Goal: Task Accomplishment & Management: Complete application form

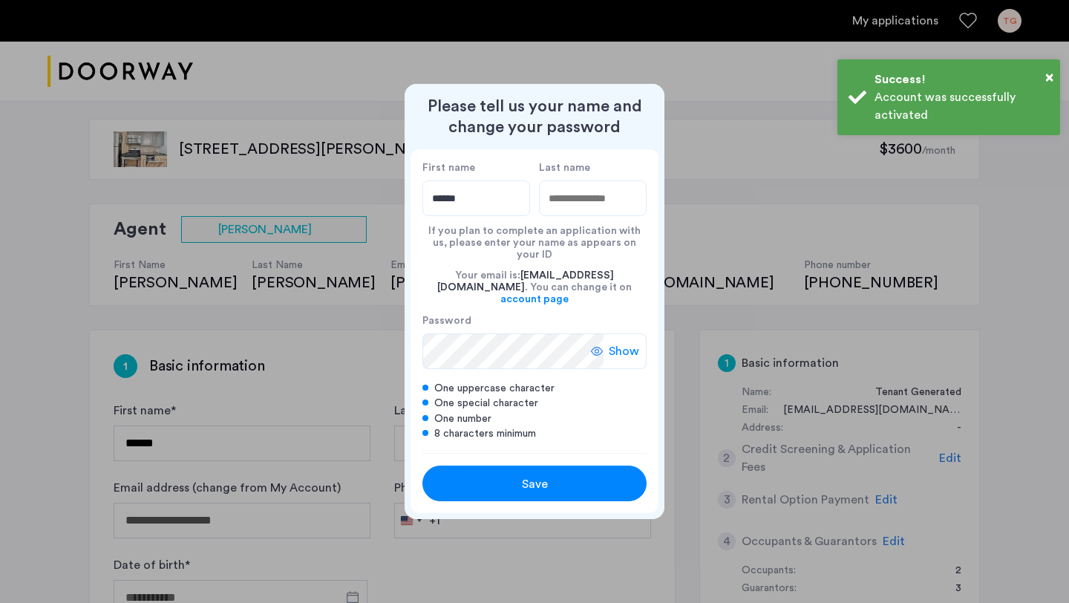
type input "******"
click at [574, 215] on input "Last name" at bounding box center [593, 198] width 108 height 36
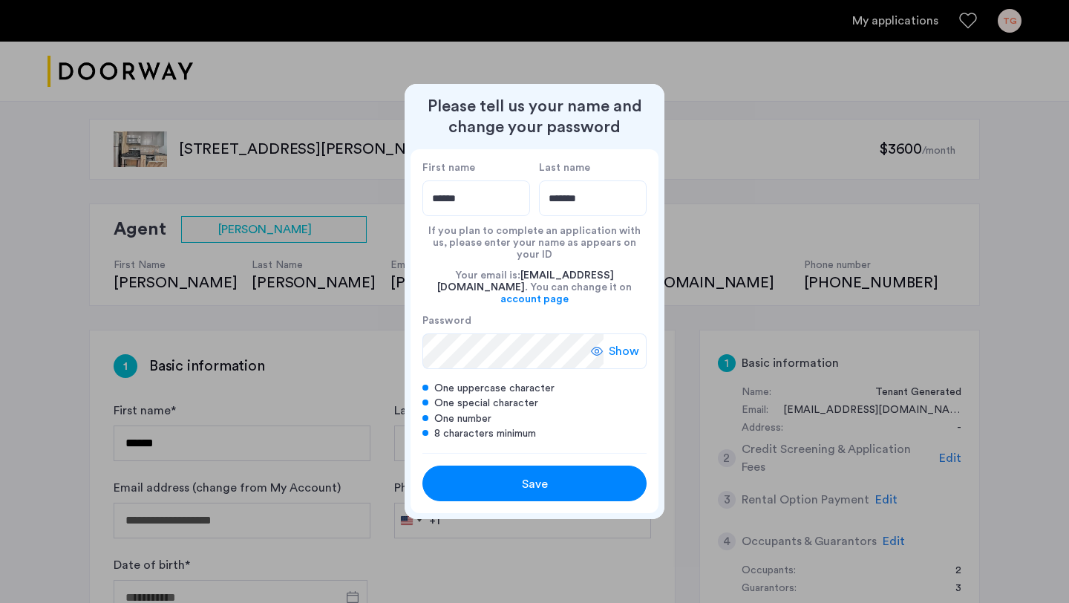
type input "*******"
click at [627, 342] on span "Show" at bounding box center [624, 351] width 30 height 18
click at [515, 475] on div "Save" at bounding box center [534, 484] width 143 height 18
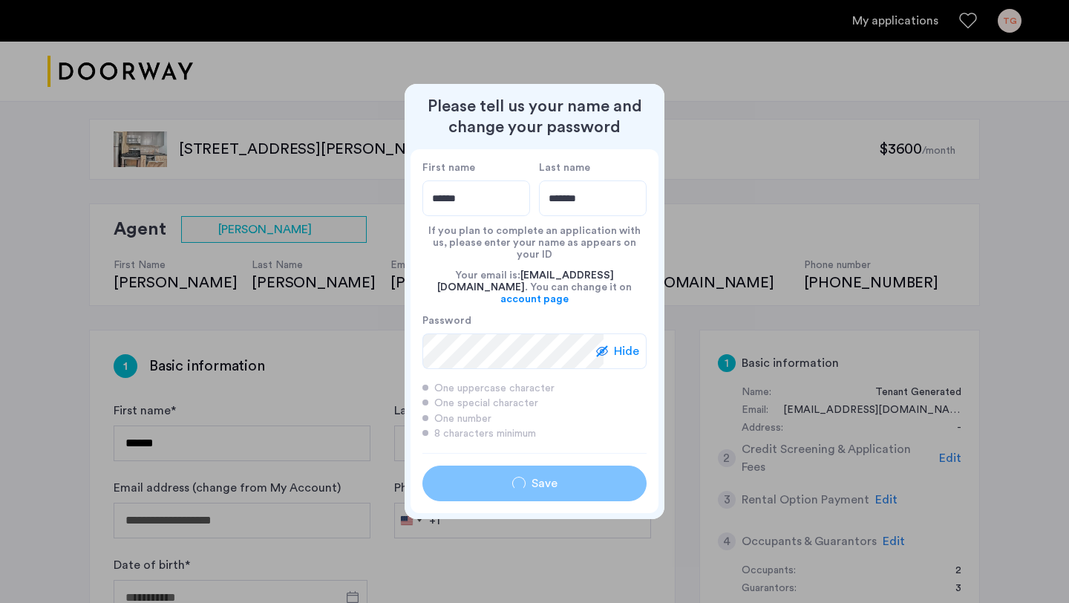
type input "******"
type input "*******"
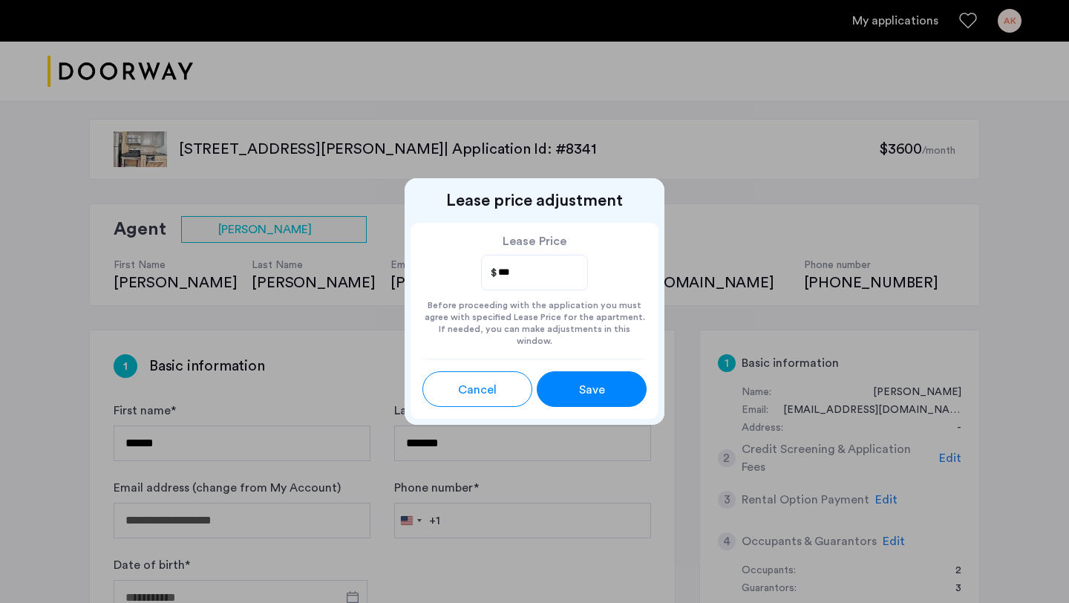
type input "****"
click at [604, 276] on div "Lease Price ****" at bounding box center [534, 263] width 224 height 56
click at [589, 384] on span "Save" at bounding box center [592, 390] width 26 height 18
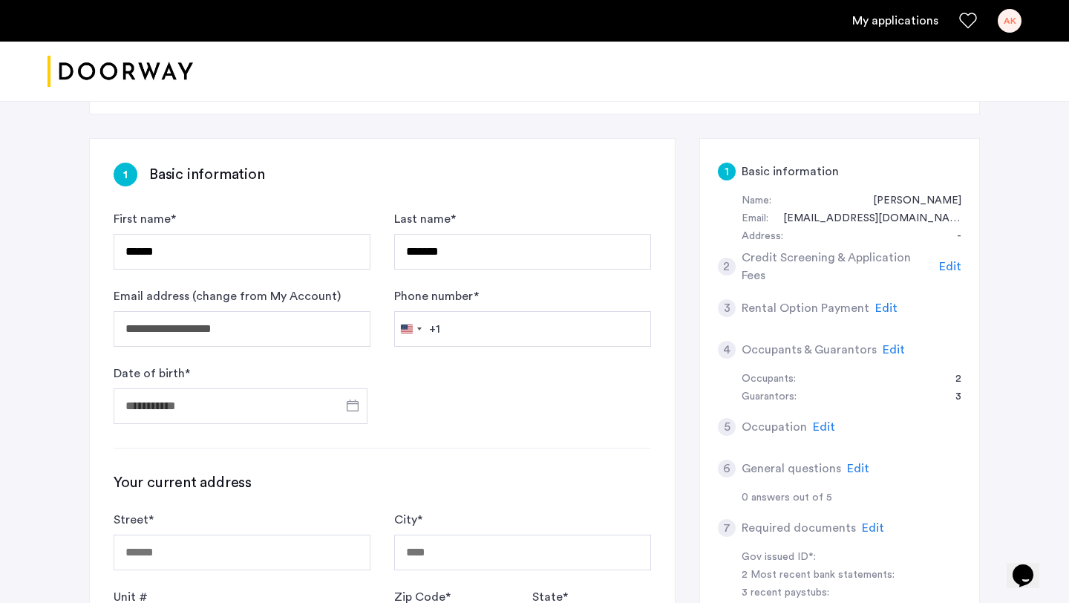
scroll to position [215, 0]
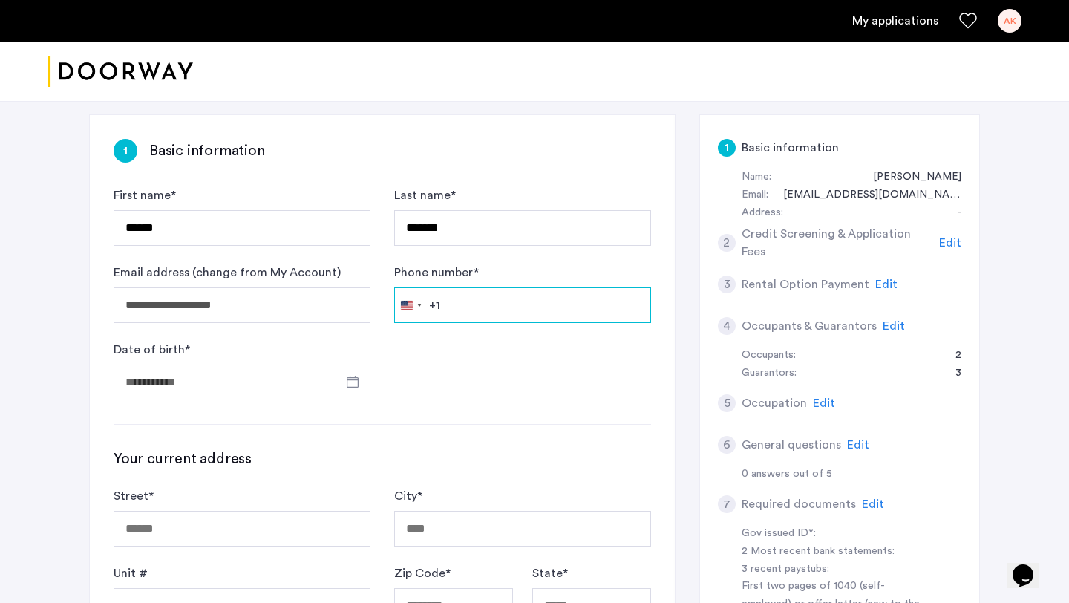
click at [484, 300] on input "Phone number *" at bounding box center [522, 305] width 257 height 36
type input "**********"
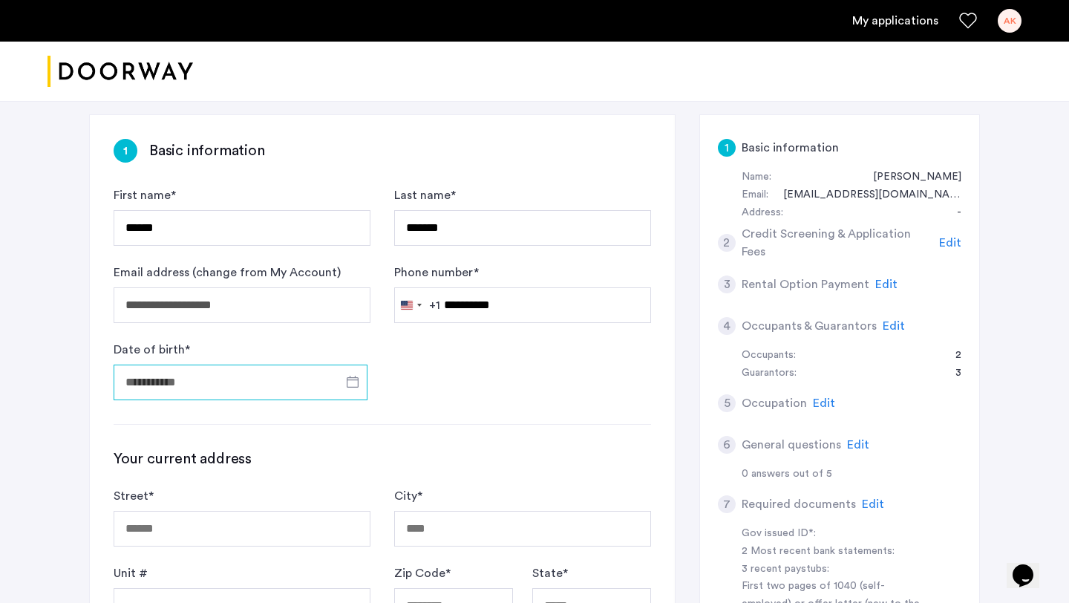
click at [176, 383] on input "Date of birth *" at bounding box center [241, 383] width 254 height 36
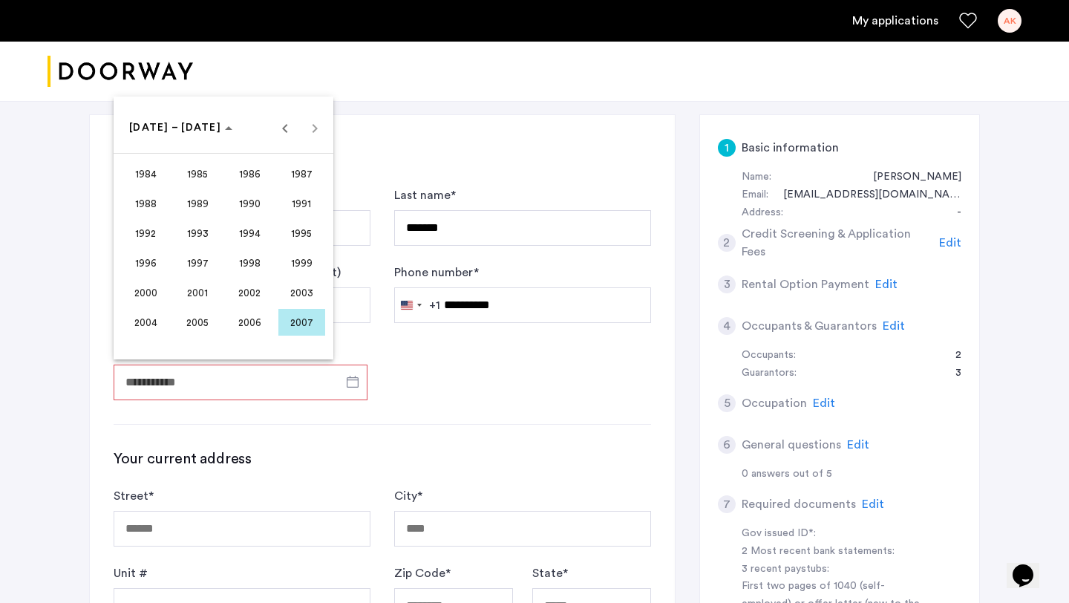
scroll to position [218, 0]
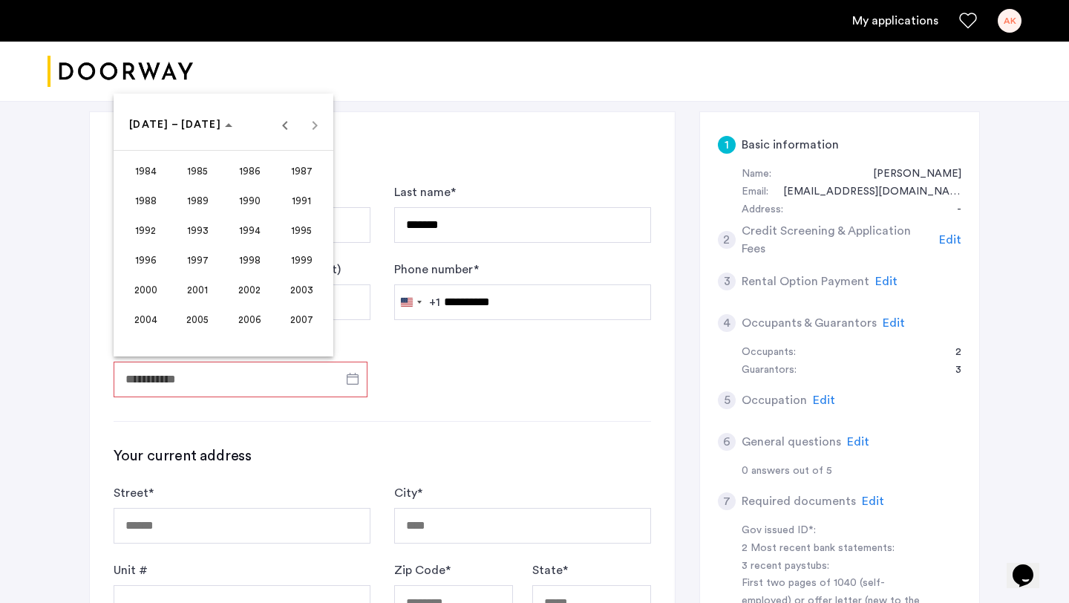
click at [249, 291] on span "2002" at bounding box center [249, 289] width 47 height 27
click at [190, 266] on span "OCT" at bounding box center [197, 259] width 47 height 27
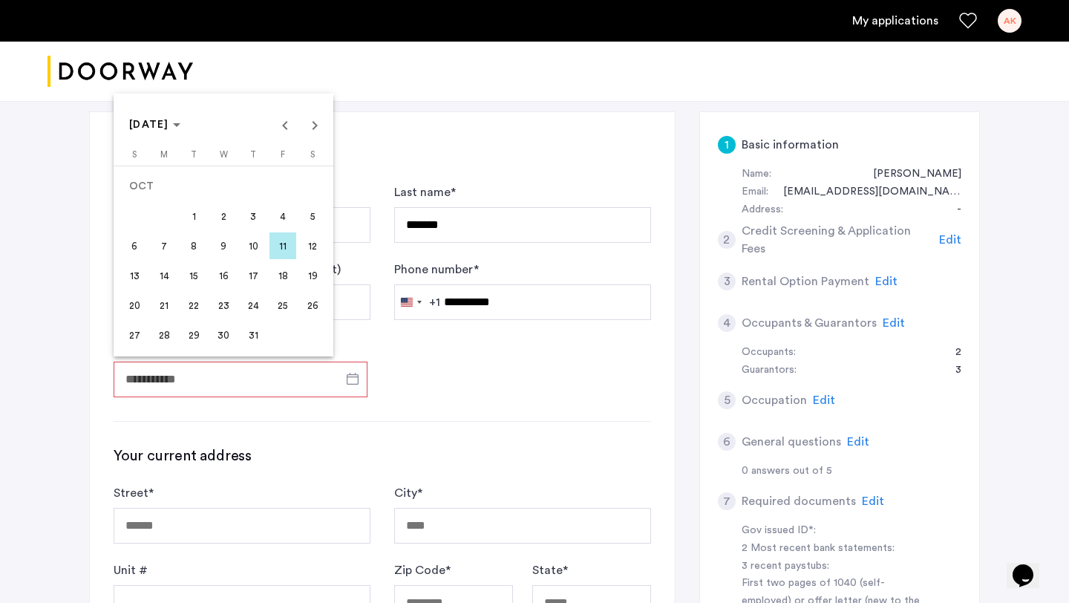
click at [134, 299] on span "20" at bounding box center [134, 305] width 27 height 27
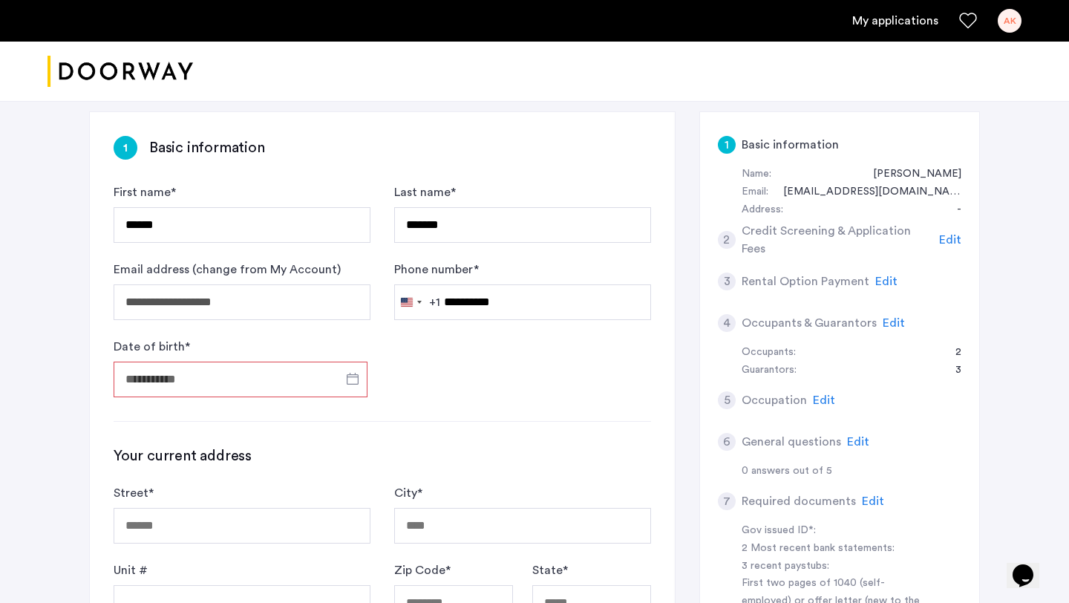
type input "**********"
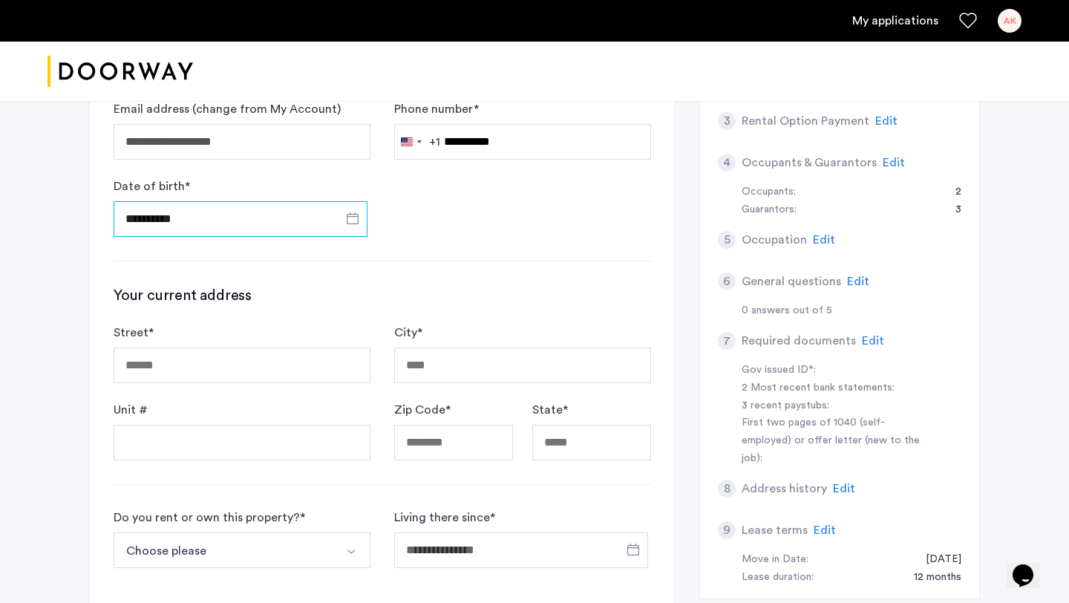
scroll to position [396, 0]
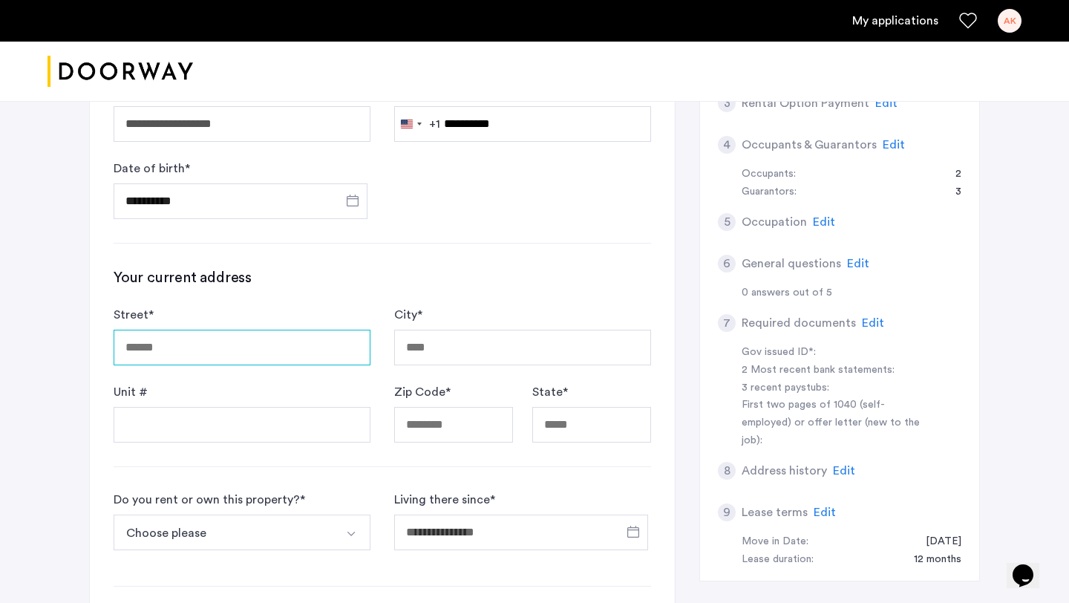
click at [223, 353] on input "Street *" at bounding box center [242, 348] width 257 height 36
type input "**********"
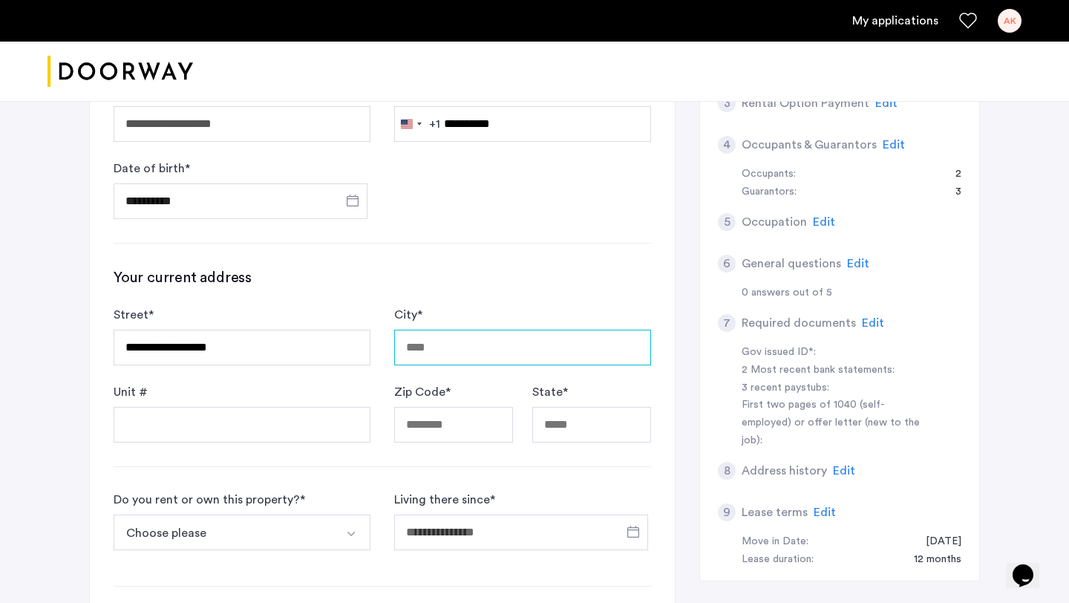
type input "**********"
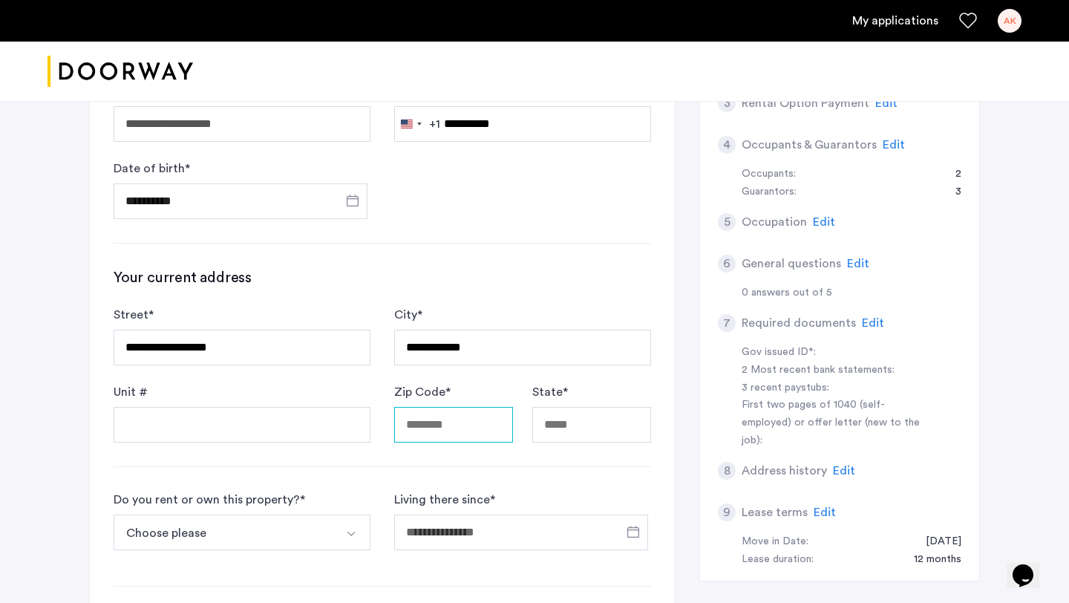
type input "*****"
type input "**"
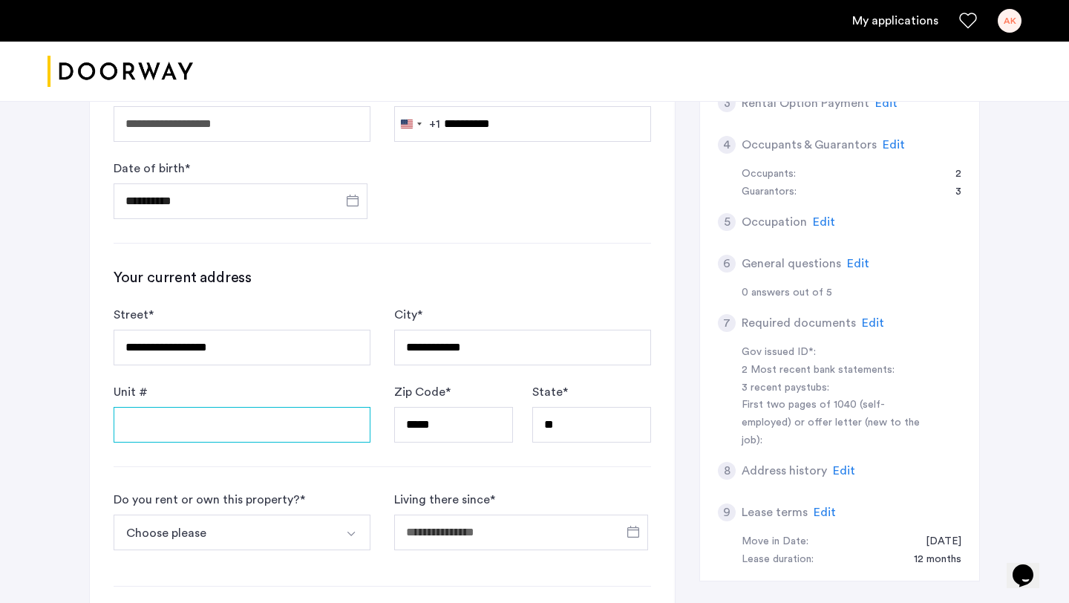
click at [215, 431] on input "Unit #" at bounding box center [242, 425] width 257 height 36
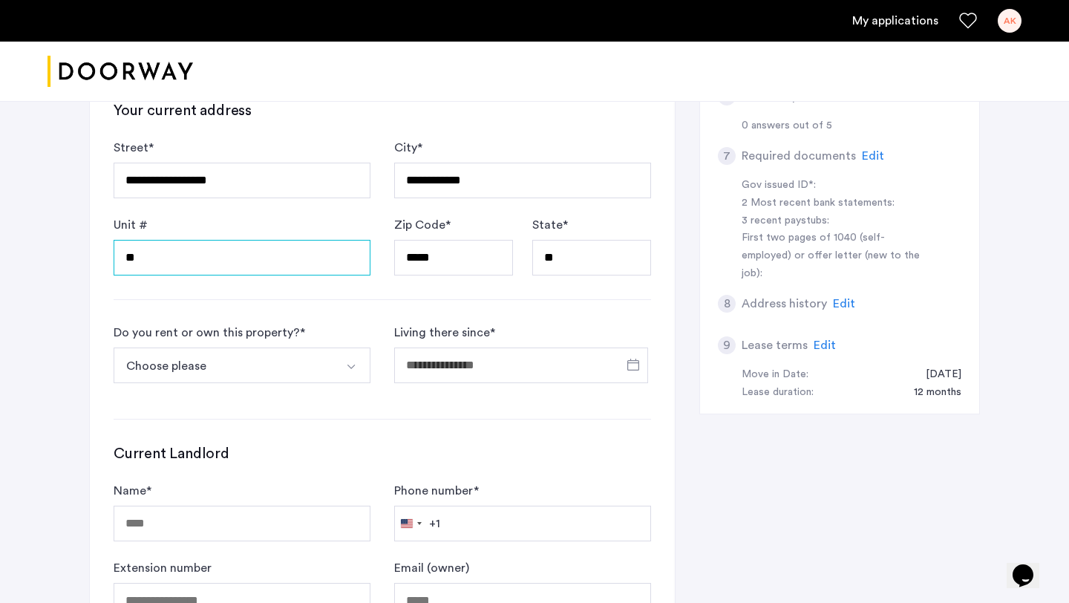
scroll to position [565, 0]
type input "**"
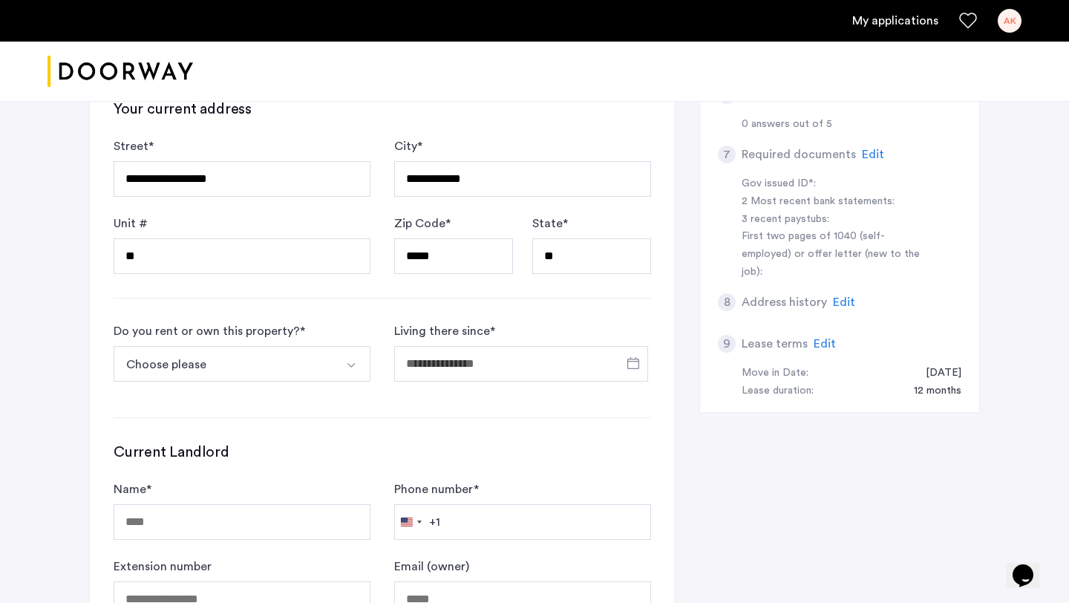
click at [201, 354] on button "Choose please" at bounding box center [225, 364] width 222 height 36
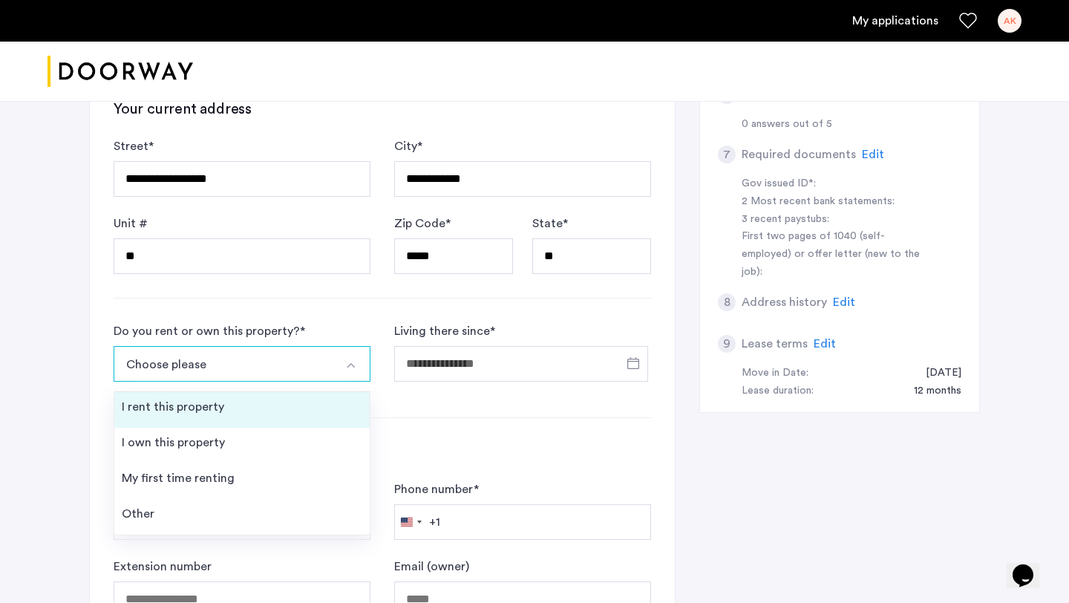
click at [190, 410] on div "I rent this property" at bounding box center [173, 407] width 102 height 18
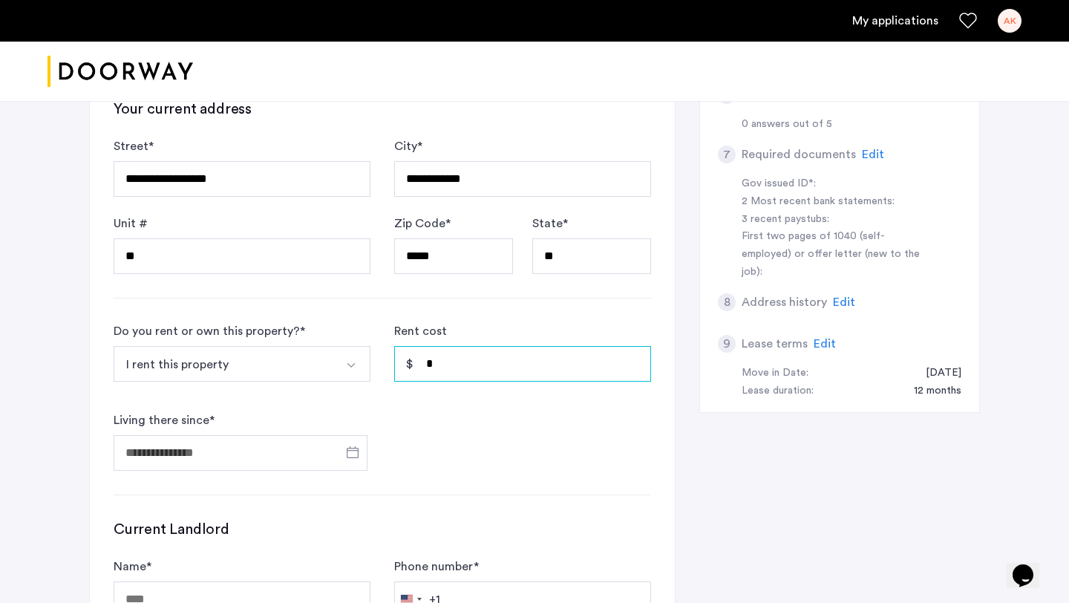
click at [437, 361] on input "*" at bounding box center [522, 364] width 257 height 36
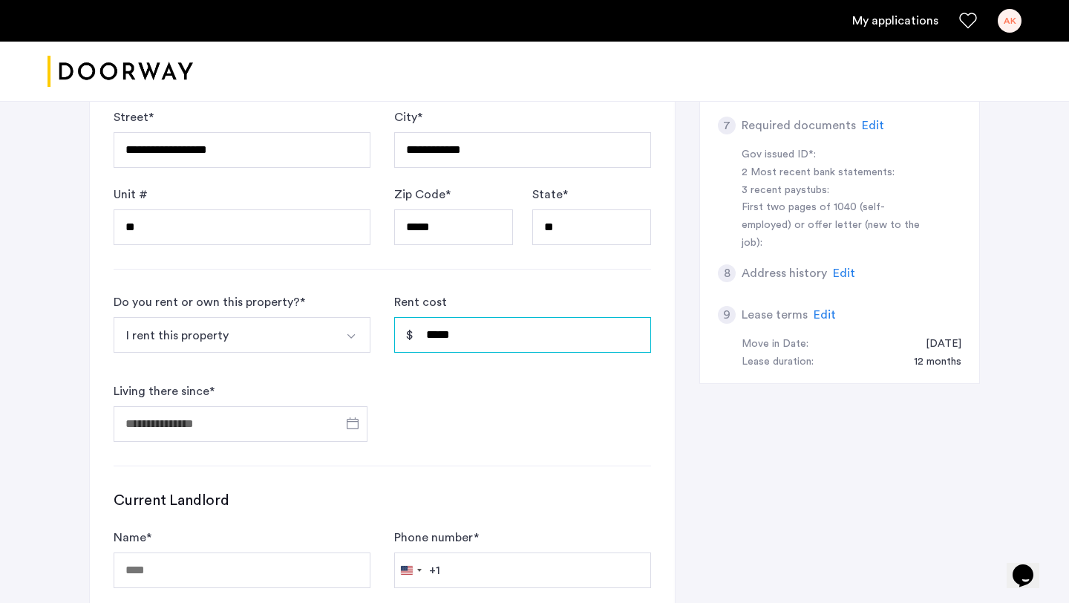
scroll to position [611, 0]
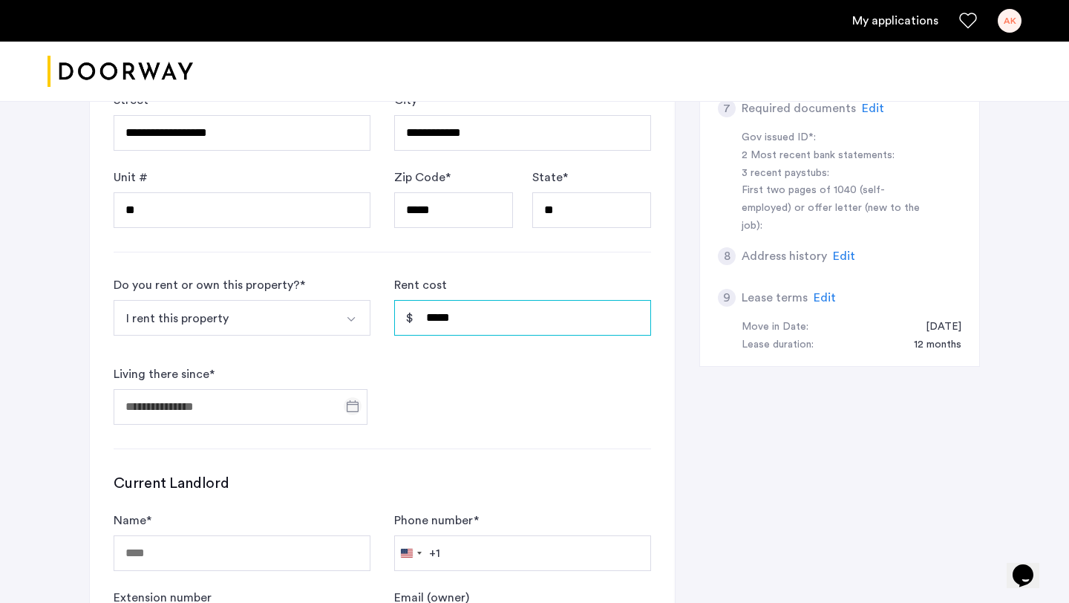
type input "*****"
click at [350, 402] on span "Open calendar" at bounding box center [353, 406] width 36 height 36
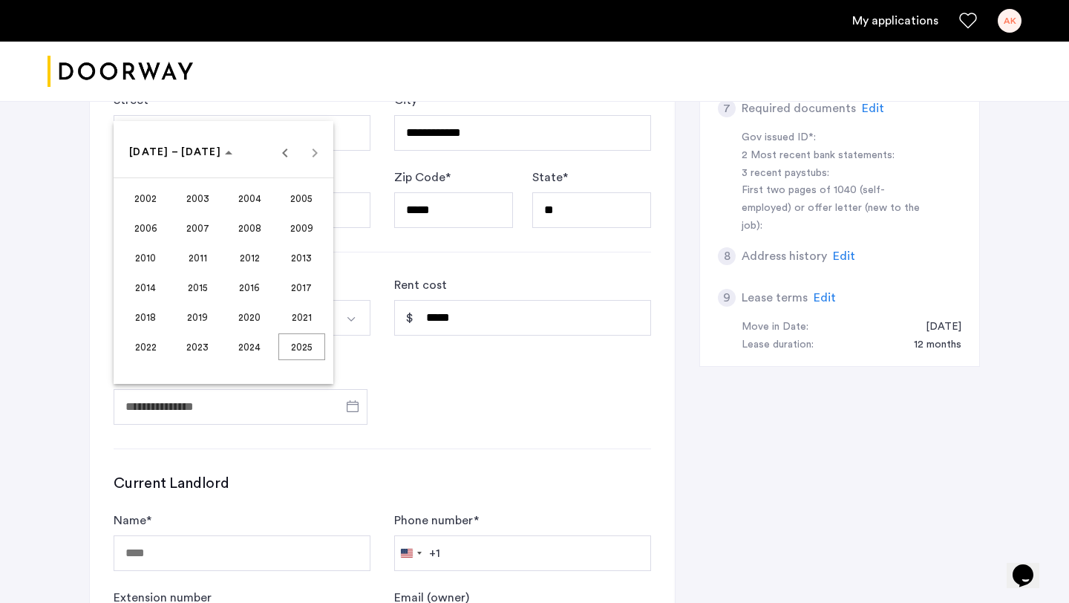
click at [203, 350] on span "2023" at bounding box center [197, 346] width 47 height 27
click at [301, 281] on span "DEC" at bounding box center [301, 287] width 47 height 27
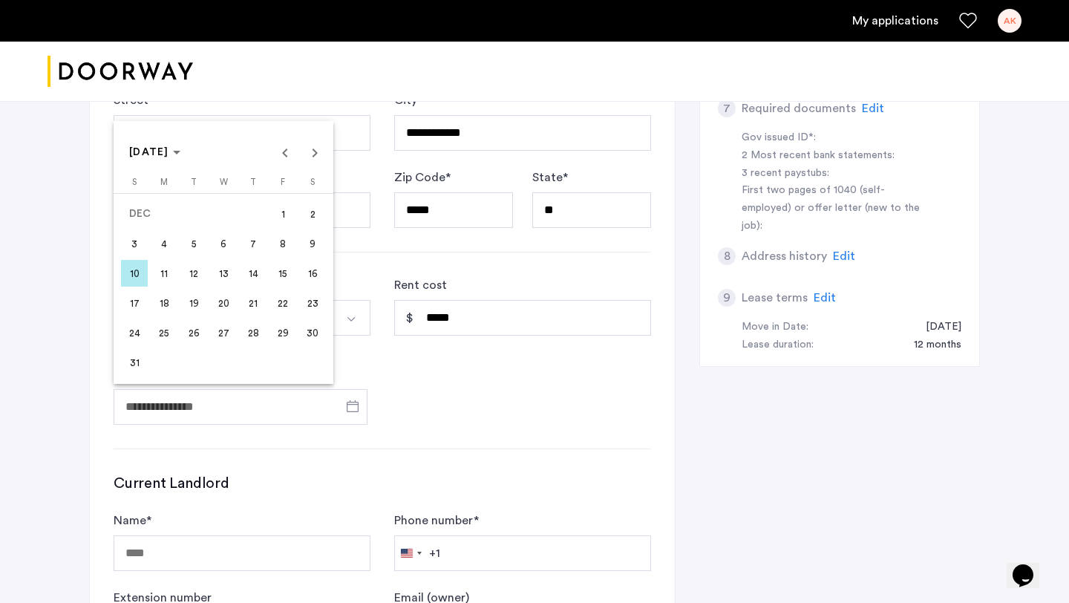
click at [220, 246] on span "6" at bounding box center [223, 243] width 27 height 27
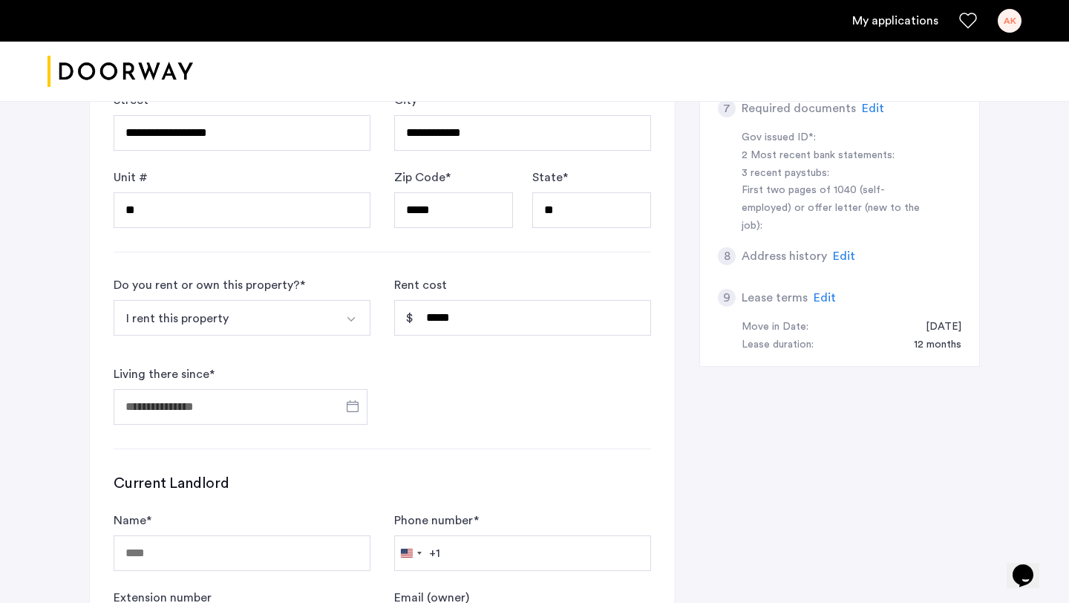
type input "**********"
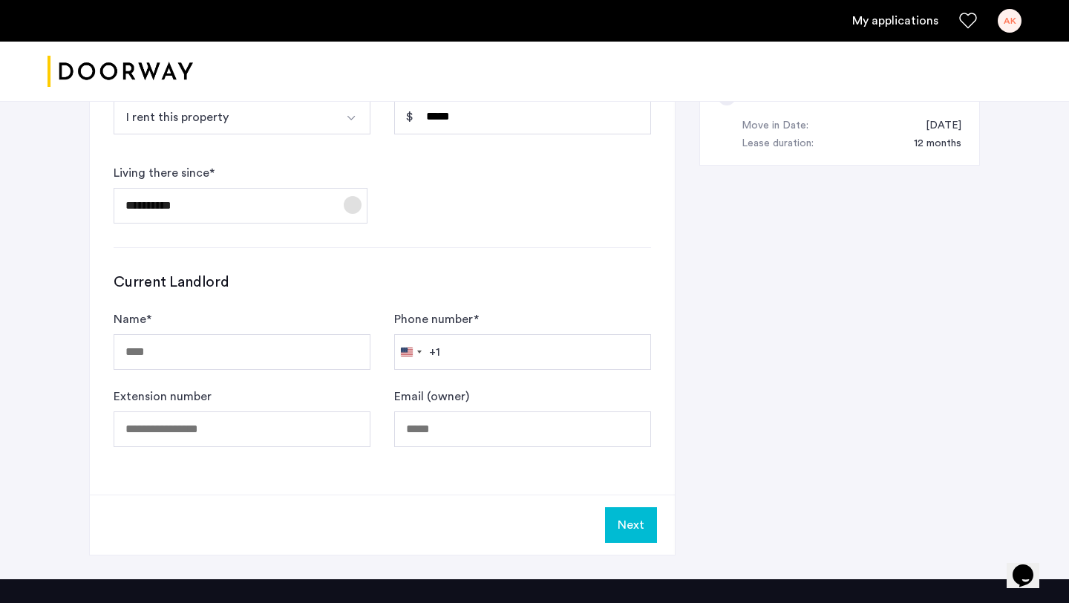
scroll to position [827, 0]
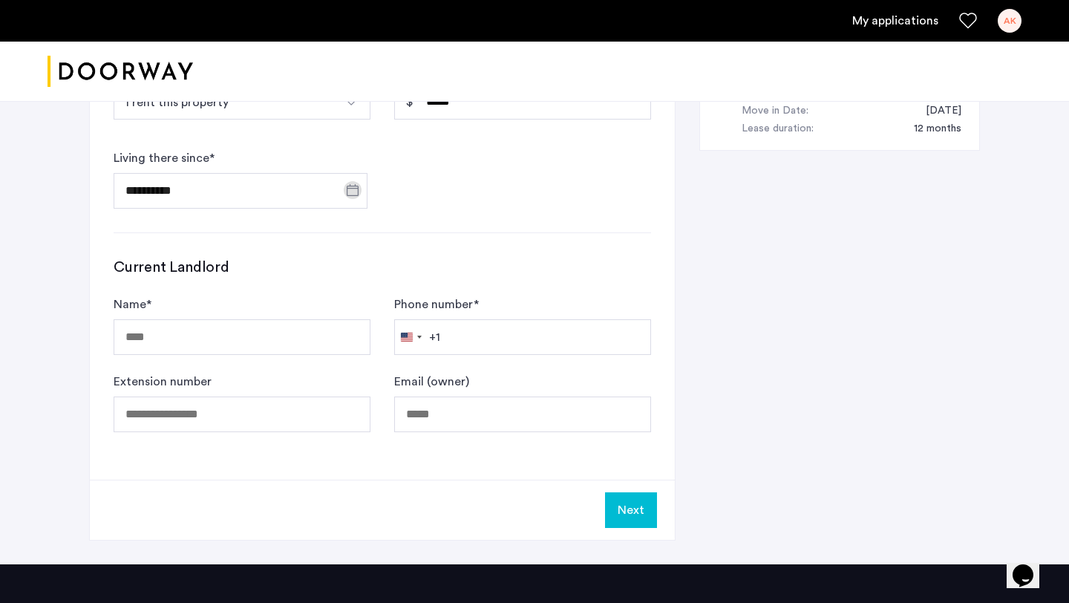
click at [273, 316] on div "Name *" at bounding box center [242, 324] width 257 height 59
click at [273, 329] on input "Name *" at bounding box center [242, 337] width 257 height 36
type input "*"
type input "**********"
click at [448, 349] on input "Phone number *" at bounding box center [522, 337] width 257 height 36
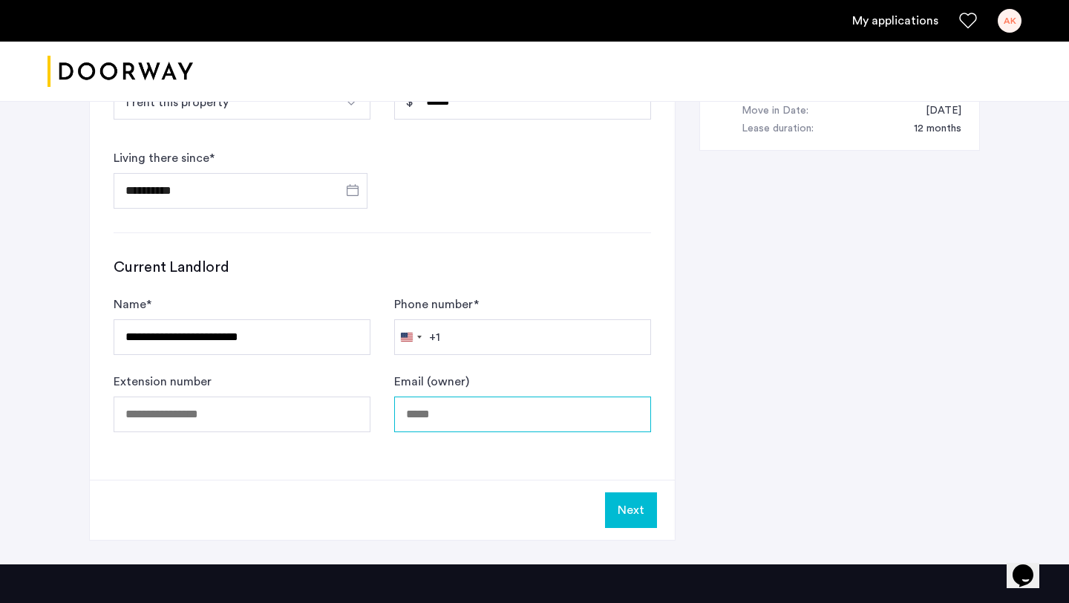
click at [431, 421] on input "Email (owner)" at bounding box center [522, 414] width 257 height 36
type input "*"
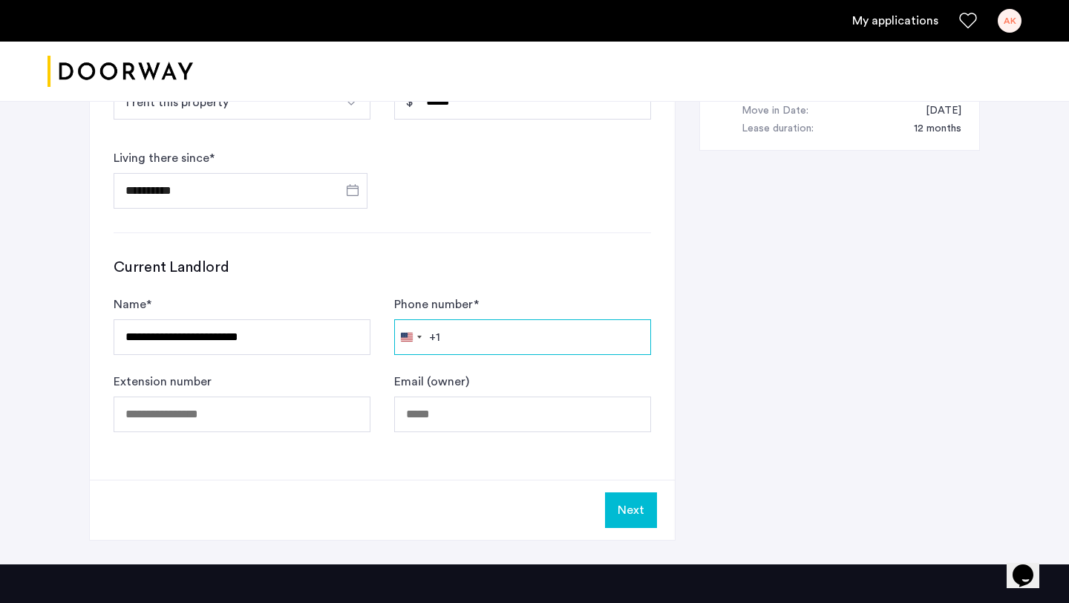
click at [461, 333] on input "Phone number *" at bounding box center [522, 337] width 257 height 36
paste input "**********"
type input "**********"
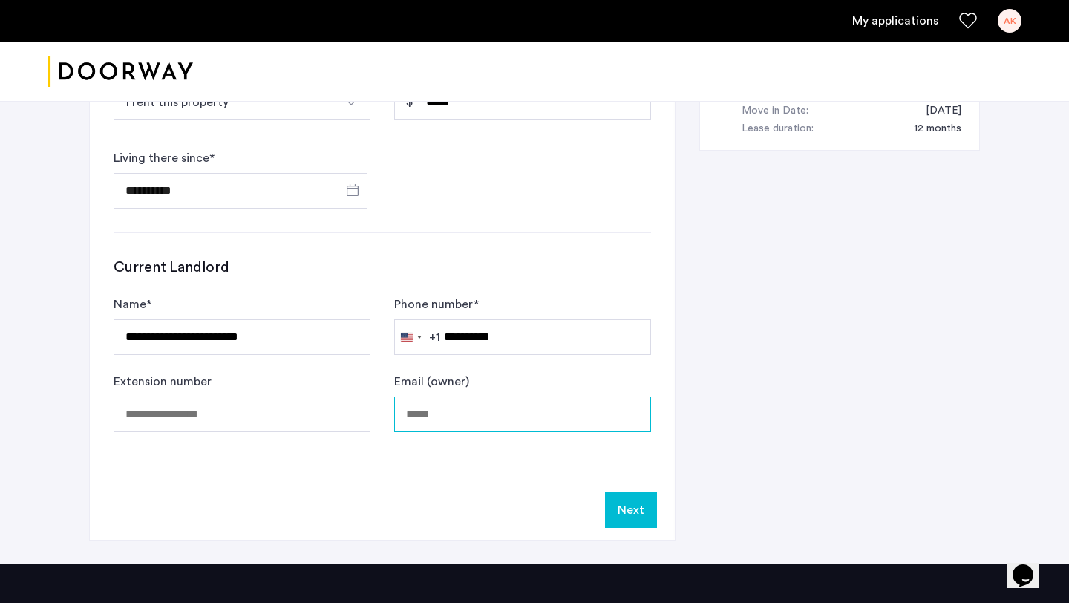
click at [474, 420] on input "Email (owner)" at bounding box center [522, 414] width 257 height 36
type input "**********"
click at [627, 516] on button "Next" at bounding box center [631, 510] width 52 height 36
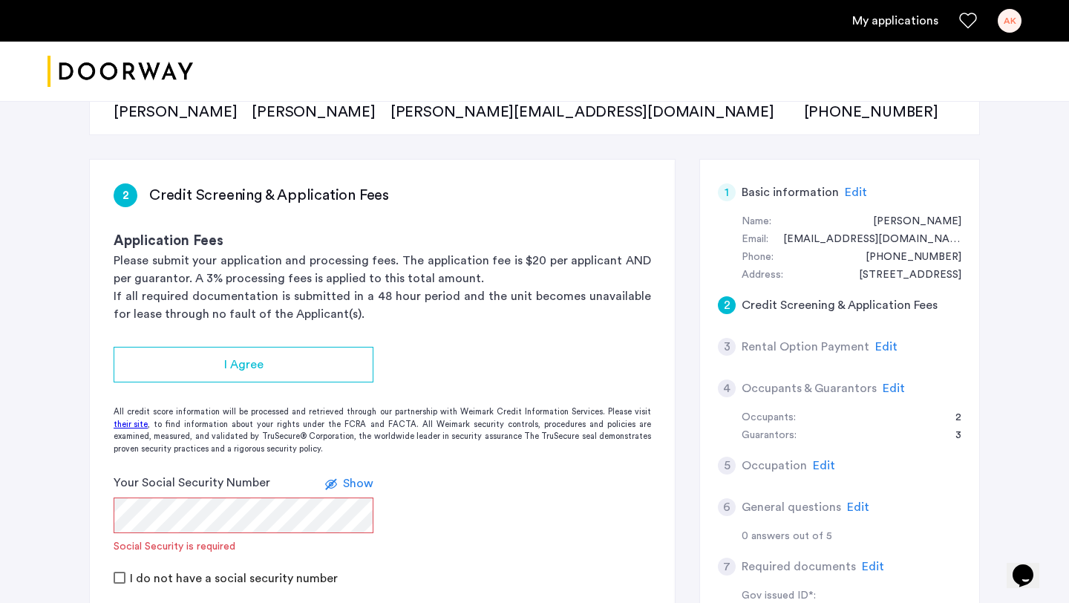
scroll to position [185, 0]
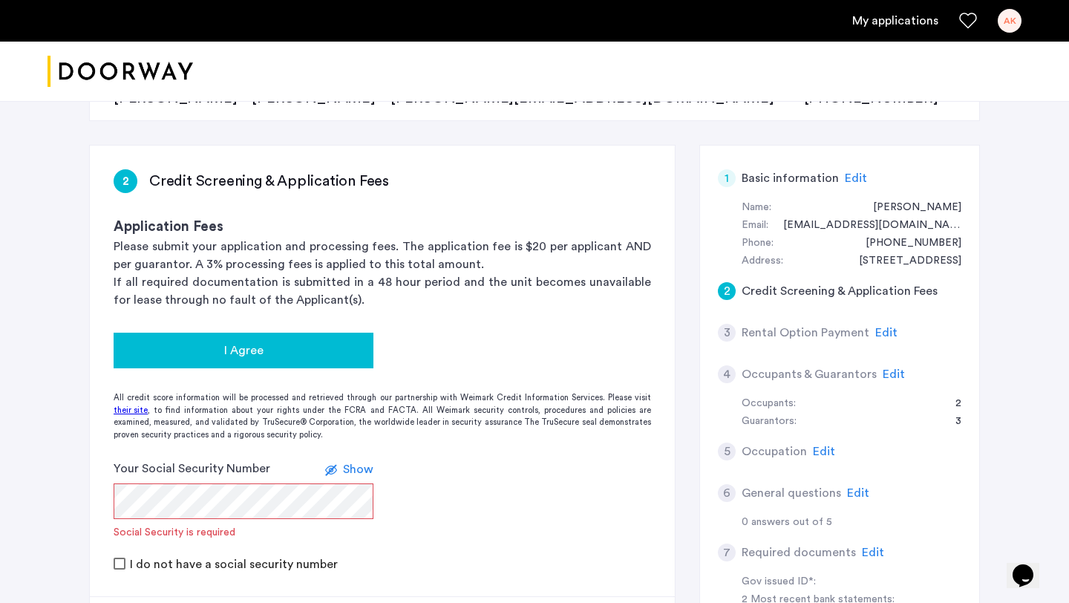
click at [240, 356] on span "I Agree" at bounding box center [243, 351] width 39 height 18
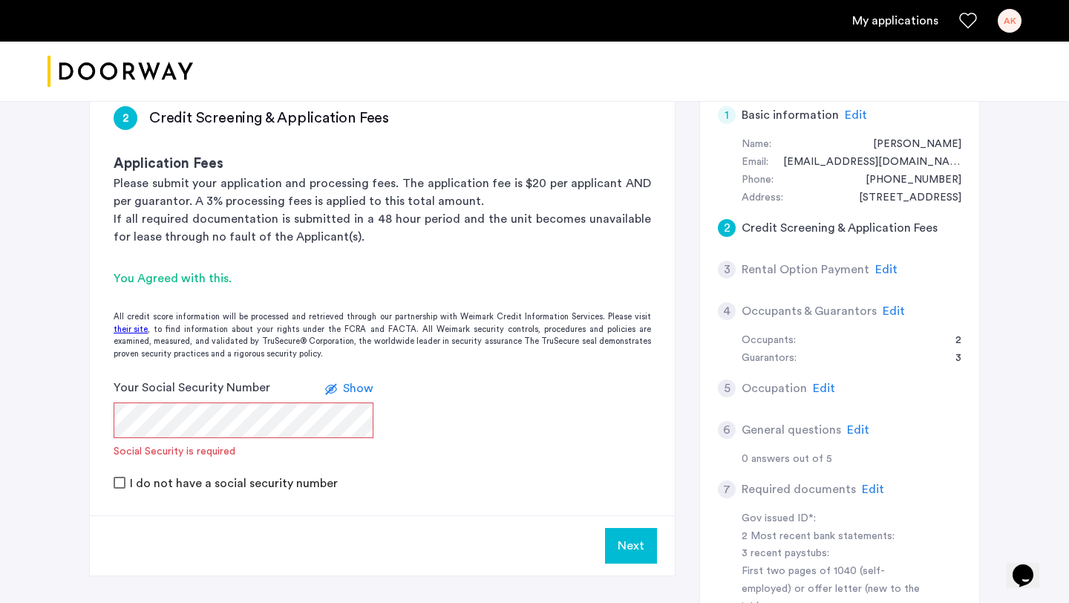
scroll to position [252, 0]
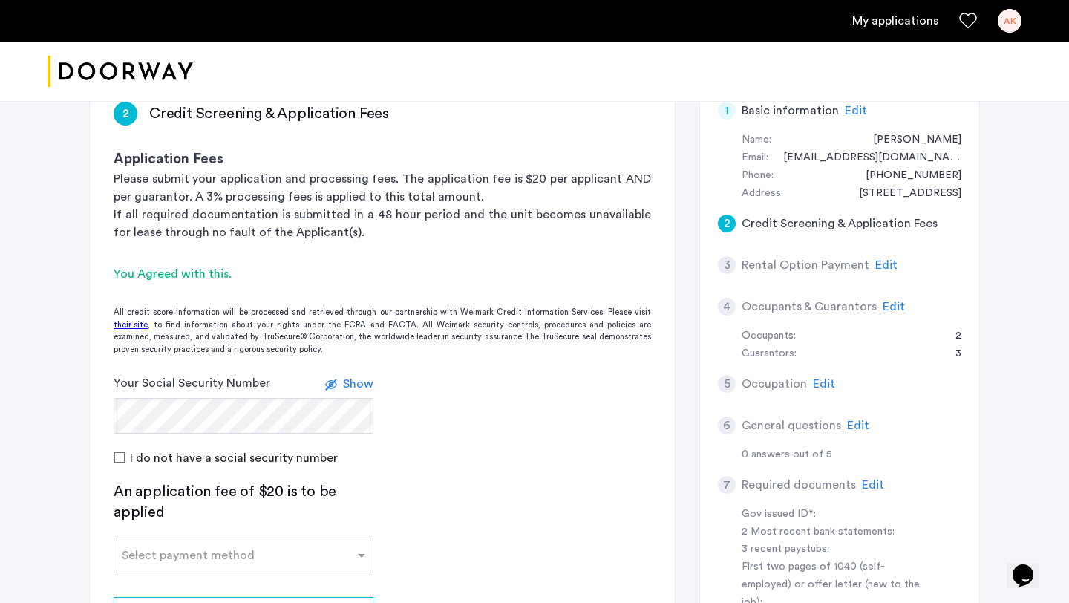
click at [350, 385] on span "Show" at bounding box center [358, 384] width 30 height 12
click at [350, 385] on span "Hide" at bounding box center [360, 384] width 25 height 12
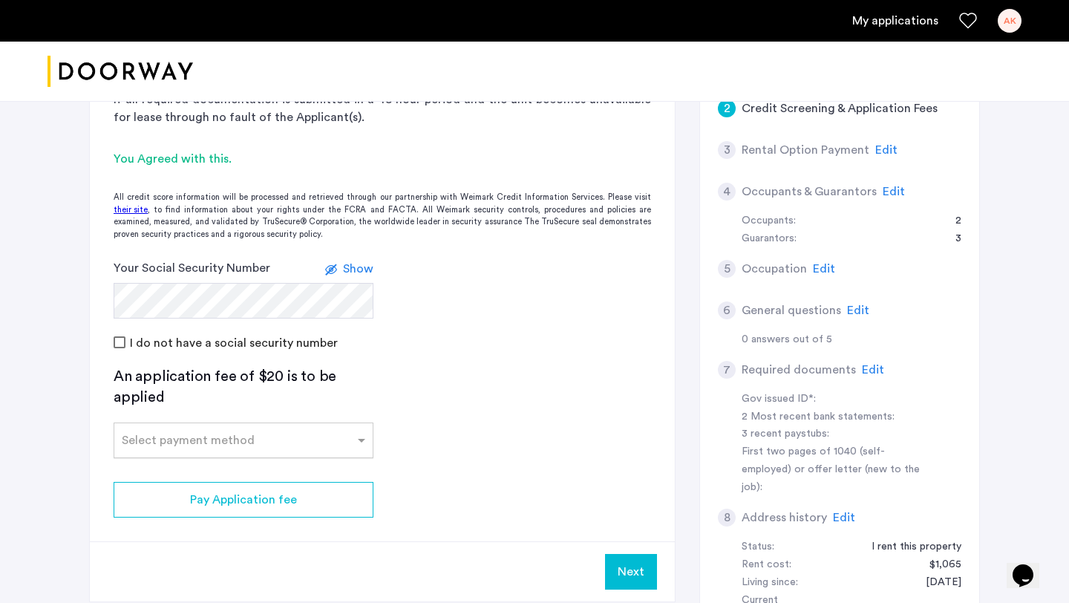
click at [295, 439] on input "text" at bounding box center [229, 437] width 214 height 10
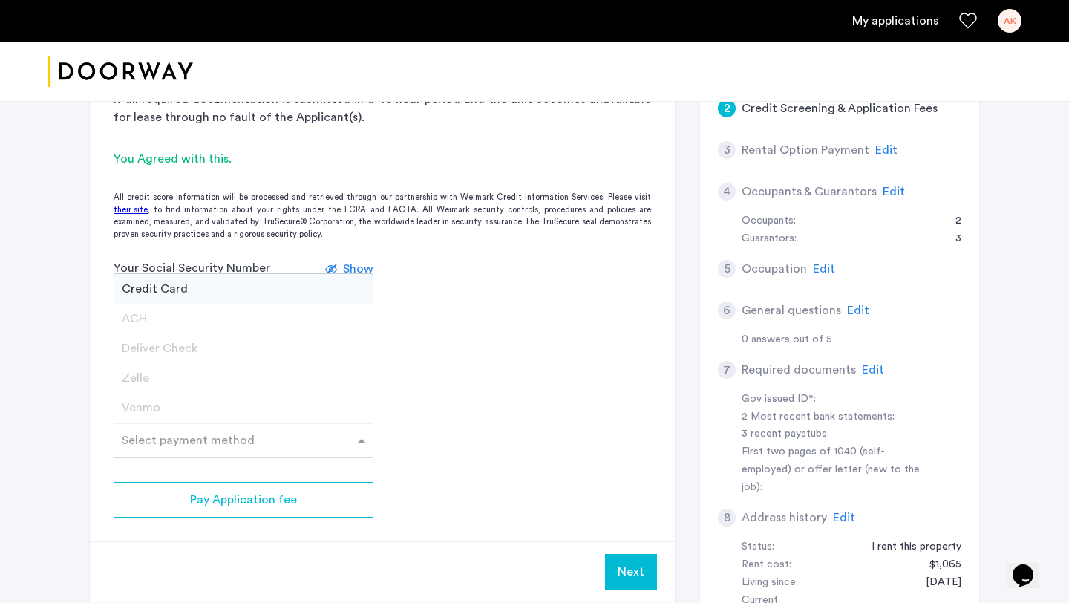
click at [232, 282] on div "Credit Card" at bounding box center [243, 289] width 258 height 30
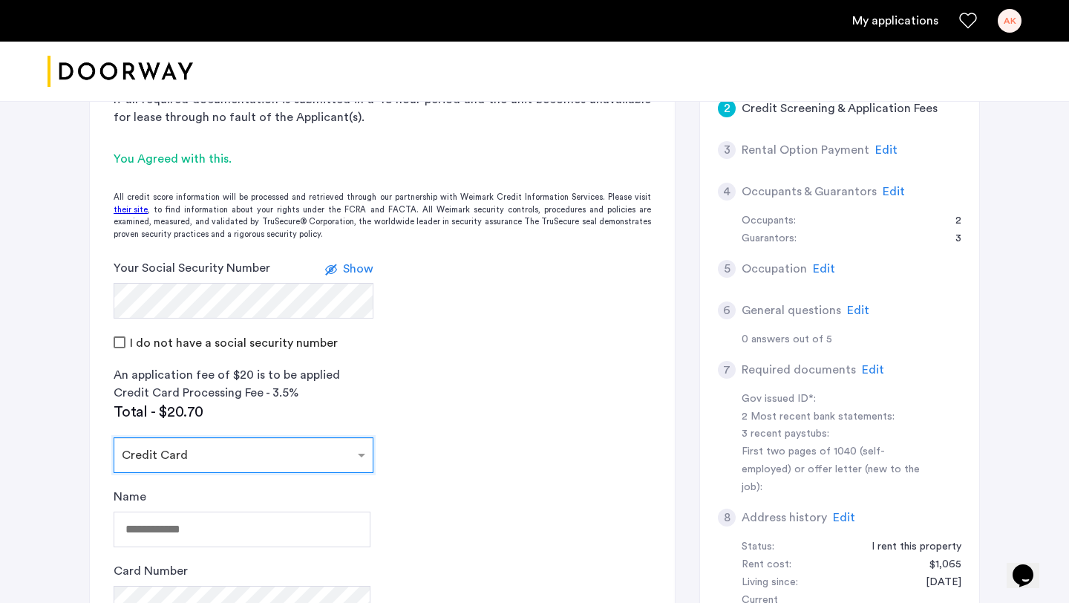
scroll to position [517, 0]
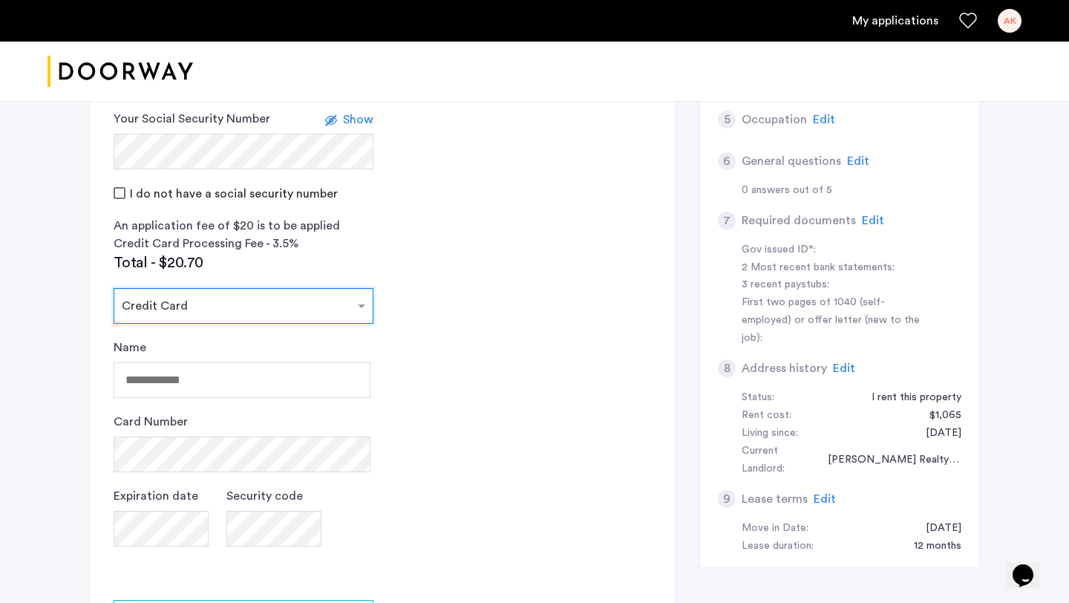
click at [232, 357] on div "Name" at bounding box center [242, 368] width 257 height 59
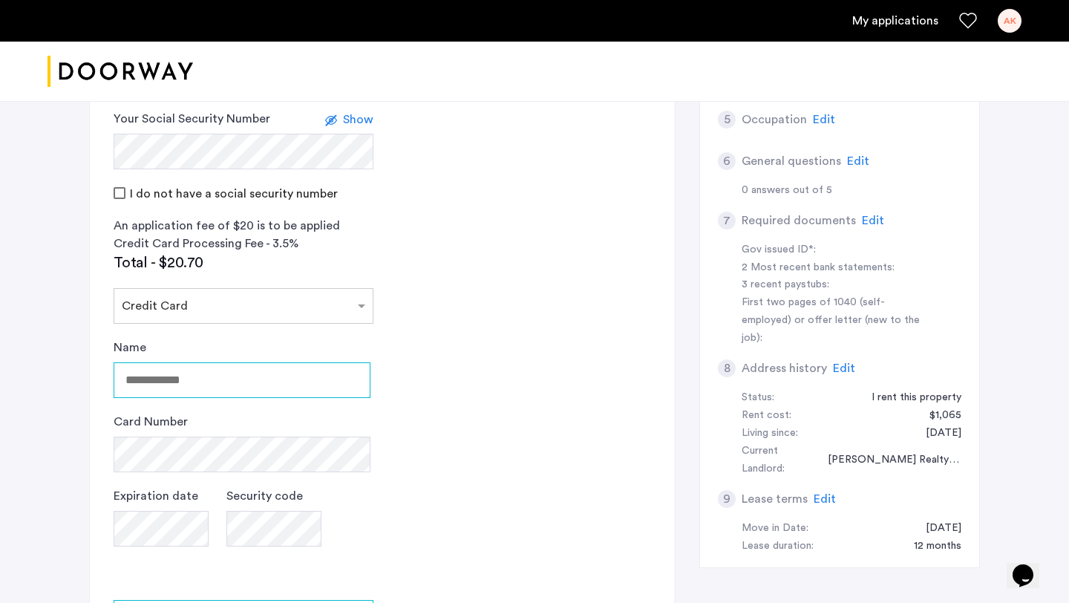
click at [232, 382] on input "Name" at bounding box center [242, 380] width 257 height 36
click at [193, 380] on input "**********" at bounding box center [242, 380] width 257 height 36
type input "**********"
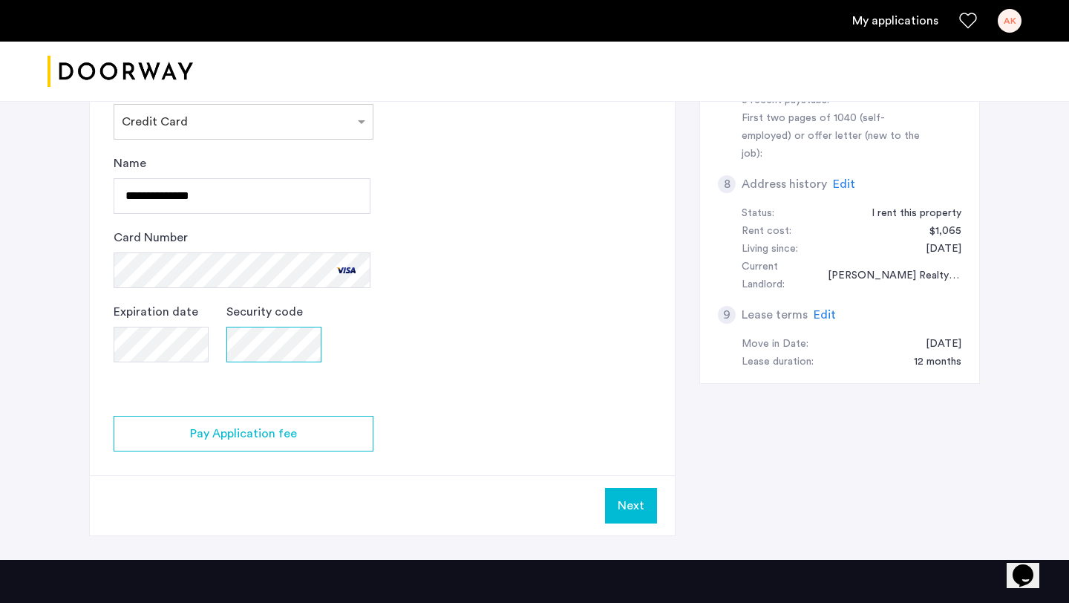
scroll to position [714, 0]
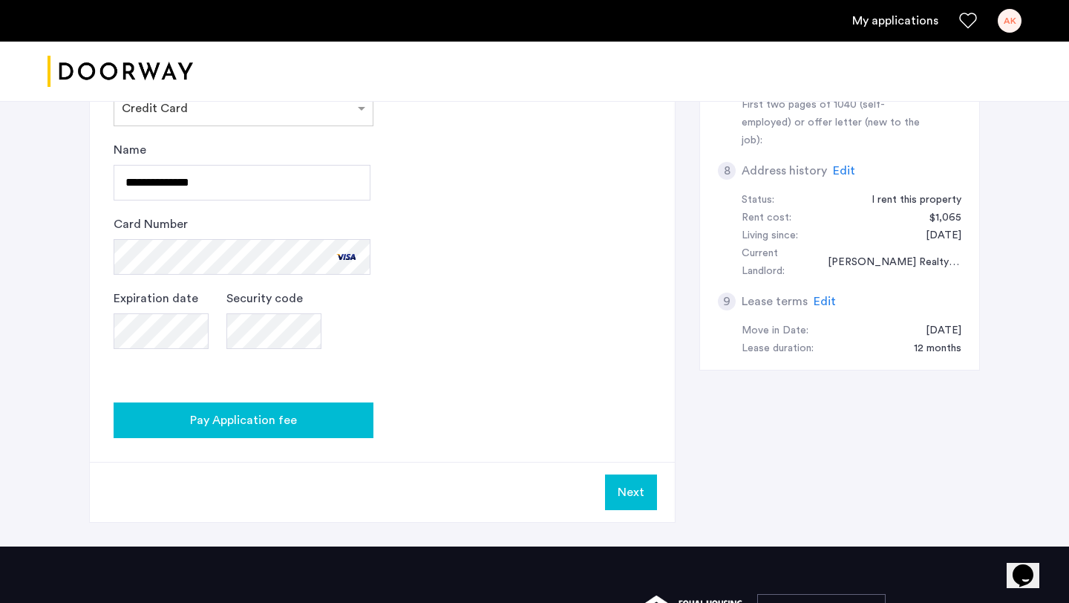
click at [264, 422] on span "Pay Application fee" at bounding box center [243, 420] width 107 height 18
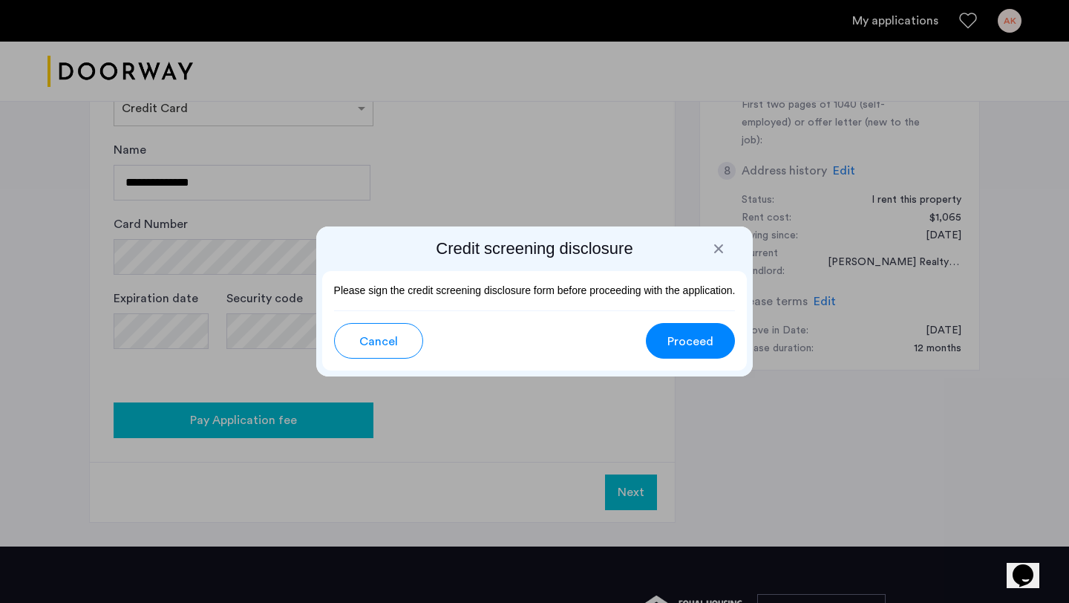
scroll to position [0, 0]
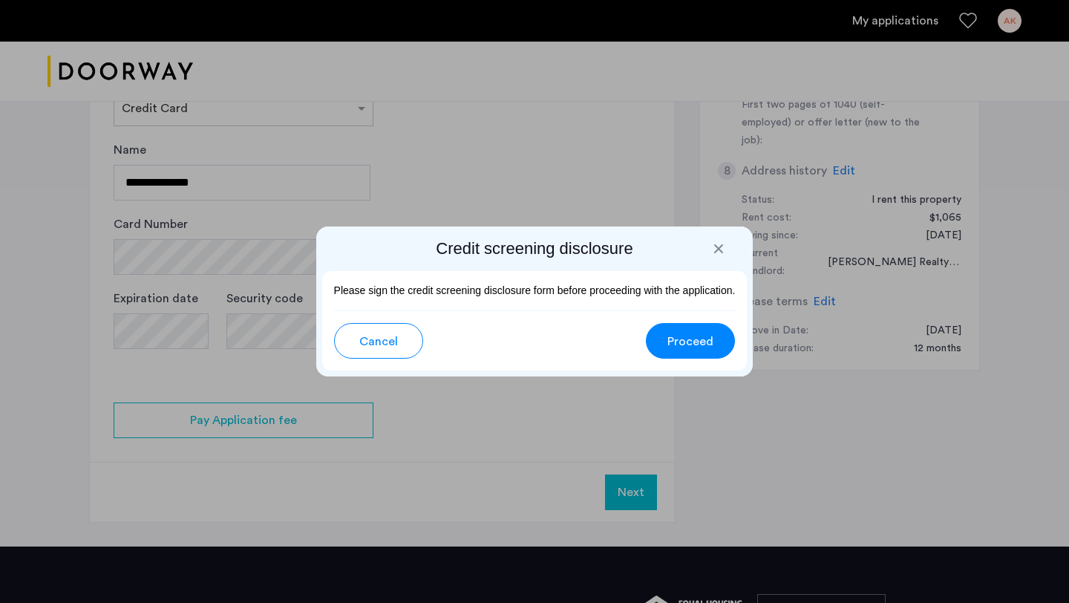
click at [686, 341] on span "Proceed" at bounding box center [690, 342] width 46 height 18
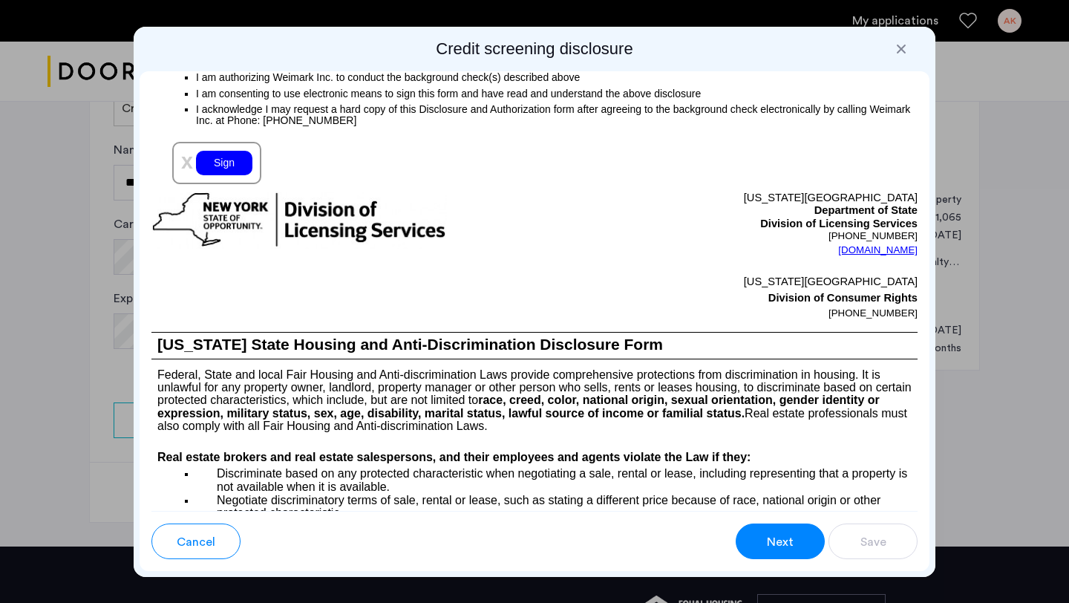
scroll to position [1807, 0]
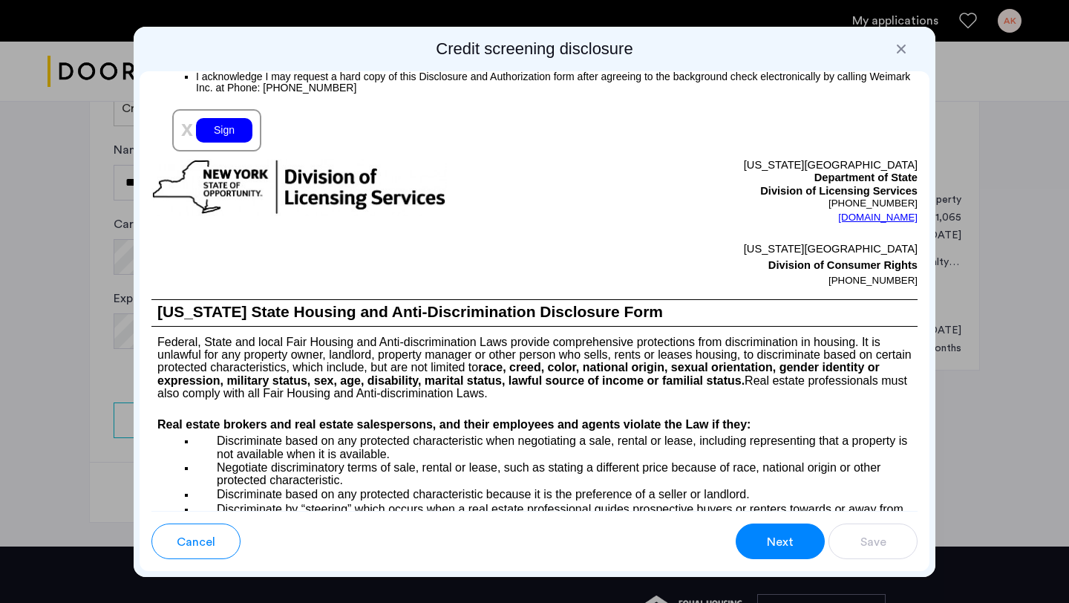
click at [229, 135] on div "Sign" at bounding box center [224, 130] width 56 height 24
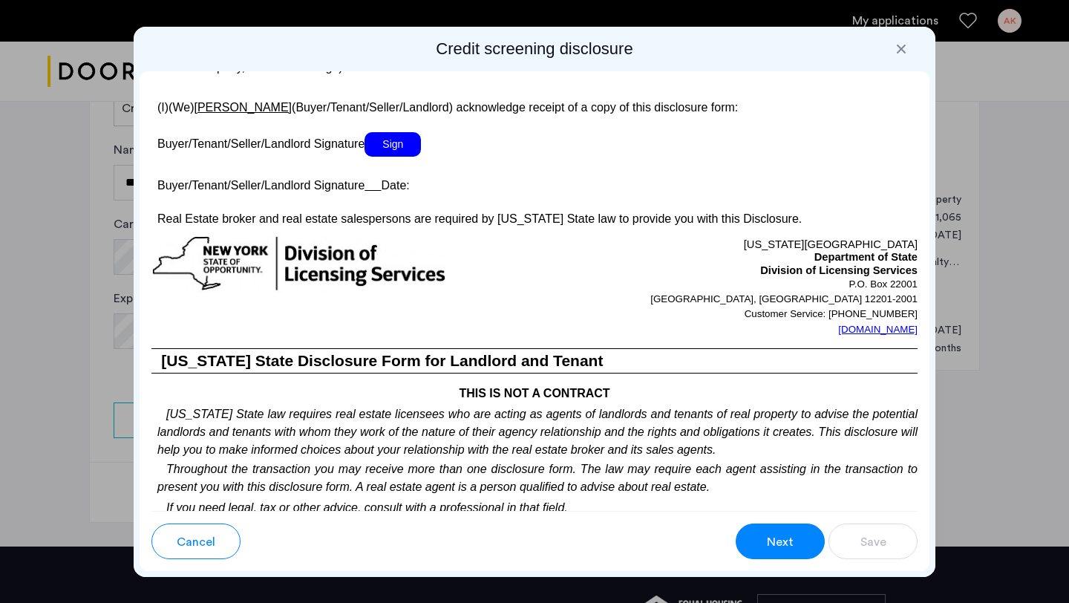
scroll to position [2874, 0]
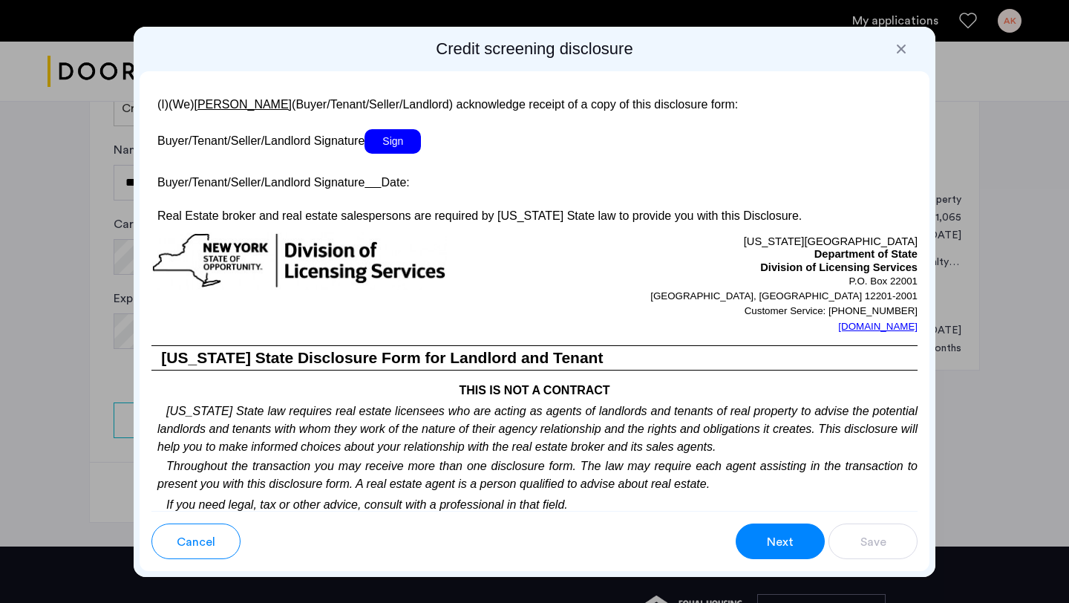
click at [400, 152] on span "Sign" at bounding box center [393, 141] width 56 height 24
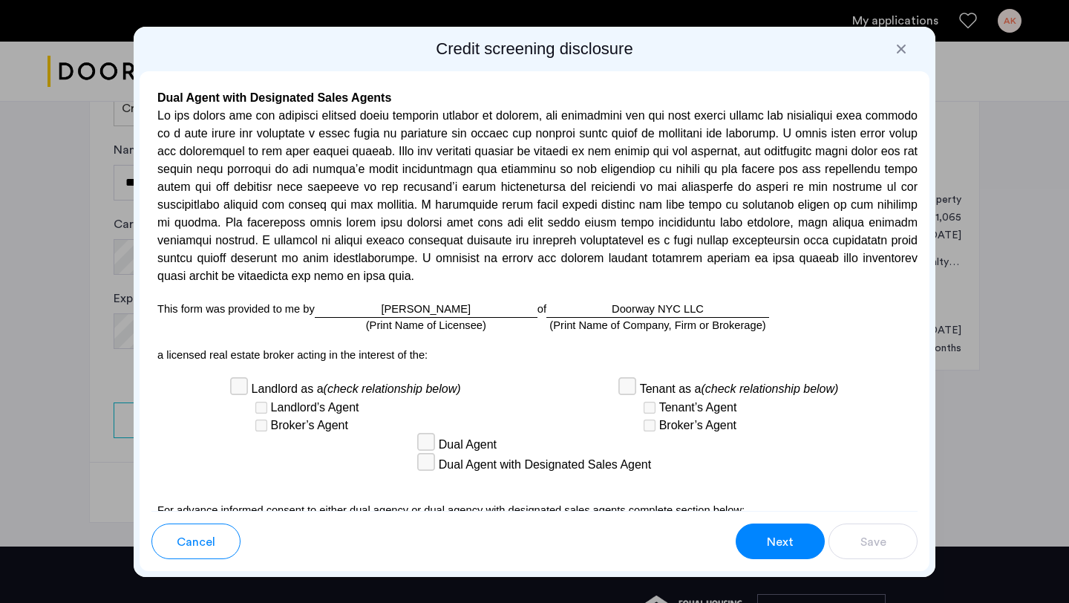
scroll to position [4356, 0]
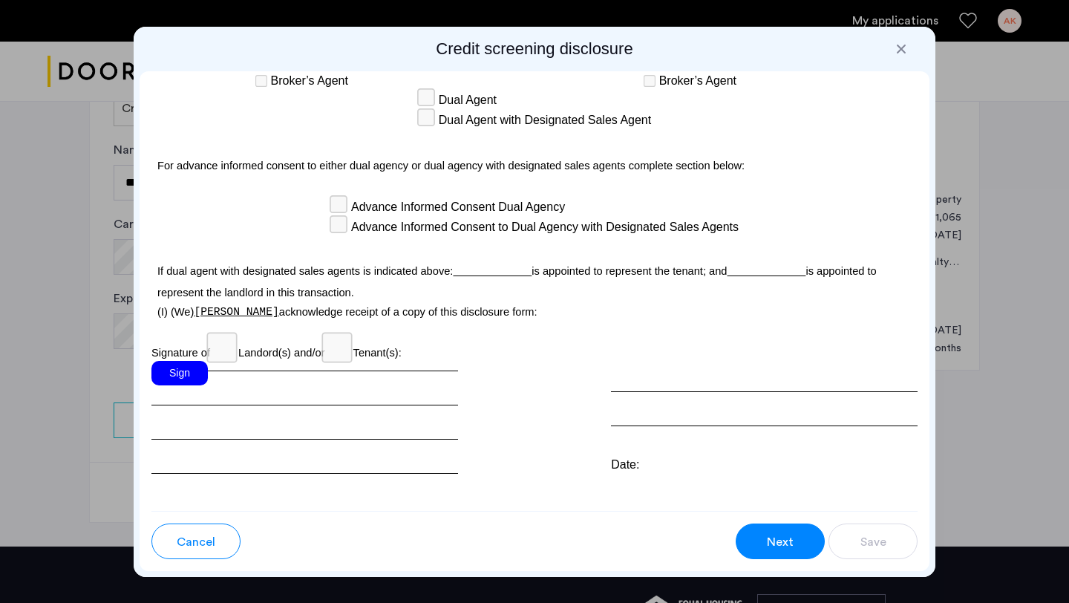
click at [178, 361] on div "Sign" at bounding box center [179, 373] width 56 height 24
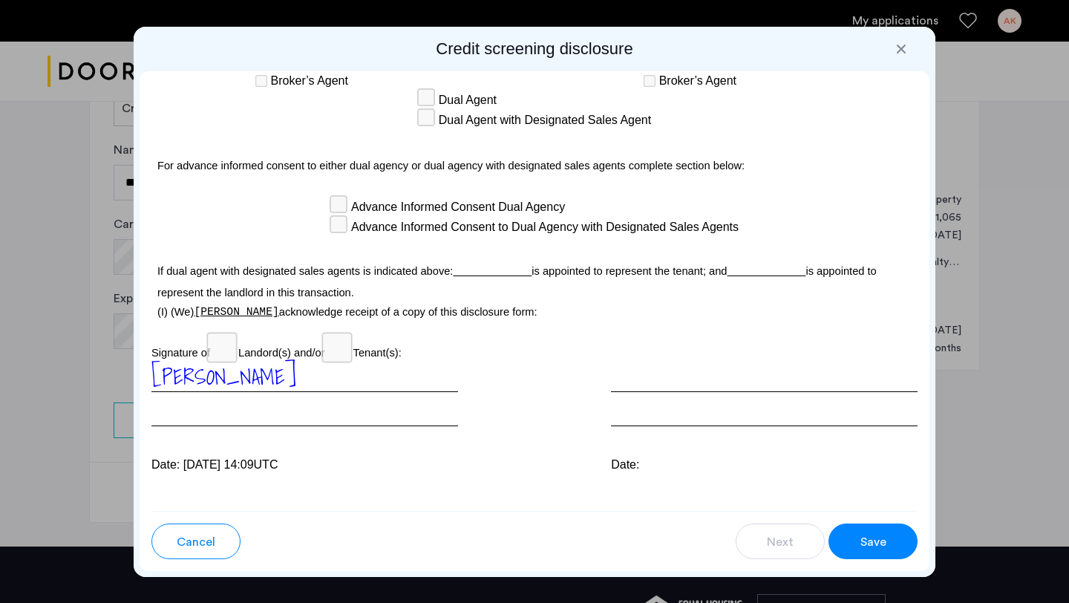
click at [852, 538] on button "Save" at bounding box center [873, 541] width 89 height 36
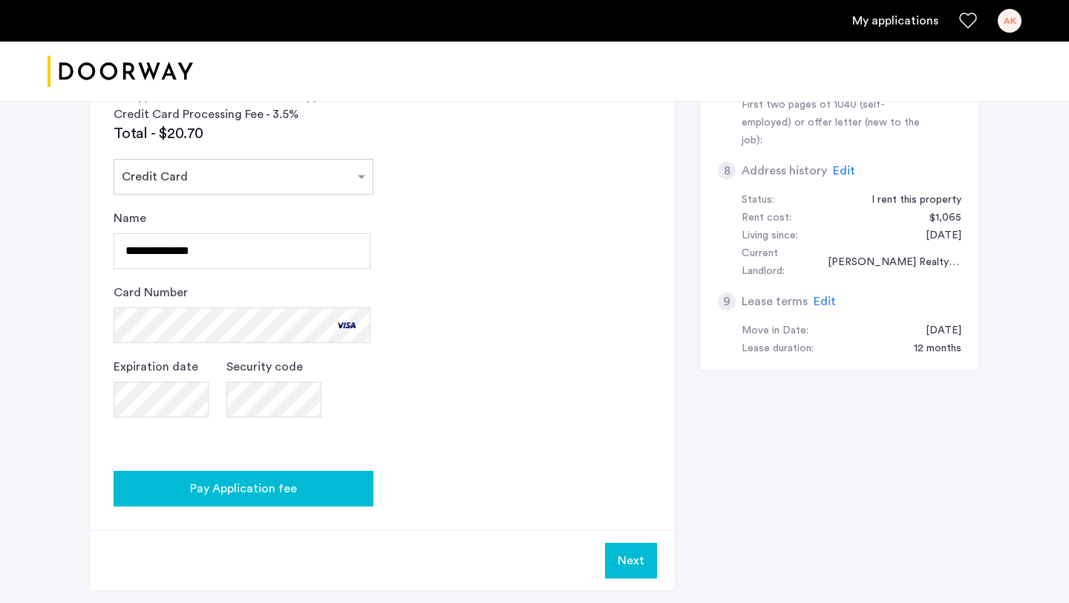
click at [336, 488] on div "Pay Application fee" at bounding box center [243, 489] width 236 height 18
click at [208, 489] on span "Pay Application fee" at bounding box center [243, 489] width 107 height 18
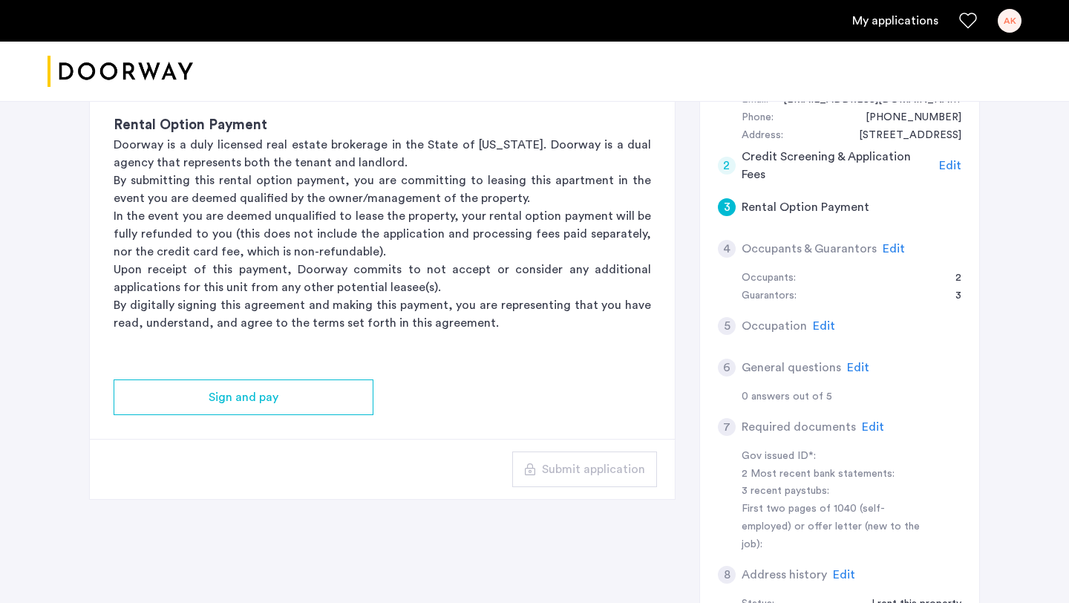
scroll to position [365, 0]
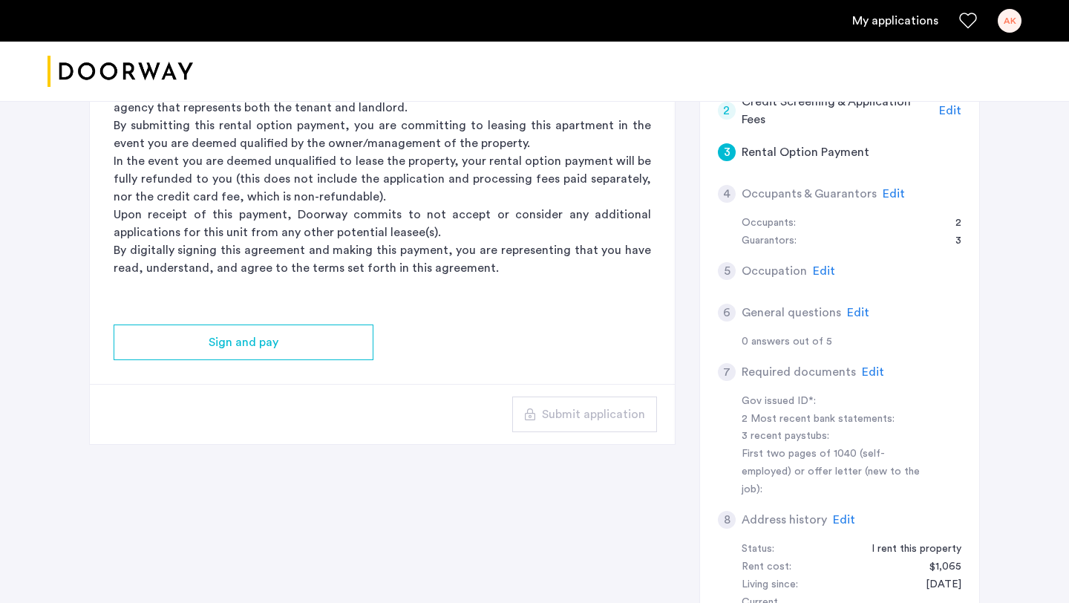
click at [888, 189] on span "Edit" at bounding box center [894, 194] width 22 height 12
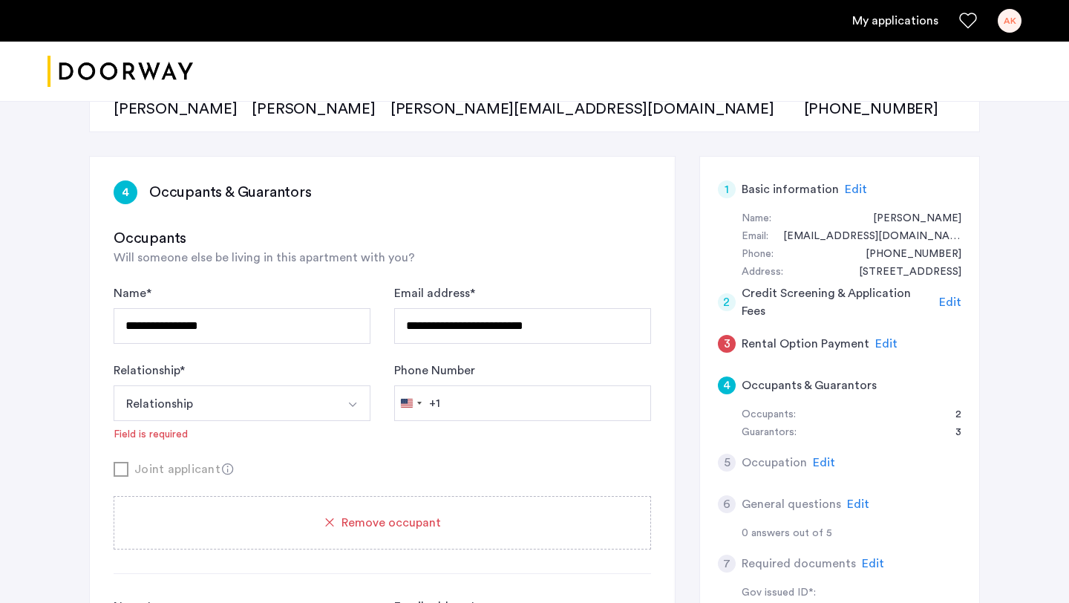
scroll to position [175, 0]
click at [282, 407] on button "Relationship" at bounding box center [225, 402] width 222 height 36
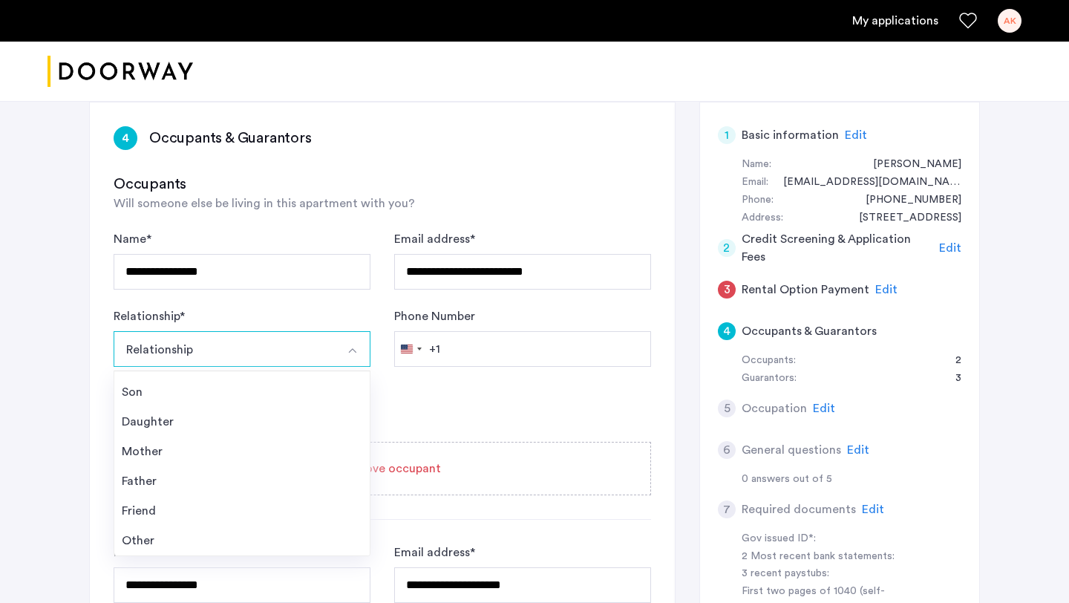
scroll to position [234, 0]
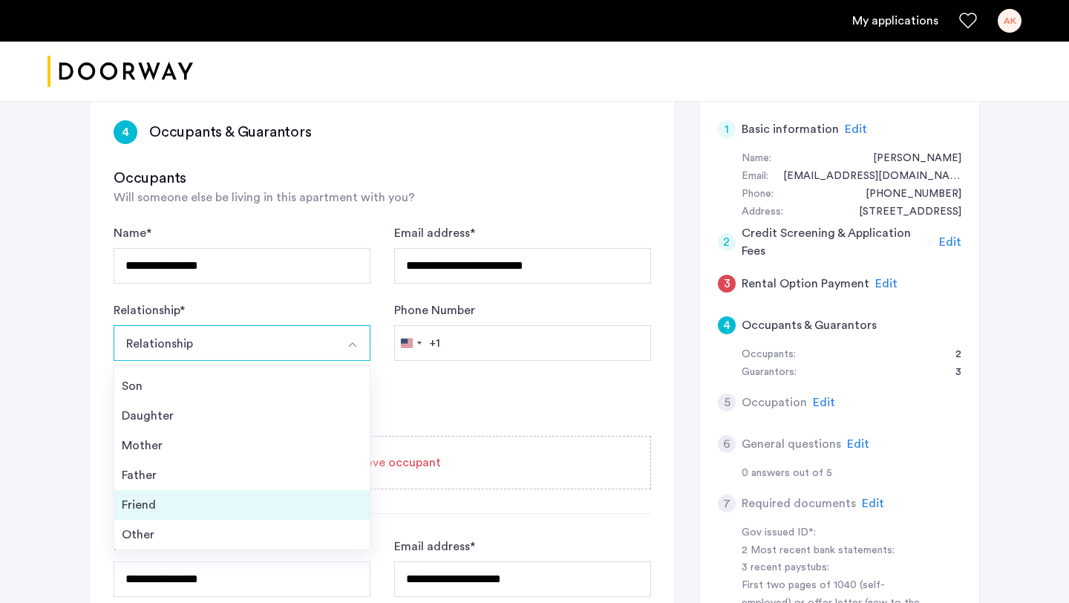
click at [257, 501] on div "Friend" at bounding box center [242, 505] width 241 height 18
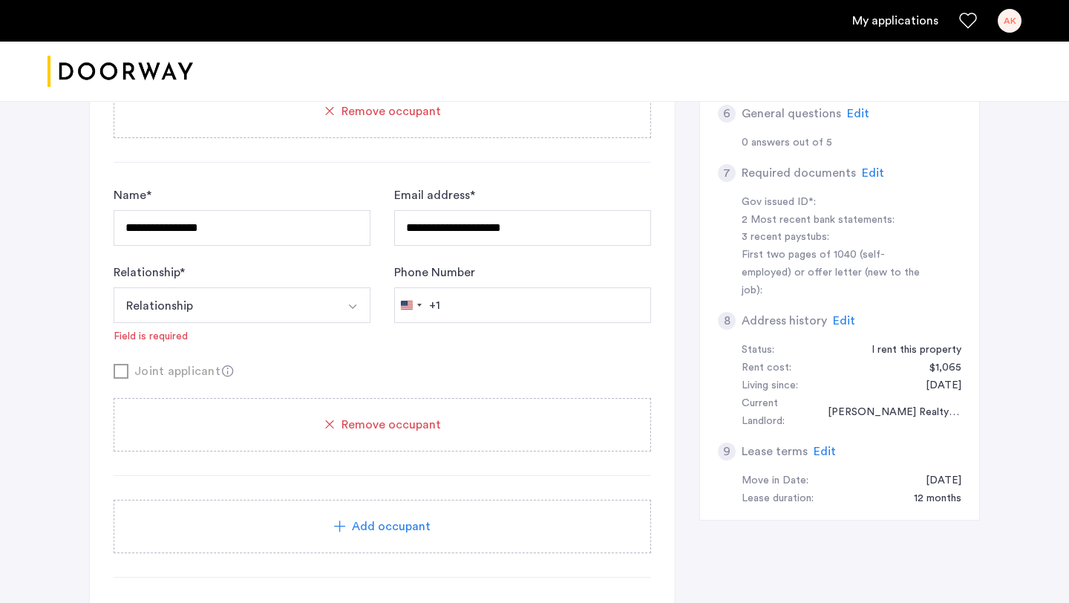
scroll to position [565, 0]
click at [304, 309] on button "Relationship" at bounding box center [225, 305] width 222 height 36
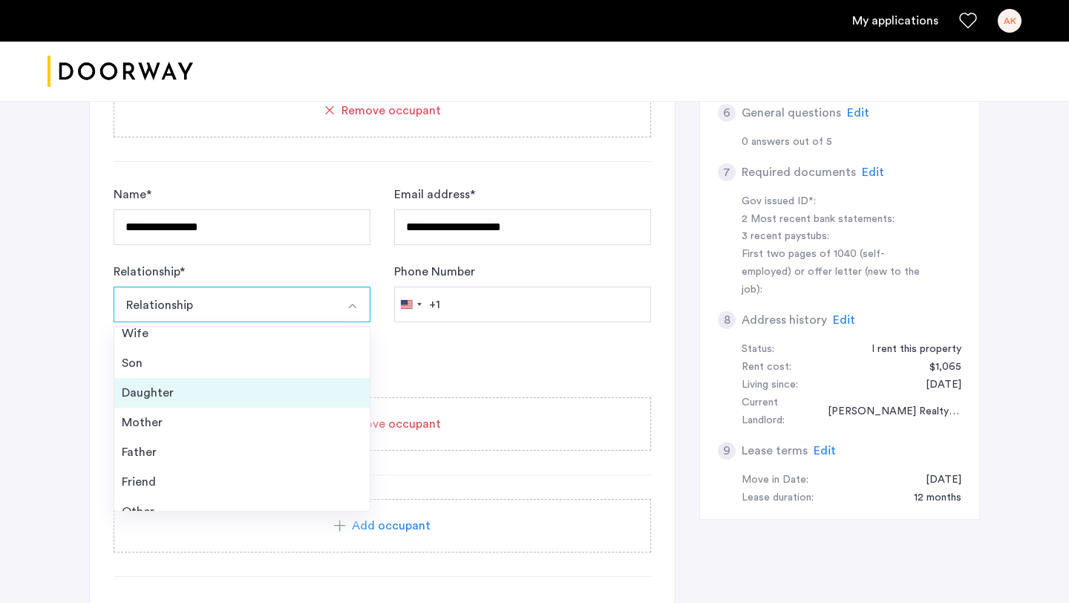
scroll to position [53, 0]
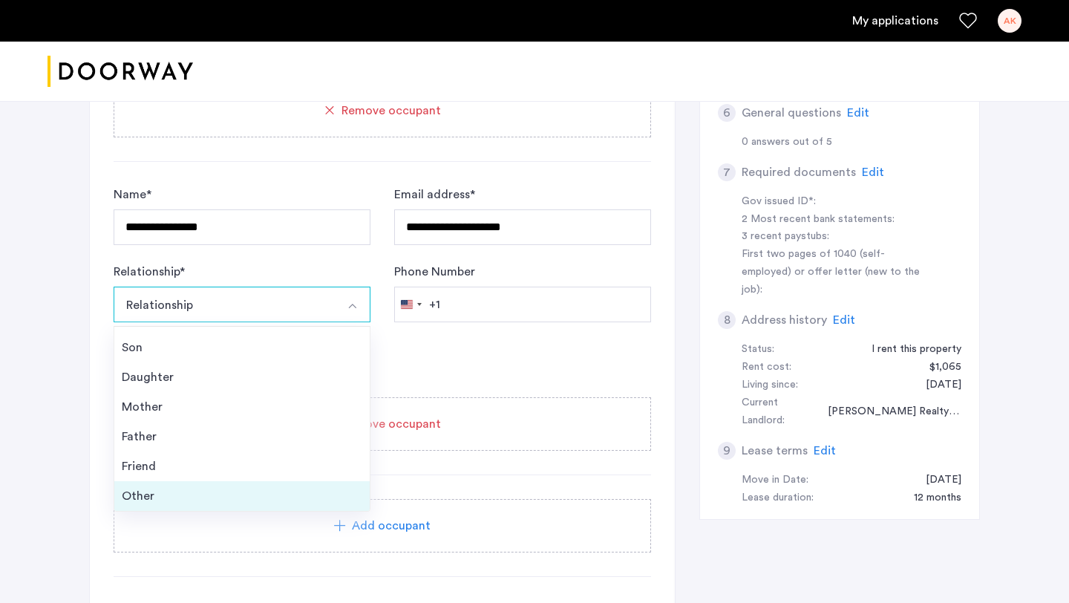
click at [264, 491] on div "Other" at bounding box center [242, 496] width 241 height 18
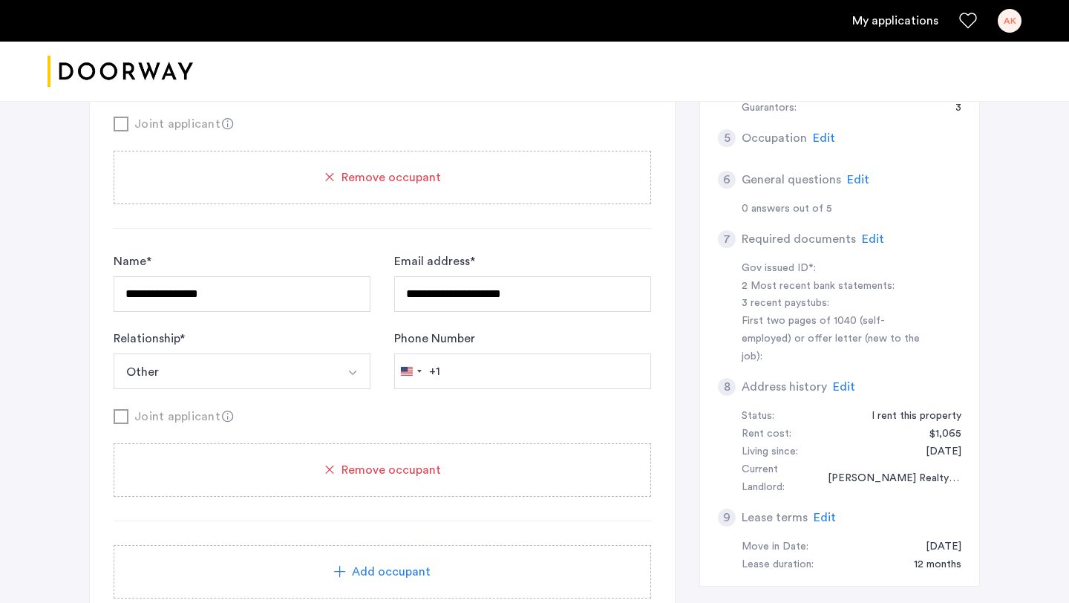
click at [261, 97] on button "Other" at bounding box center [225, 79] width 222 height 36
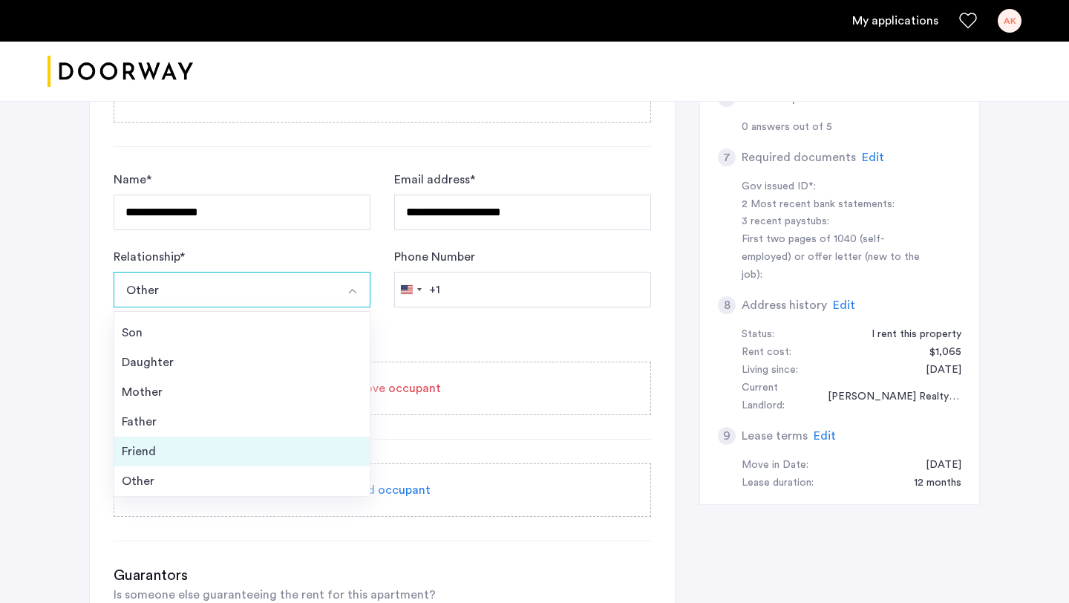
click at [243, 444] on div "Friend" at bounding box center [242, 451] width 241 height 18
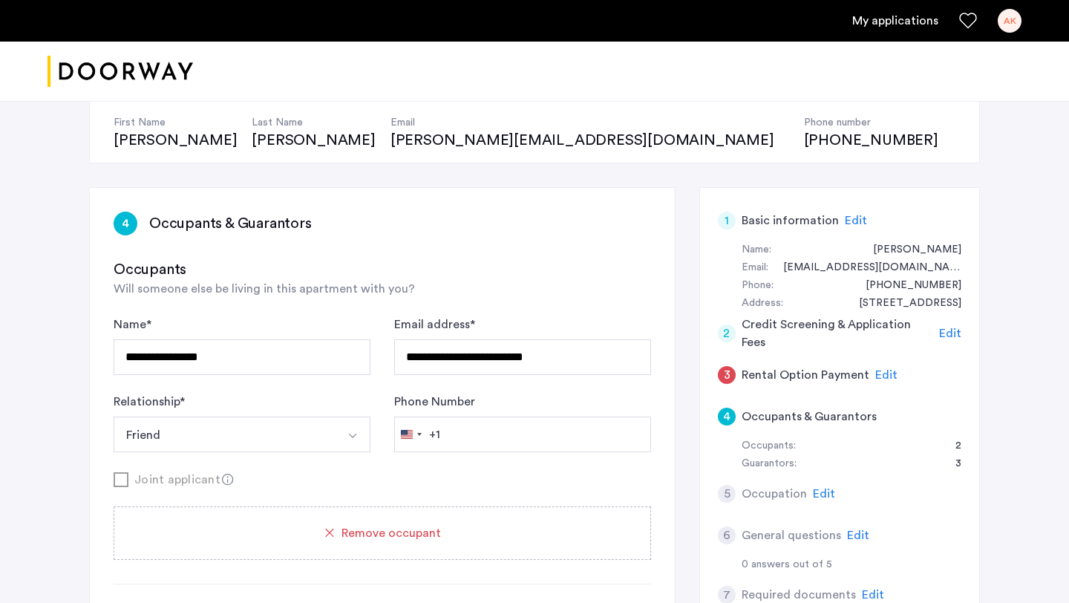
scroll to position [80, 0]
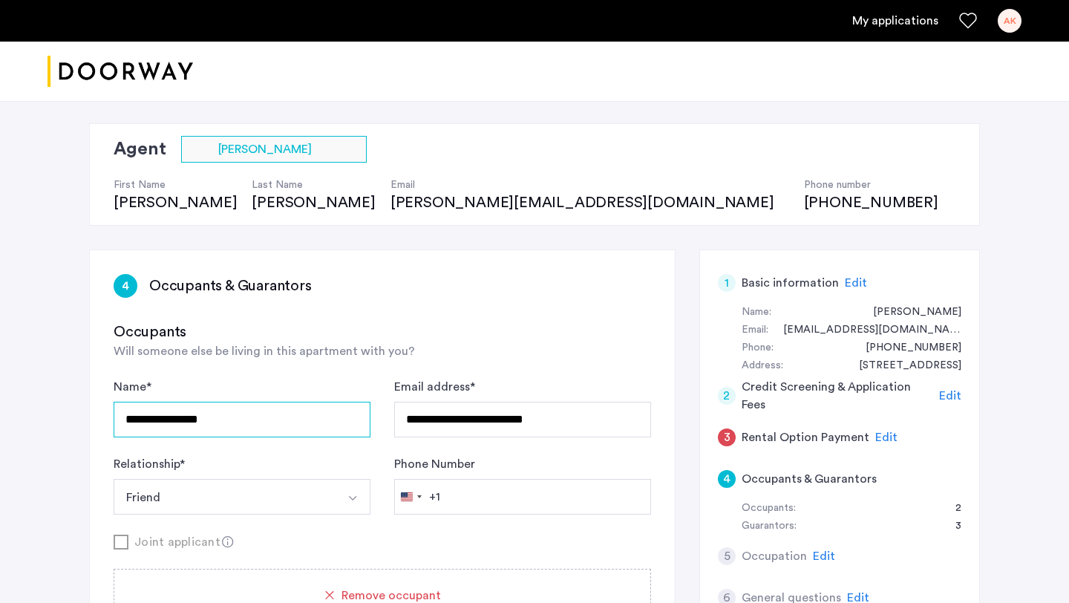
click at [241, 416] on input "**********" at bounding box center [242, 420] width 257 height 36
drag, startPoint x: 251, startPoint y: 421, endPoint x: 89, endPoint y: 421, distance: 161.8
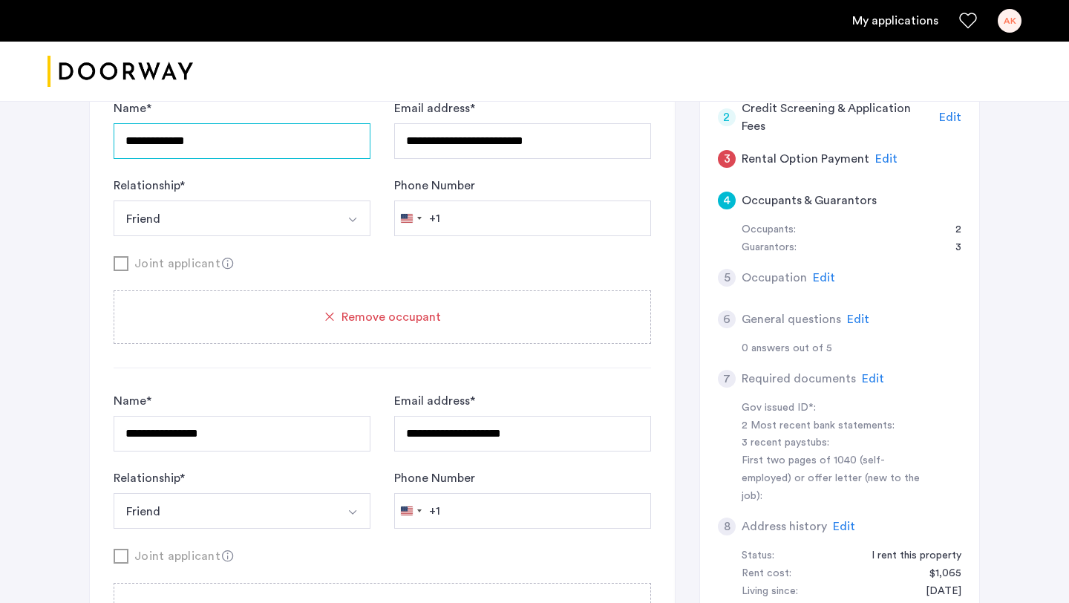
scroll to position [374, 0]
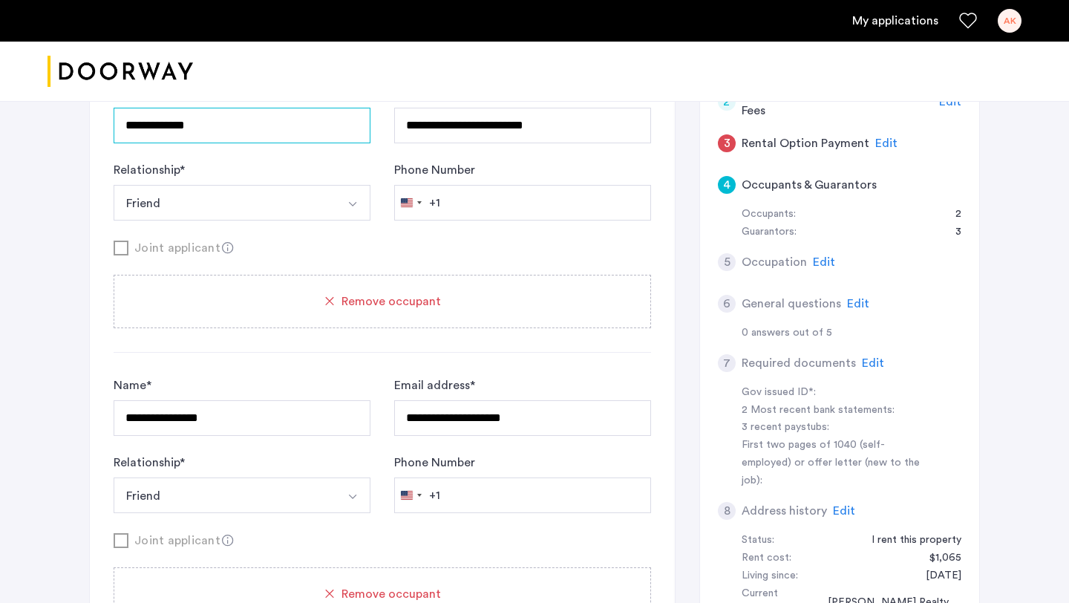
type input "**********"
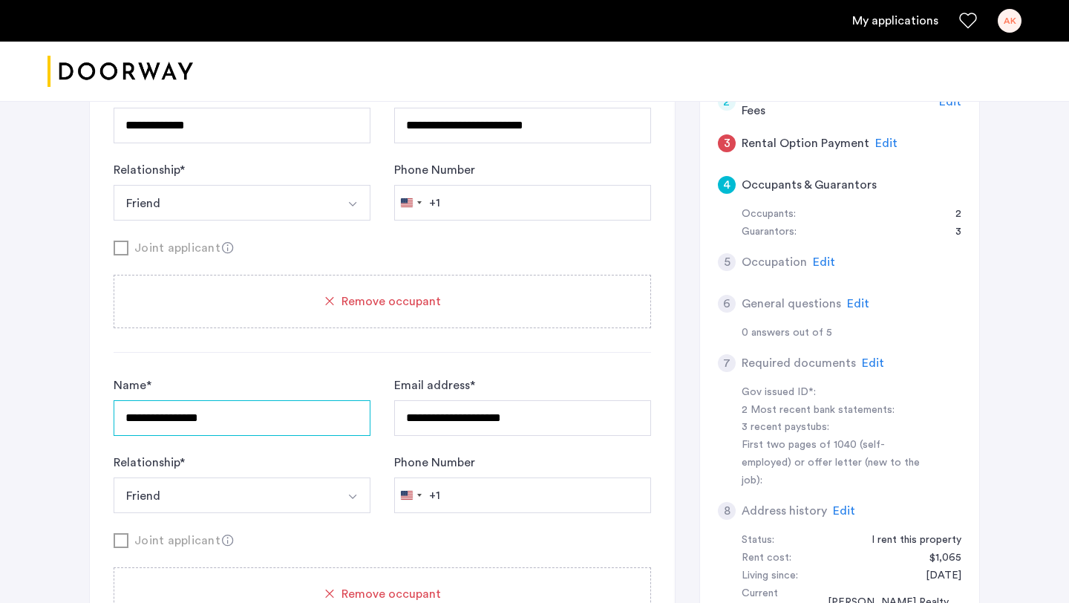
click at [221, 429] on input "**********" at bounding box center [242, 418] width 257 height 36
drag, startPoint x: 239, startPoint y: 428, endPoint x: 120, endPoint y: 407, distance: 121.3
click at [120, 407] on input "**********" at bounding box center [242, 418] width 257 height 36
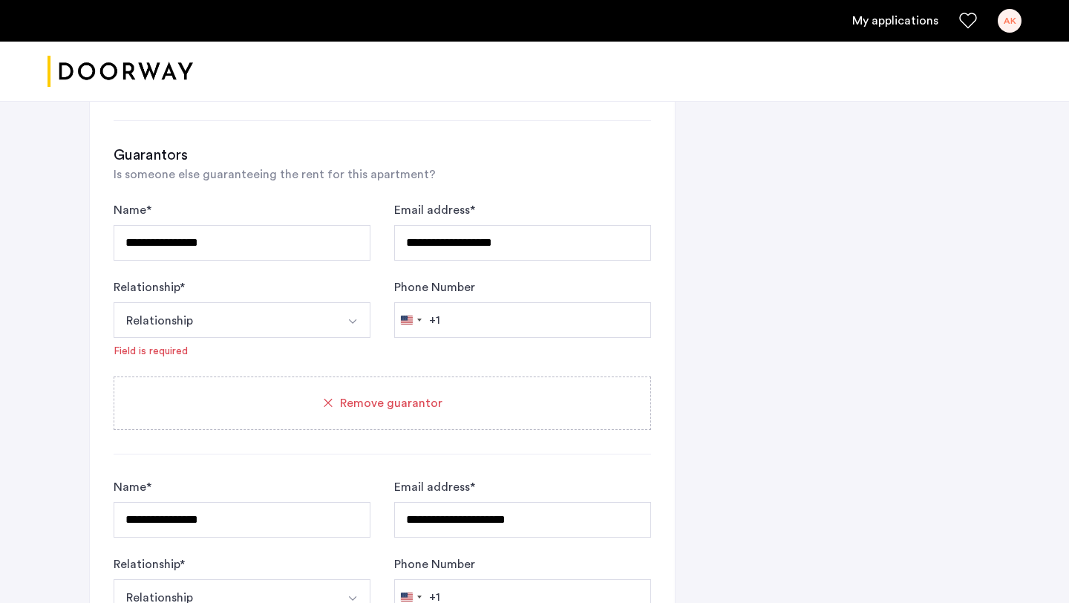
scroll to position [999, 0]
type input "**********"
drag, startPoint x: 232, startPoint y: 236, endPoint x: 110, endPoint y: 237, distance: 121.8
click at [110, 237] on div "**********" at bounding box center [382, 259] width 585 height 1856
click at [143, 311] on button "Relationship" at bounding box center [225, 321] width 222 height 36
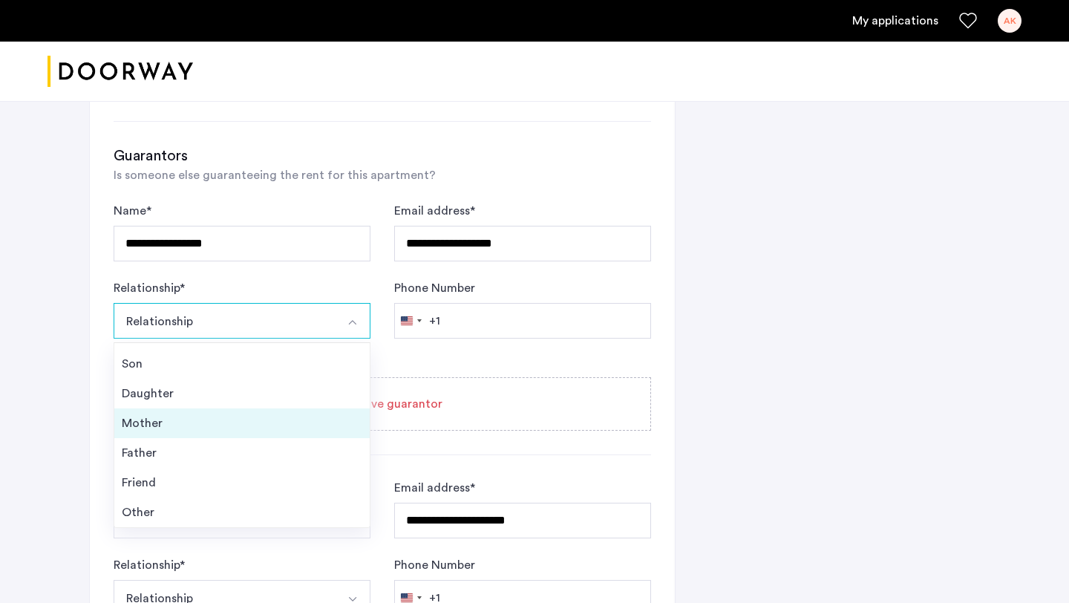
scroll to position [1009, 0]
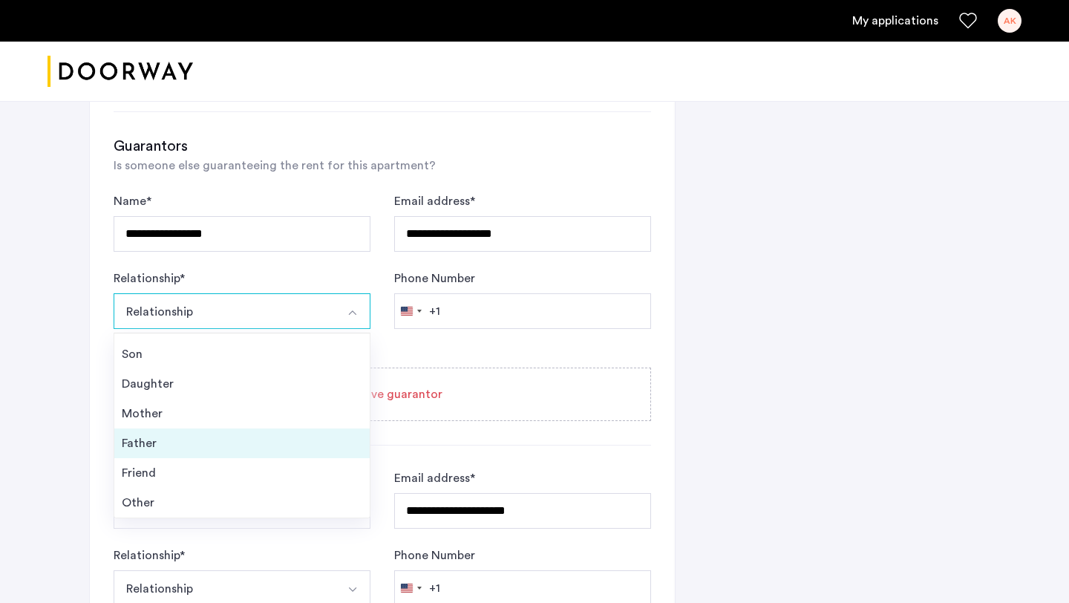
click at [166, 447] on div "Father" at bounding box center [242, 443] width 241 height 18
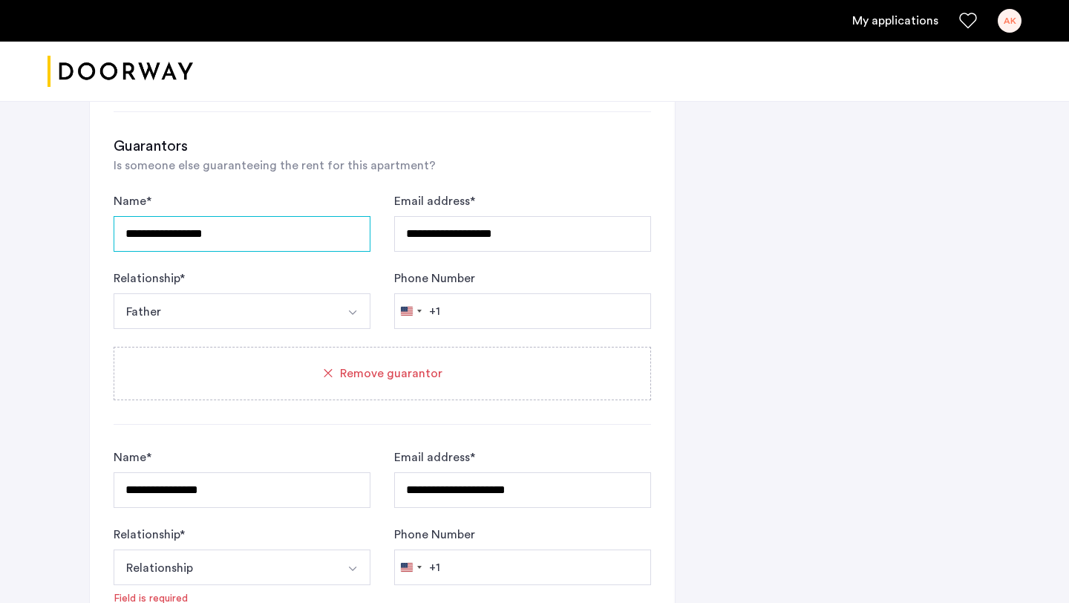
drag, startPoint x: 242, startPoint y: 235, endPoint x: 108, endPoint y: 234, distance: 133.6
click at [108, 234] on div "**********" at bounding box center [382, 238] width 585 height 1835
type input "**********"
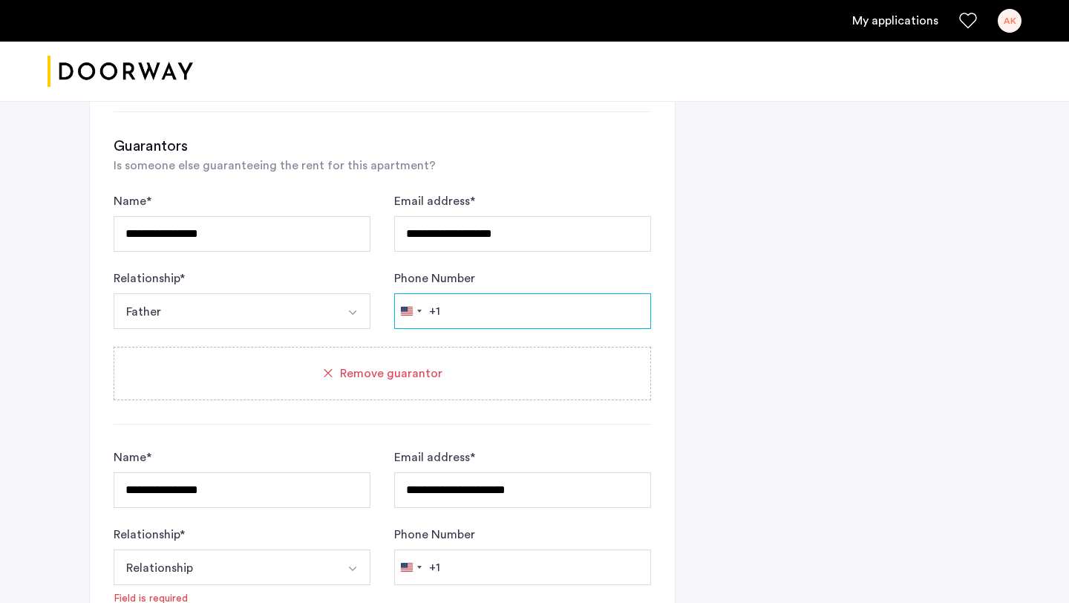
click at [458, 319] on input "Phone Number" at bounding box center [522, 311] width 257 height 36
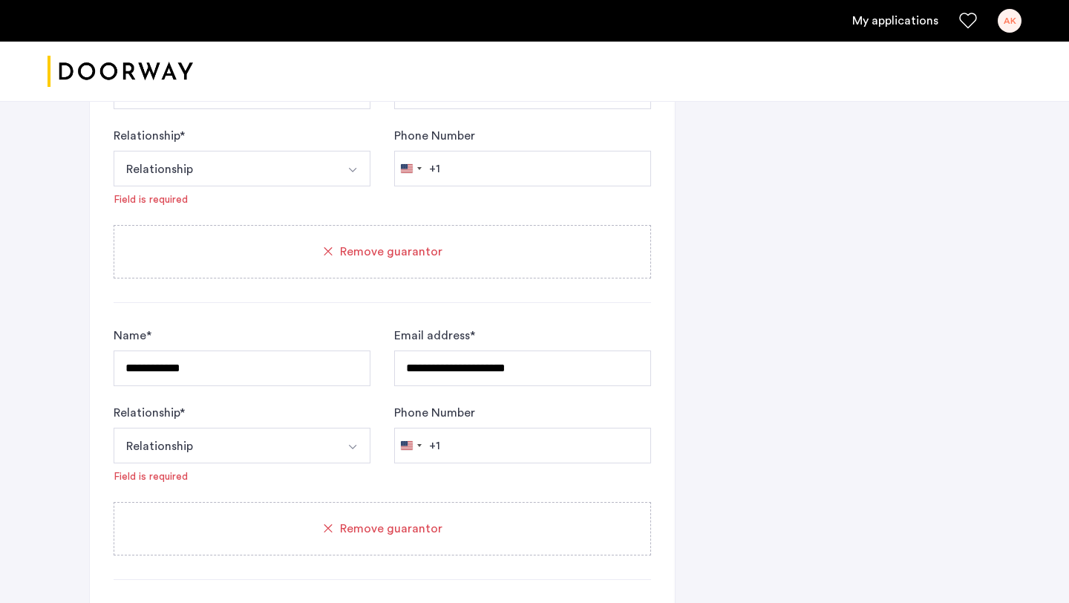
scroll to position [1405, 0]
type input "**********"
click at [351, 189] on button "Select option" at bounding box center [353, 171] width 36 height 36
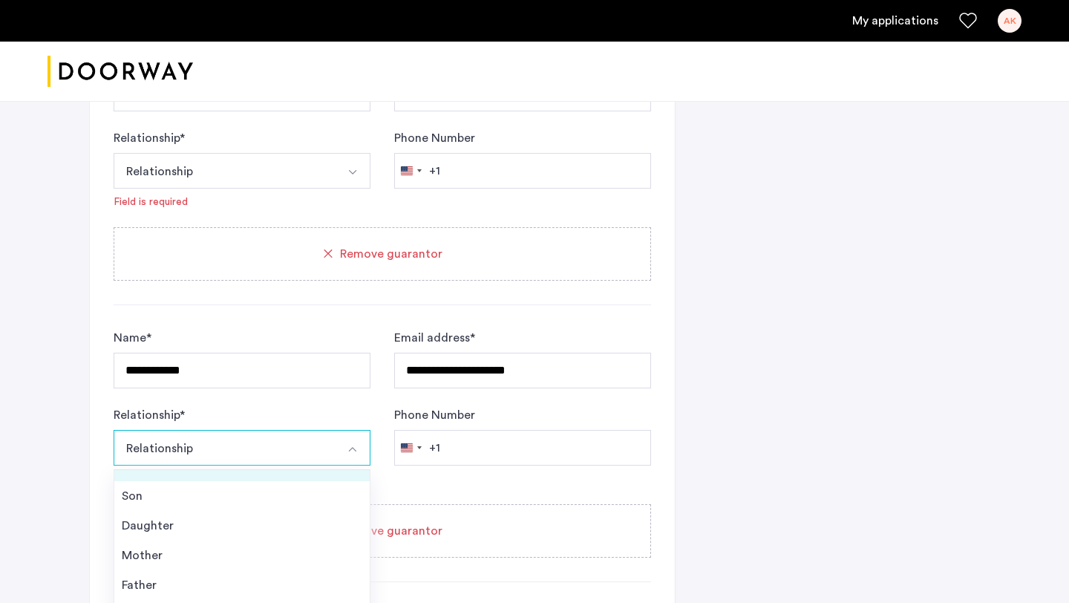
scroll to position [53, 0]
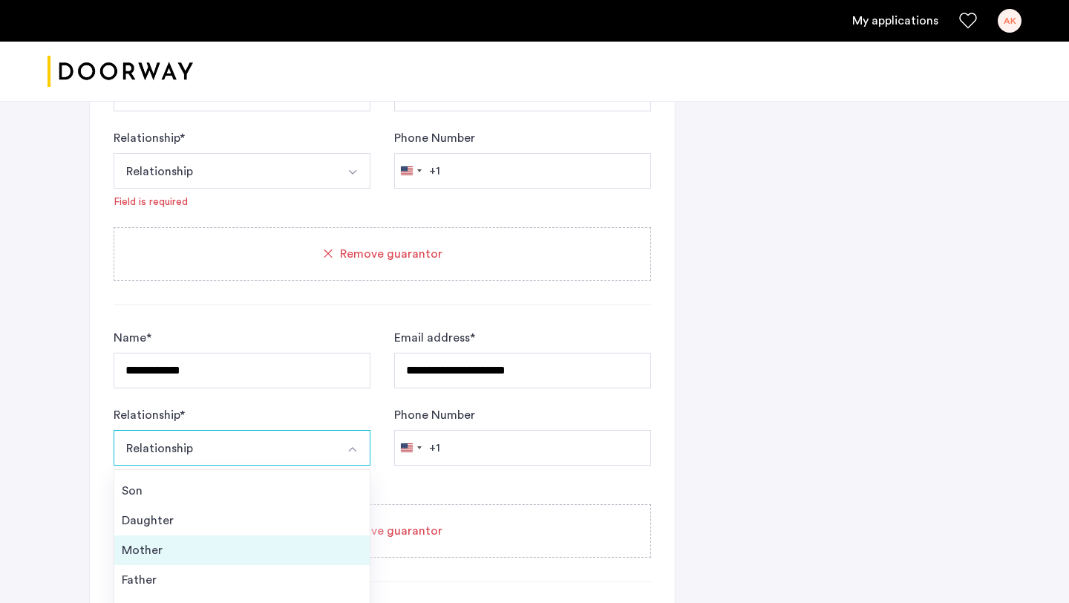
click at [288, 555] on div "Mother" at bounding box center [242, 550] width 241 height 18
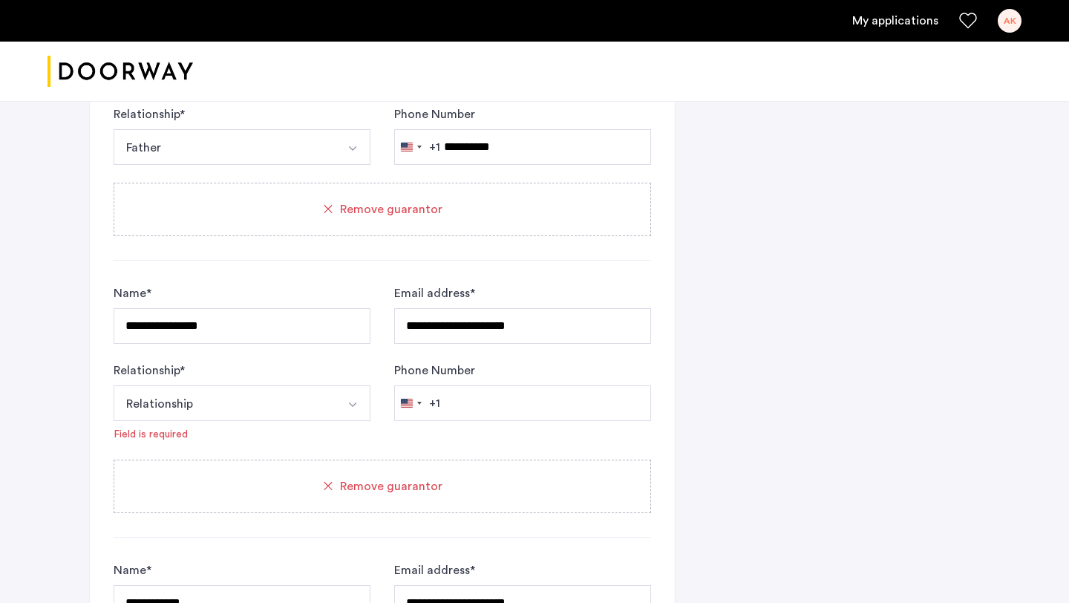
scroll to position [1177, 0]
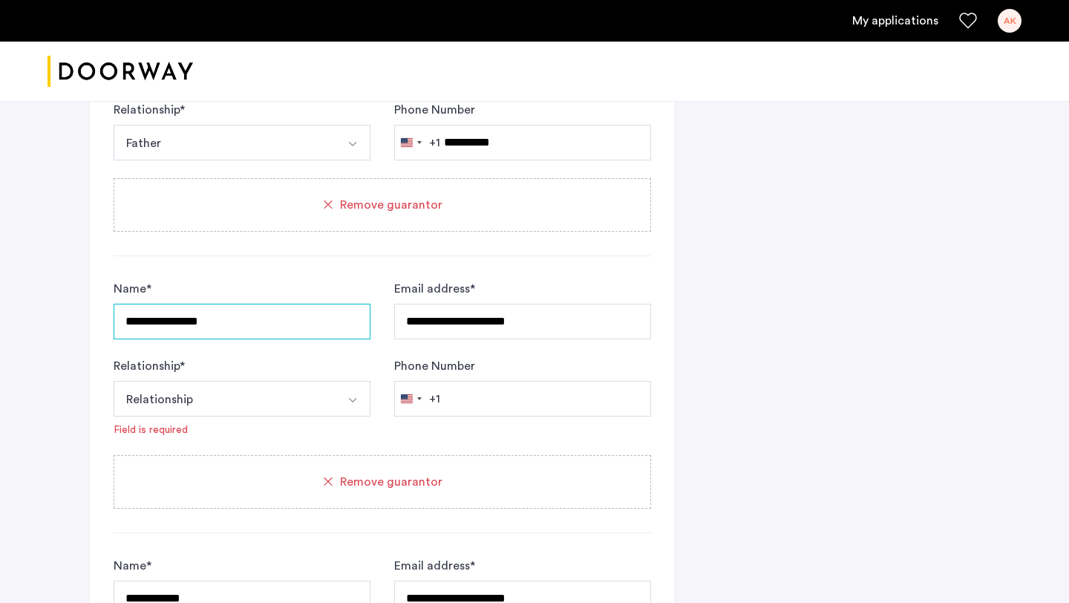
click at [255, 329] on input "**********" at bounding box center [242, 322] width 257 height 36
drag, startPoint x: 261, startPoint y: 328, endPoint x: 109, endPoint y: 327, distance: 151.5
click at [109, 327] on div "**********" at bounding box center [382, 60] width 585 height 1814
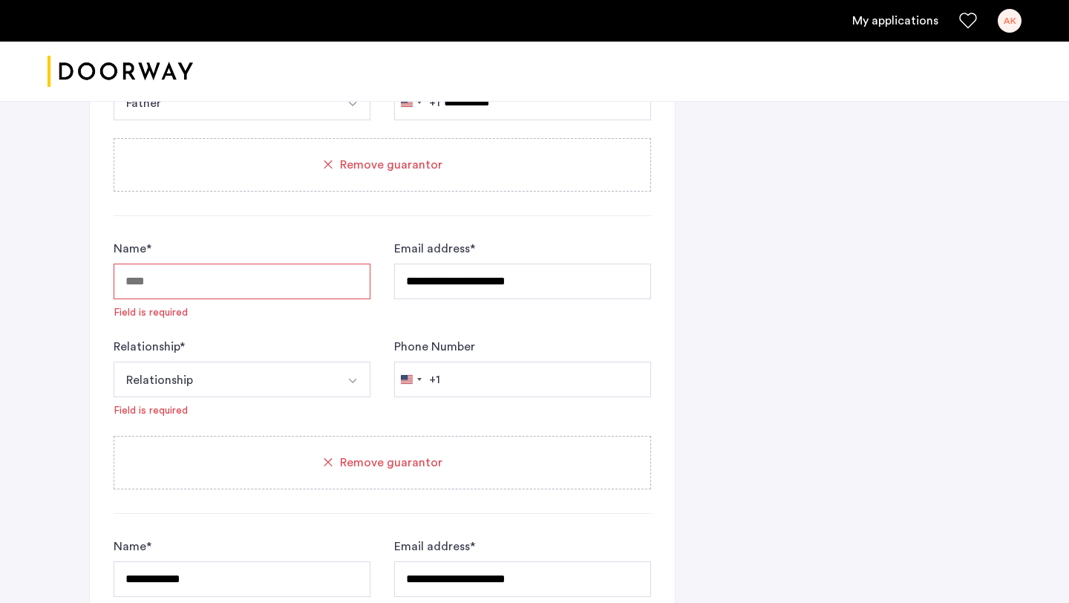
scroll to position [1218, 0]
click at [243, 395] on button "Relationship" at bounding box center [225, 379] width 222 height 36
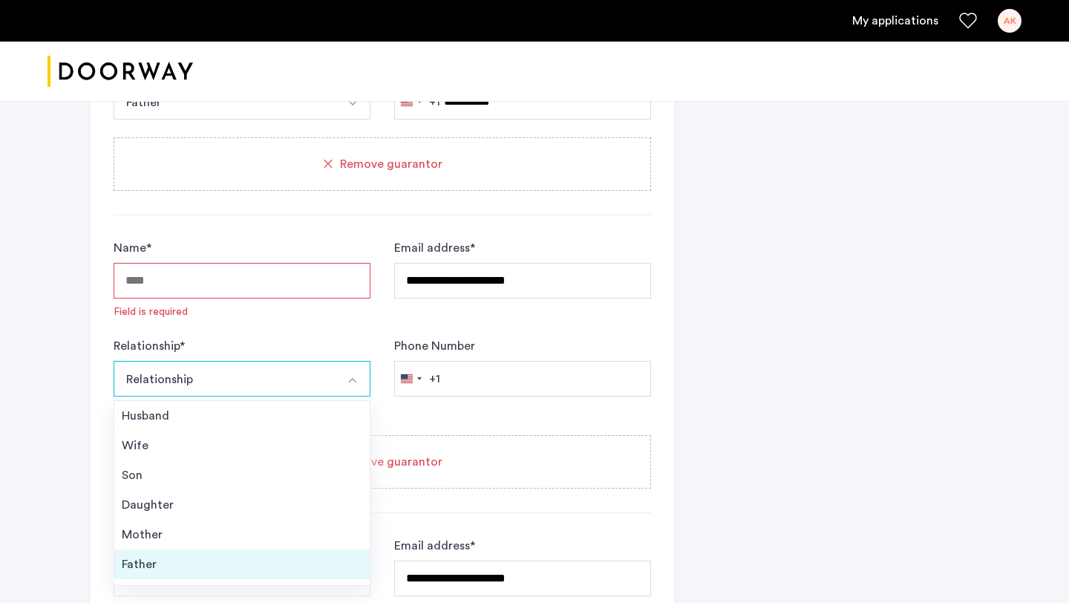
click at [215, 561] on div "Father" at bounding box center [242, 564] width 241 height 18
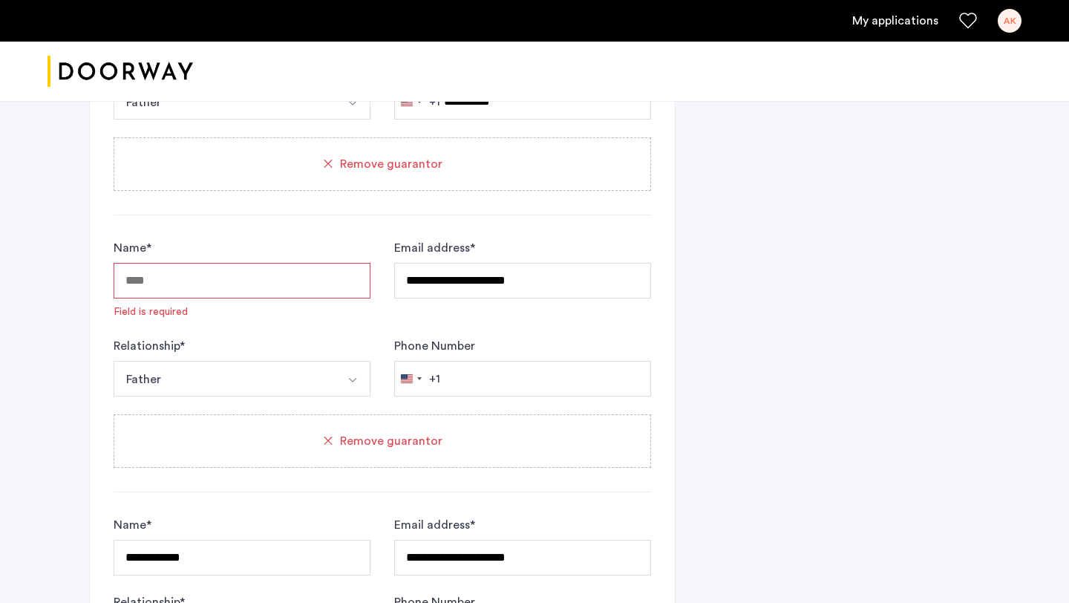
click at [264, 281] on input "Name *" at bounding box center [242, 281] width 257 height 36
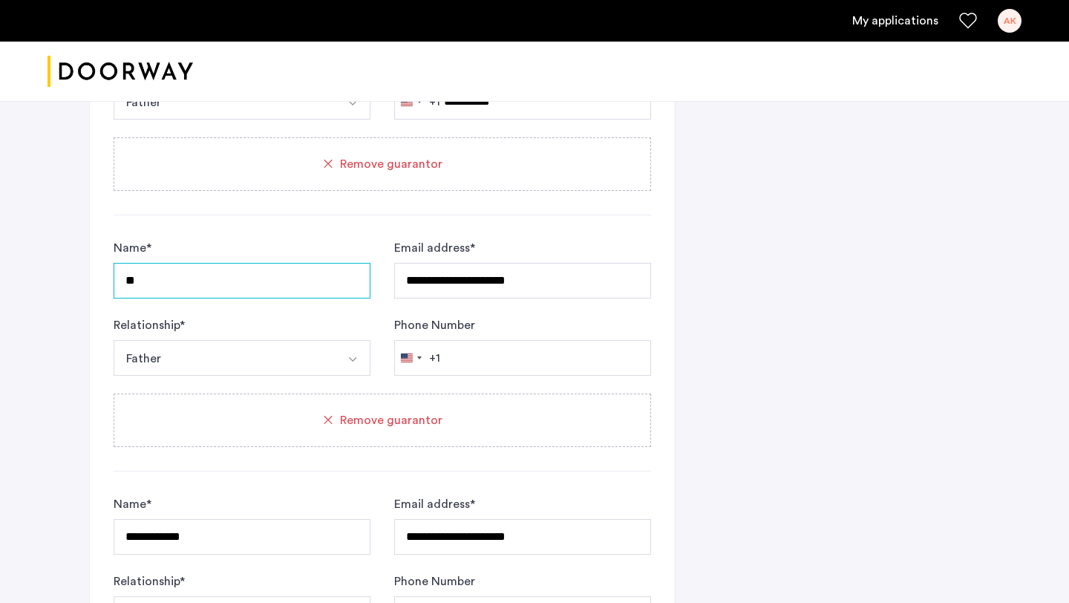
type input "*"
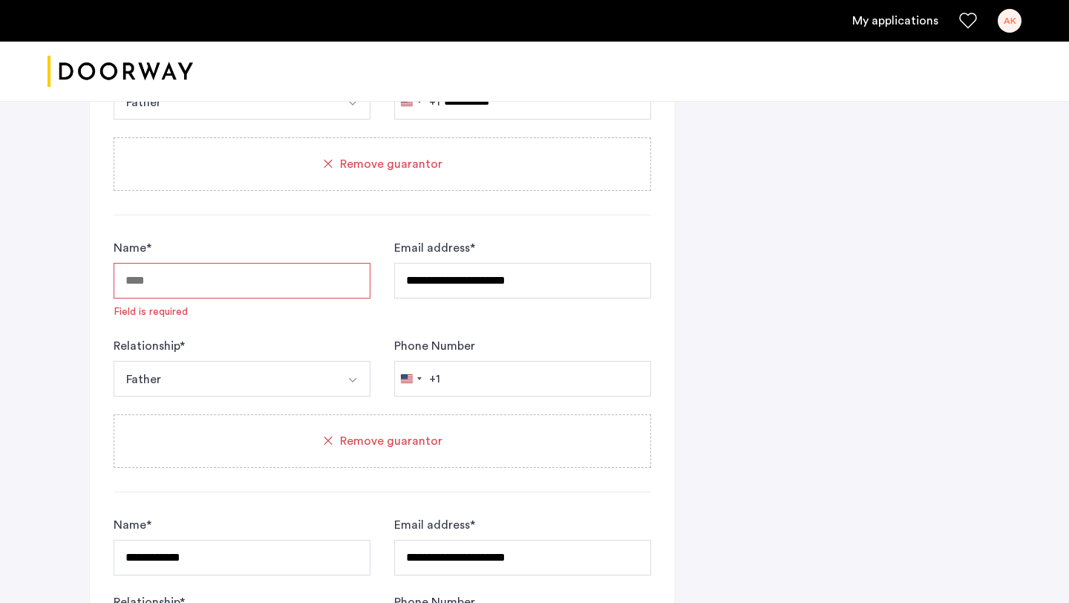
scroll to position [1238, 0]
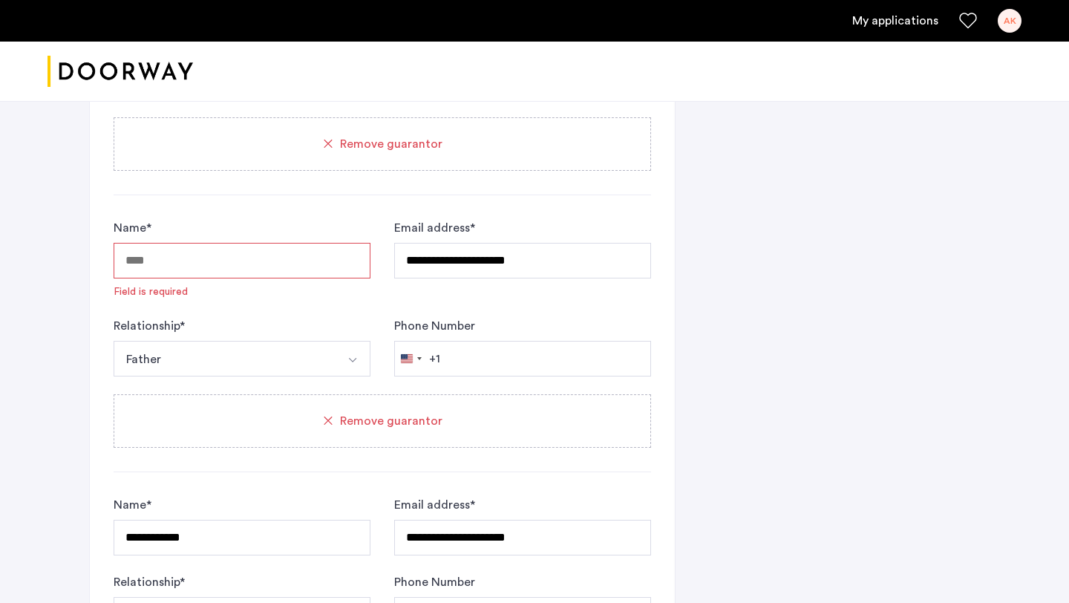
click at [229, 298] on div "Name * Field is required" at bounding box center [242, 259] width 257 height 80
click at [220, 263] on input "Name *" at bounding box center [242, 261] width 257 height 36
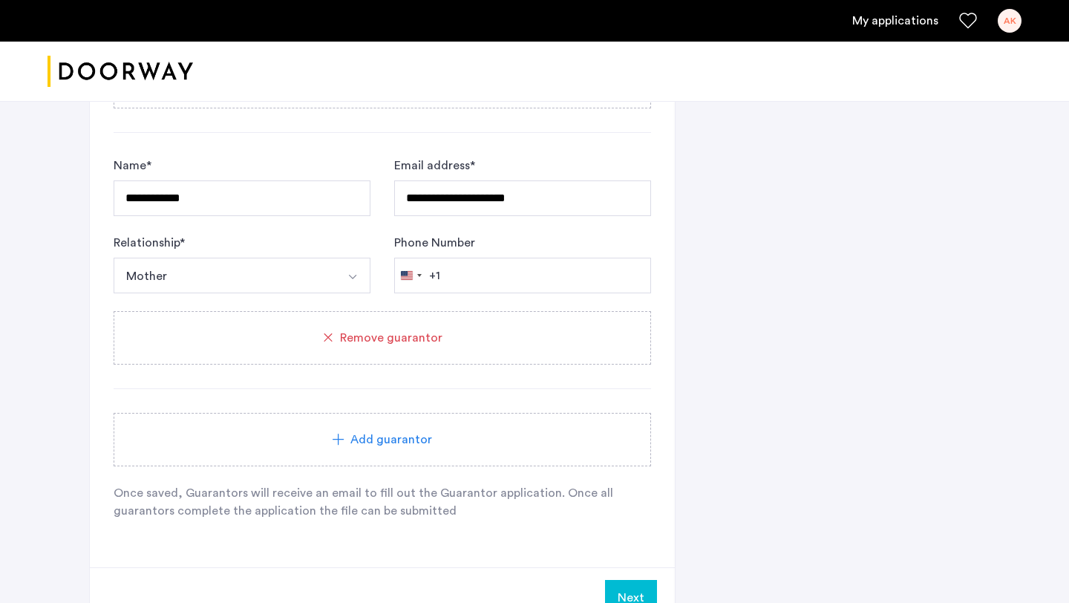
scroll to position [1788, 0]
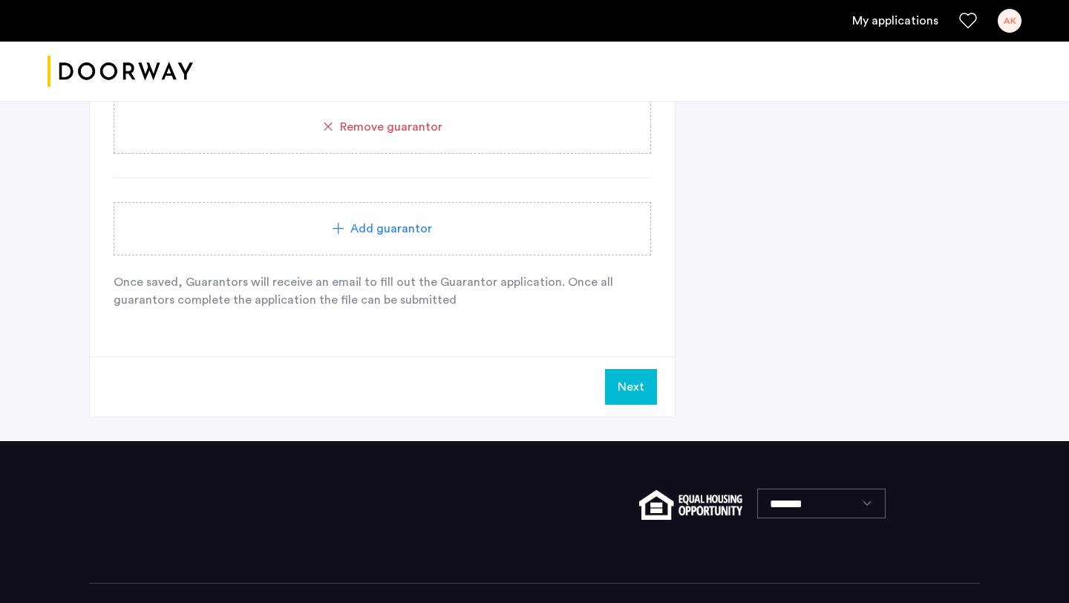
click at [624, 391] on button "Next" at bounding box center [631, 387] width 52 height 36
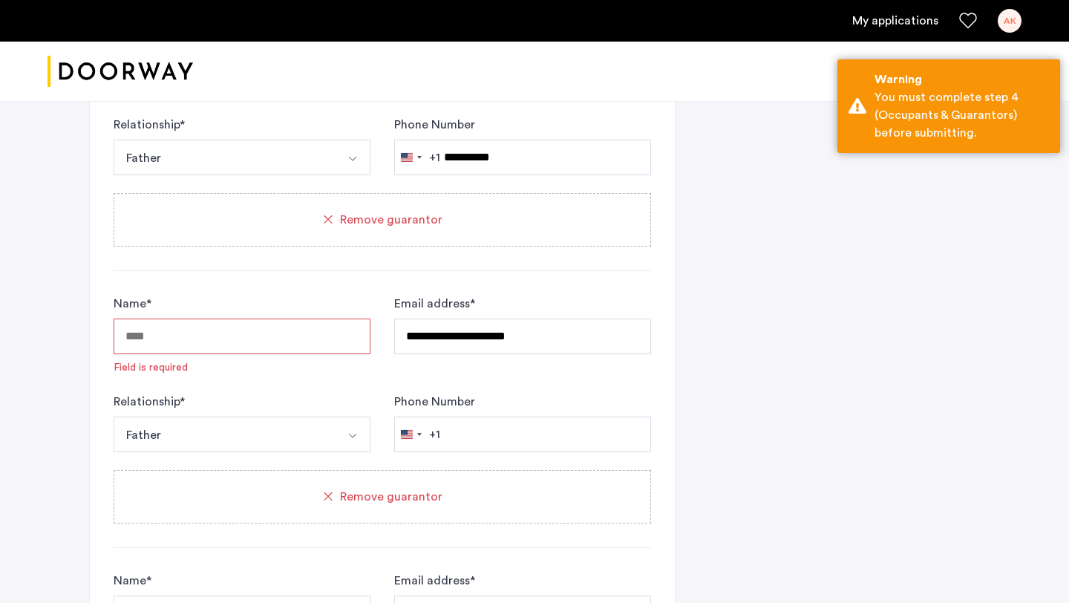
scroll to position [1181, 0]
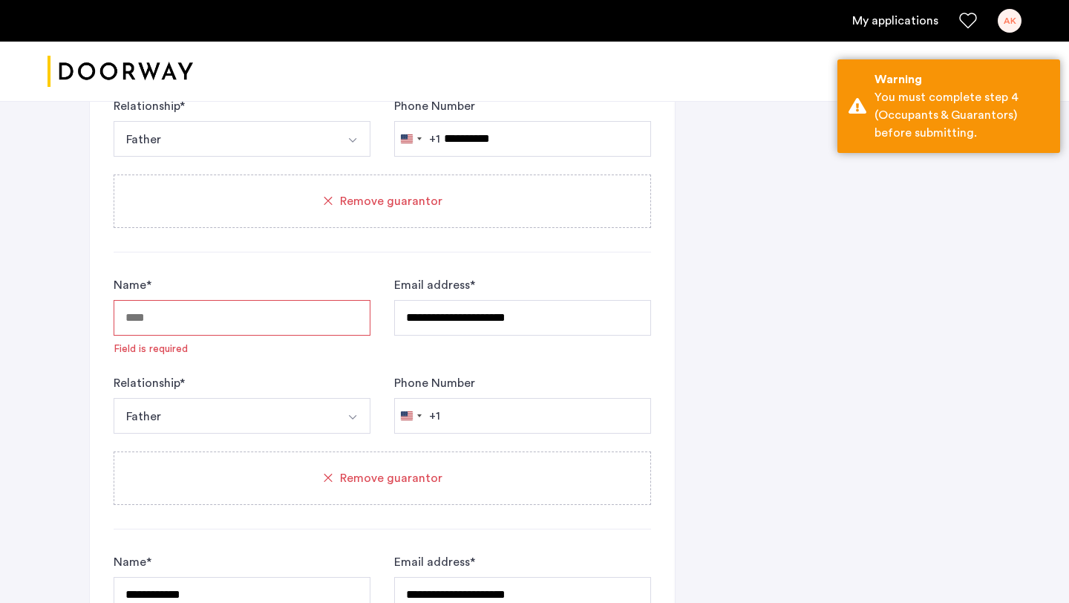
click at [228, 304] on input "Name *" at bounding box center [242, 318] width 257 height 36
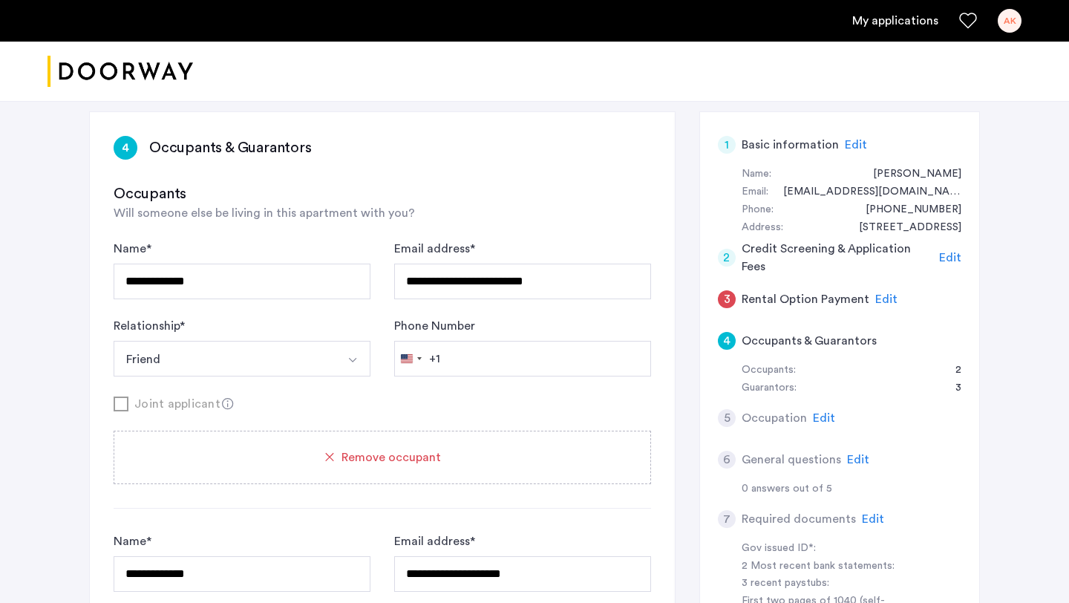
scroll to position [235, 0]
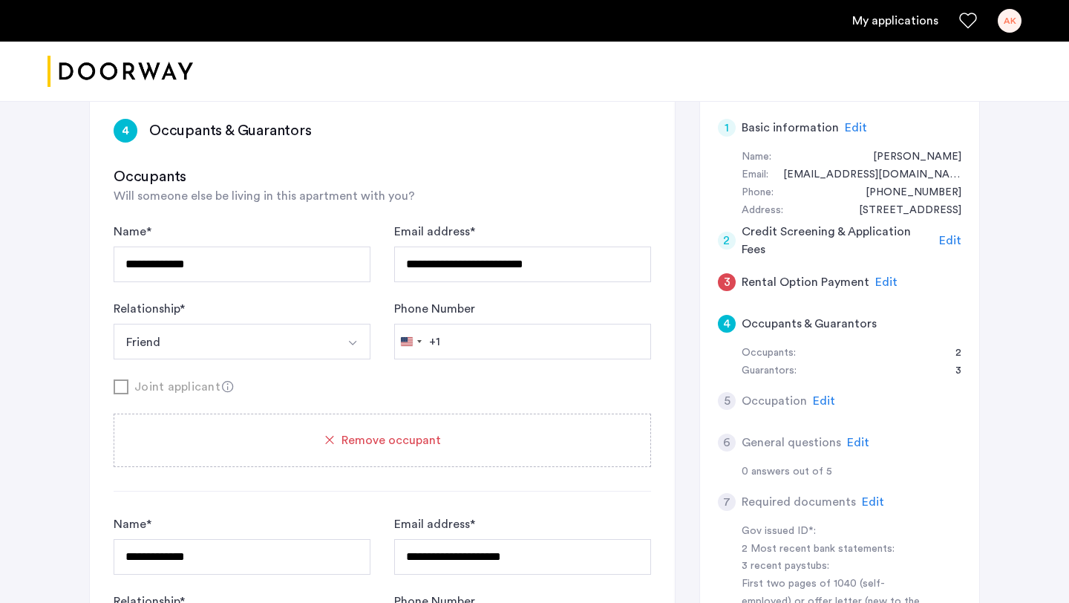
click at [727, 395] on div "5" at bounding box center [727, 401] width 18 height 18
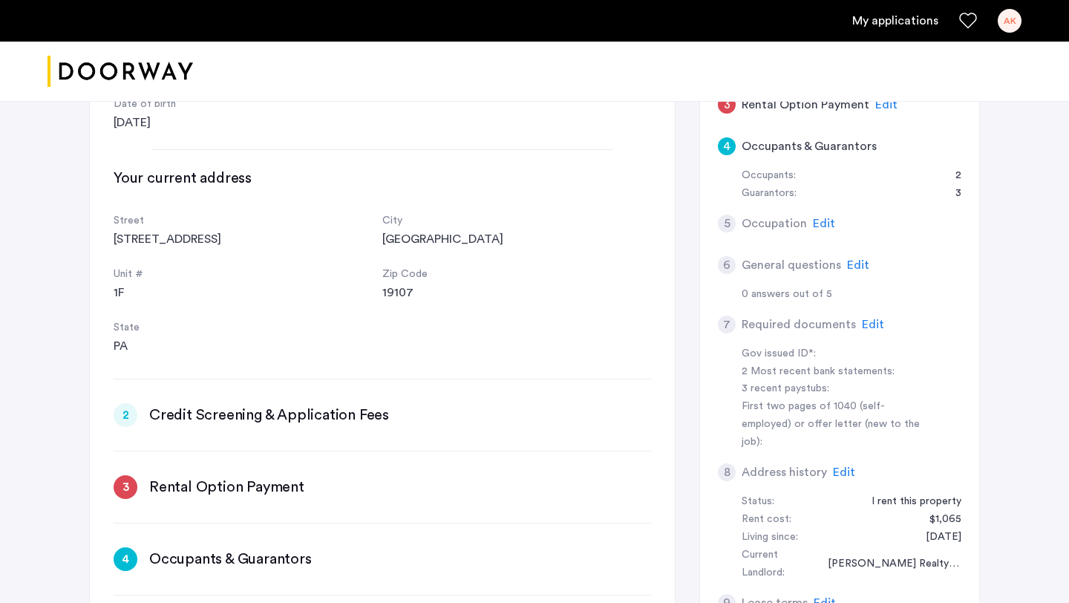
scroll to position [431, 0]
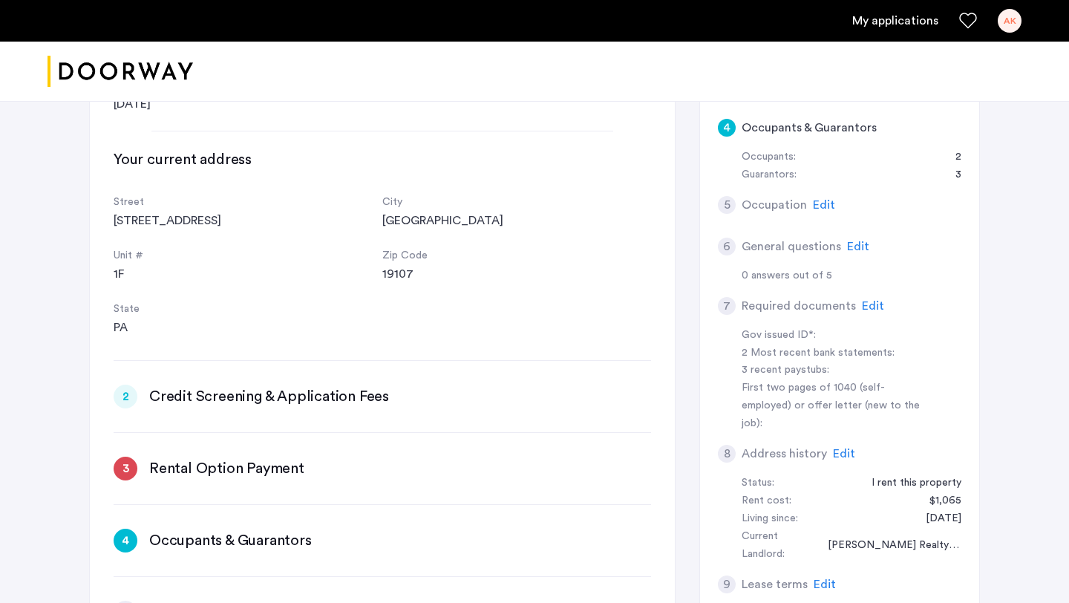
click at [869, 306] on span "Edit" at bounding box center [873, 306] width 22 height 12
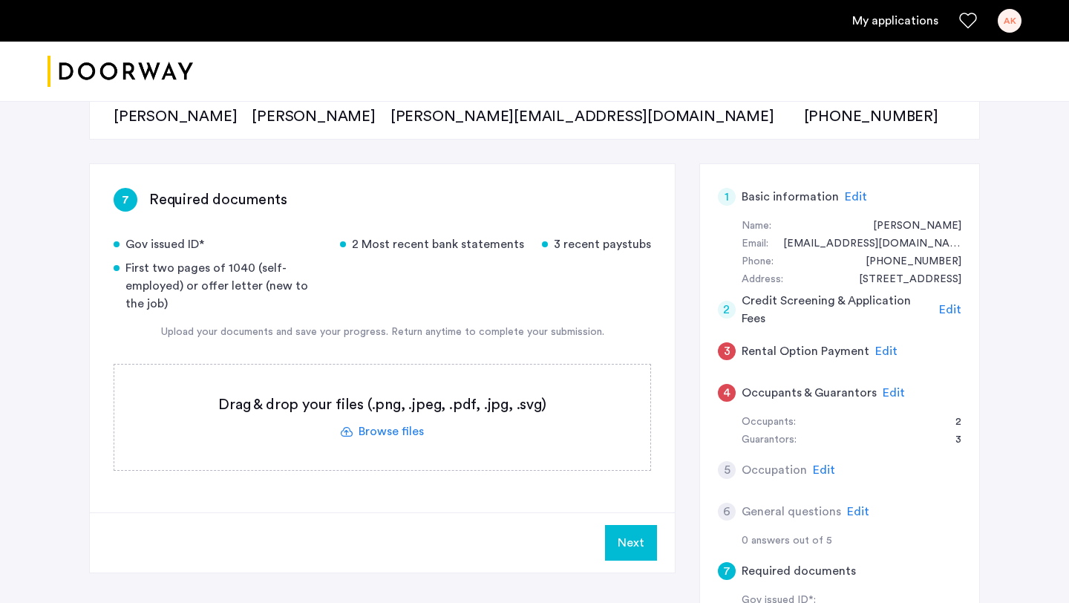
scroll to position [166, 0]
click at [401, 409] on label at bounding box center [382, 417] width 536 height 105
click at [0, 0] on input "file" at bounding box center [0, 0] width 0 height 0
click at [391, 424] on label at bounding box center [382, 417] width 536 height 105
click at [0, 0] on input "file" at bounding box center [0, 0] width 0 height 0
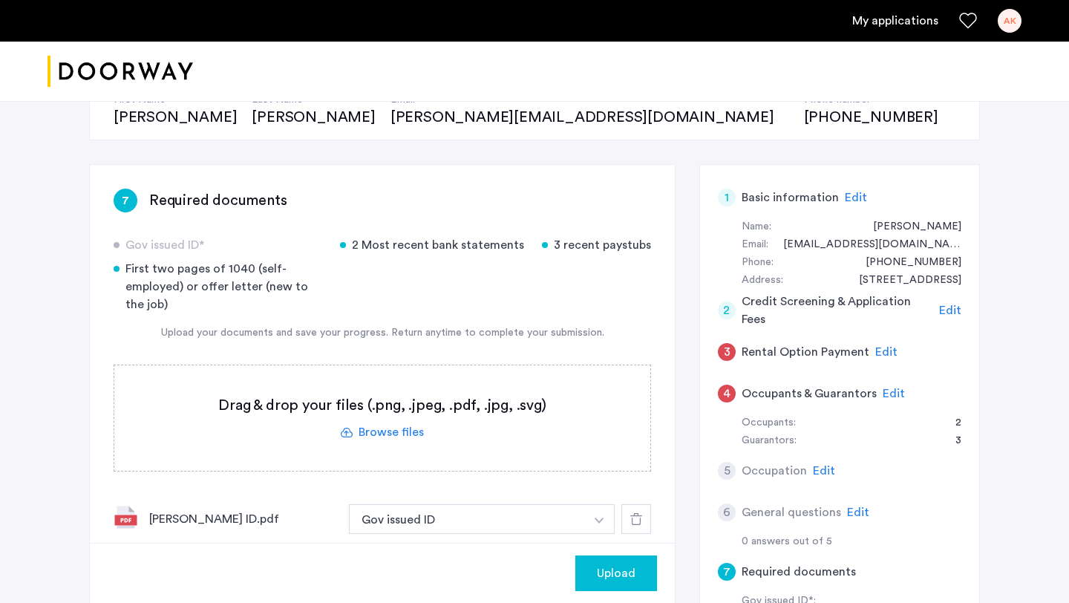
click at [412, 429] on label at bounding box center [382, 417] width 536 height 105
click at [0, 0] on input "file" at bounding box center [0, 0] width 0 height 0
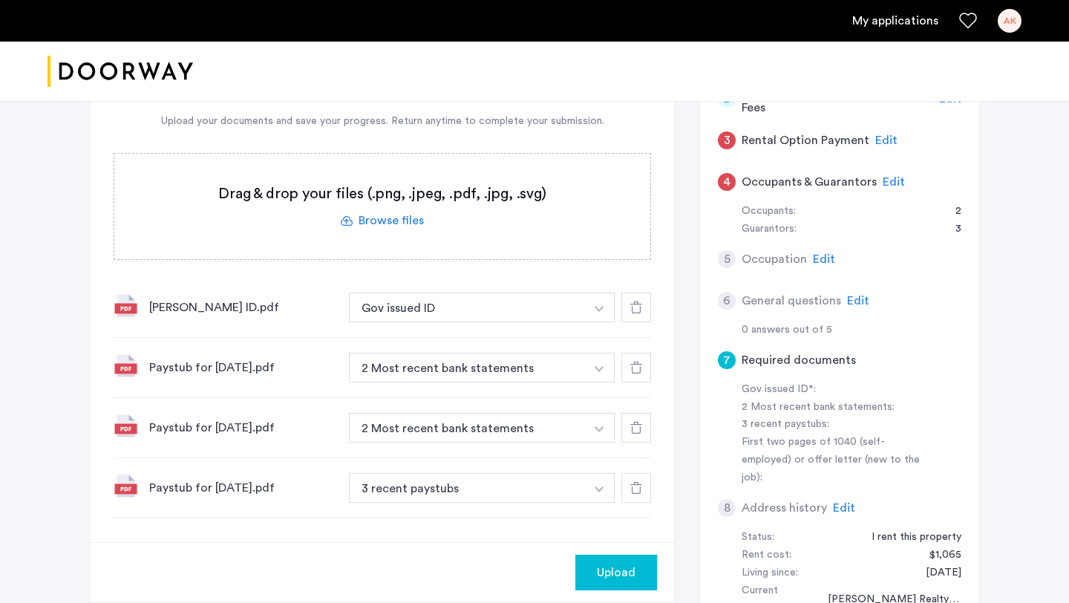
scroll to position [382, 0]
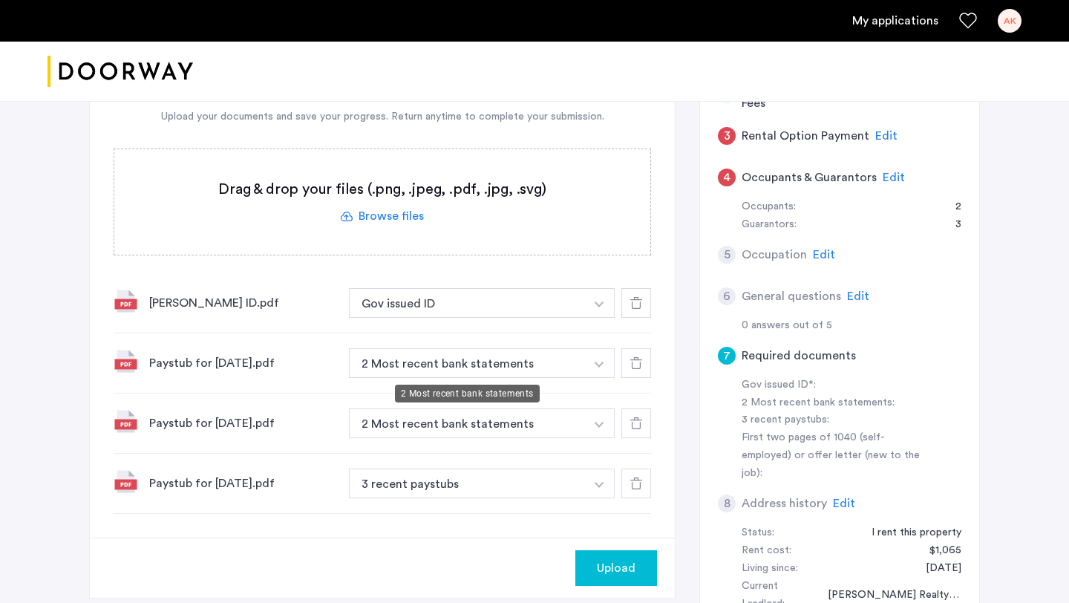
click at [566, 362] on button "2 Most recent bank statements" at bounding box center [467, 363] width 236 height 30
click at [601, 318] on button "button" at bounding box center [599, 303] width 30 height 30
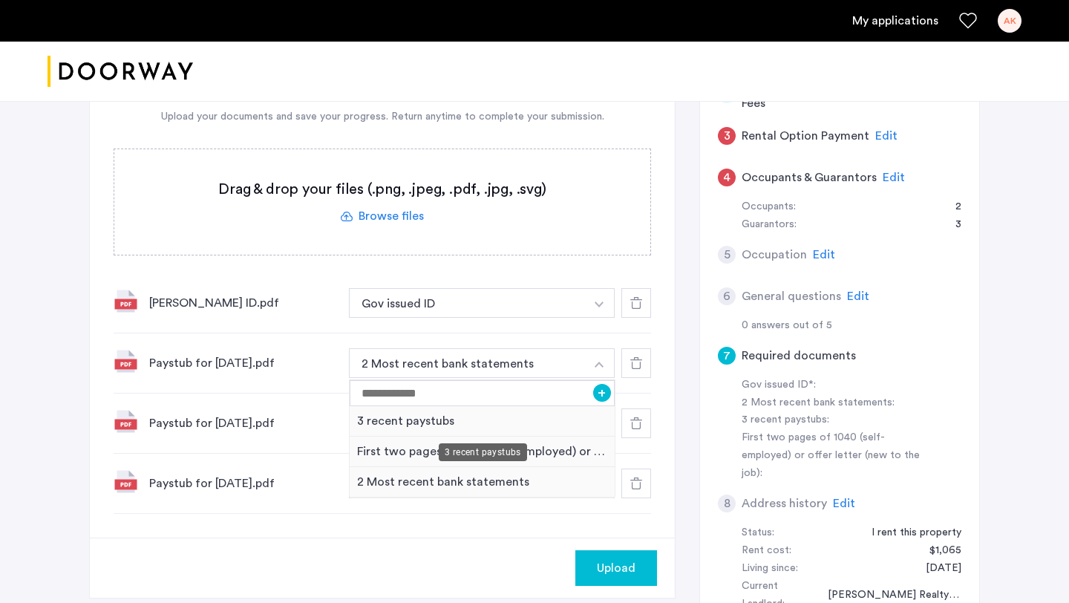
click at [447, 420] on div "3 recent paystubs" at bounding box center [482, 421] width 265 height 30
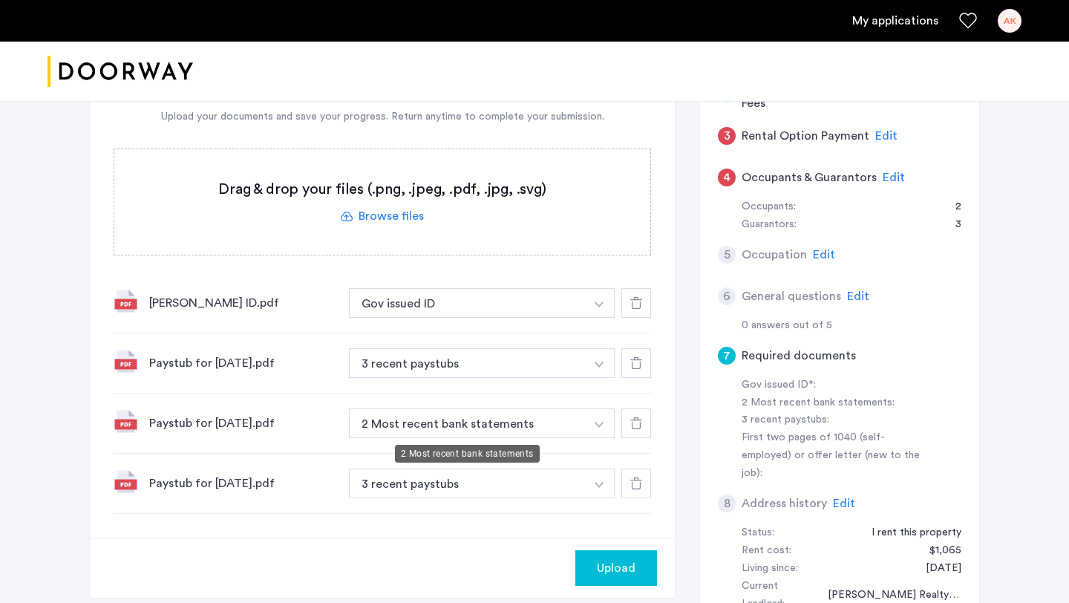
click at [526, 426] on button "2 Most recent bank statements" at bounding box center [467, 423] width 236 height 30
click at [601, 307] on img "button" at bounding box center [599, 304] width 9 height 6
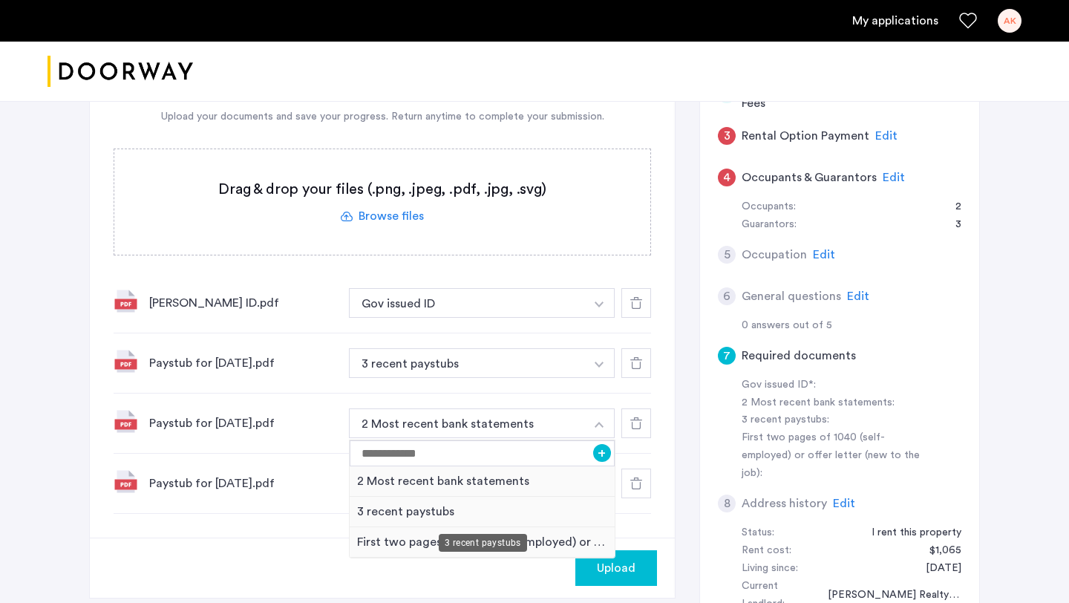
click at [484, 501] on div "3 recent paystubs" at bounding box center [482, 512] width 265 height 30
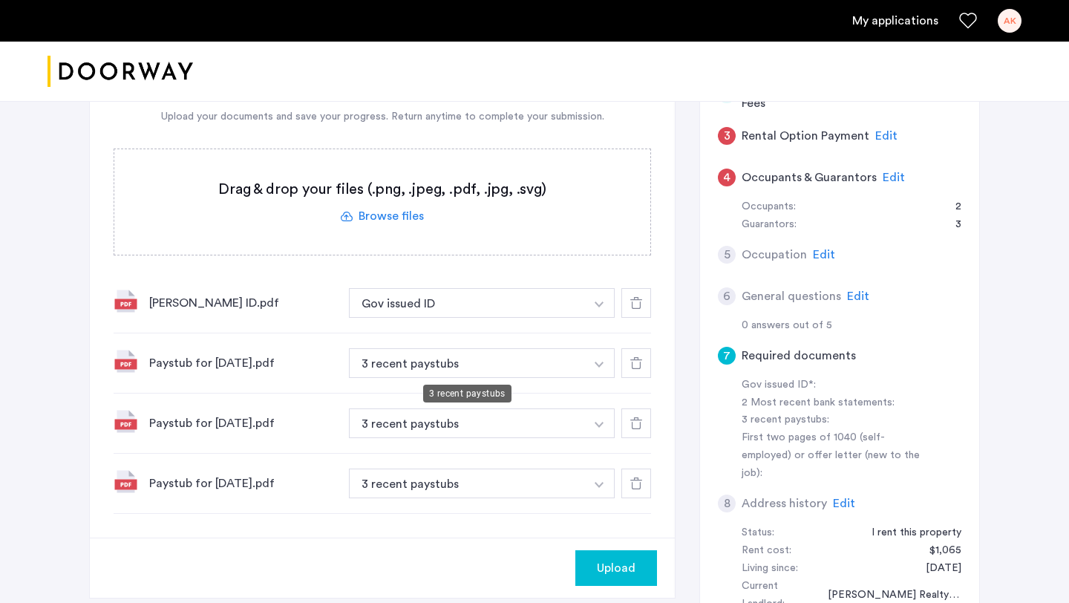
click at [486, 367] on button "3 recent paystubs" at bounding box center [467, 363] width 236 height 30
click at [593, 318] on button "button" at bounding box center [599, 303] width 30 height 30
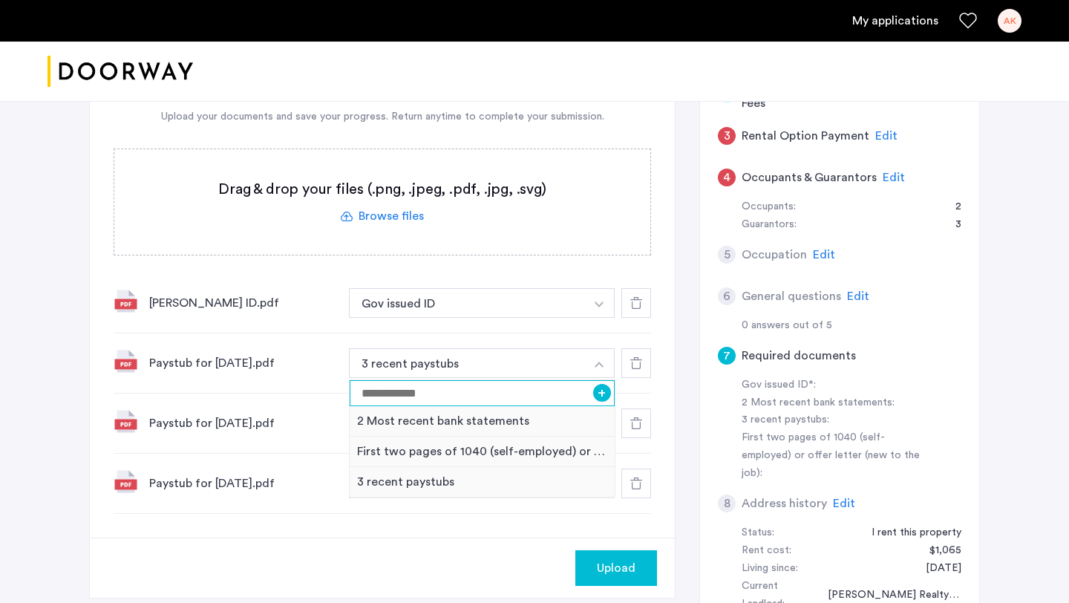
click at [486, 397] on input at bounding box center [482, 393] width 265 height 26
type input "*********"
click at [291, 525] on div "7 Required documents Gov issued ID* 2 Most recent bank statements 3 recent pays…" at bounding box center [382, 243] width 585 height 589
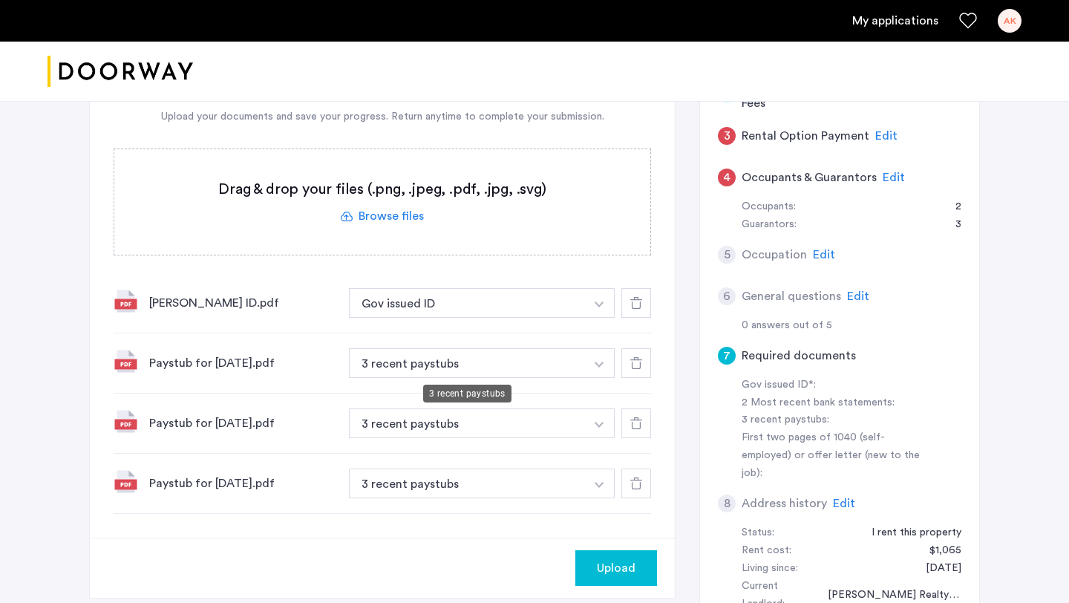
click at [485, 362] on button "3 recent paystubs" at bounding box center [467, 363] width 236 height 30
click at [598, 307] on img "button" at bounding box center [599, 304] width 9 height 6
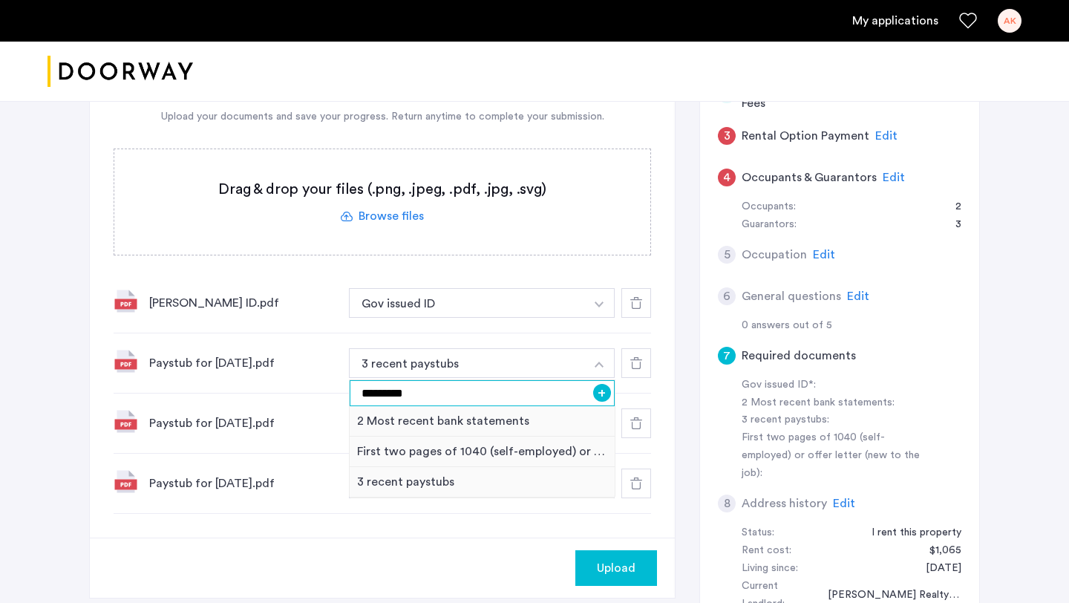
click at [467, 390] on input "*********" at bounding box center [482, 393] width 265 height 26
click at [603, 393] on button "+" at bounding box center [602, 393] width 18 height 18
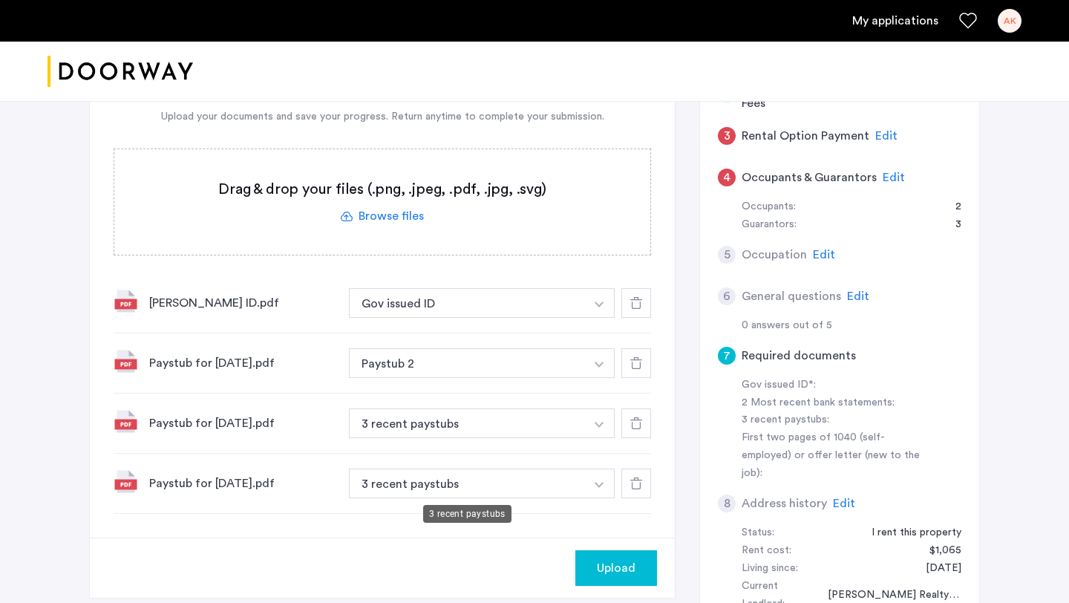
click at [489, 438] on button "3 recent paystubs" at bounding box center [467, 423] width 236 height 30
click at [477, 471] on button "3 recent paystubs" at bounding box center [467, 483] width 236 height 30
click at [463, 478] on button "3 recent paystubs" at bounding box center [467, 483] width 236 height 30
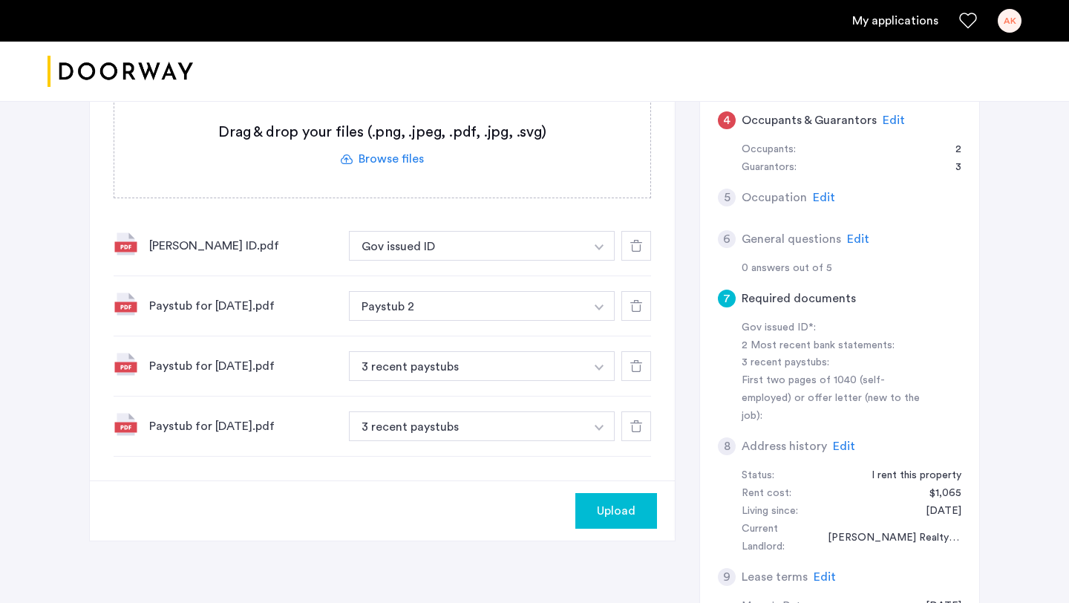
click at [592, 261] on button "button" at bounding box center [599, 246] width 30 height 30
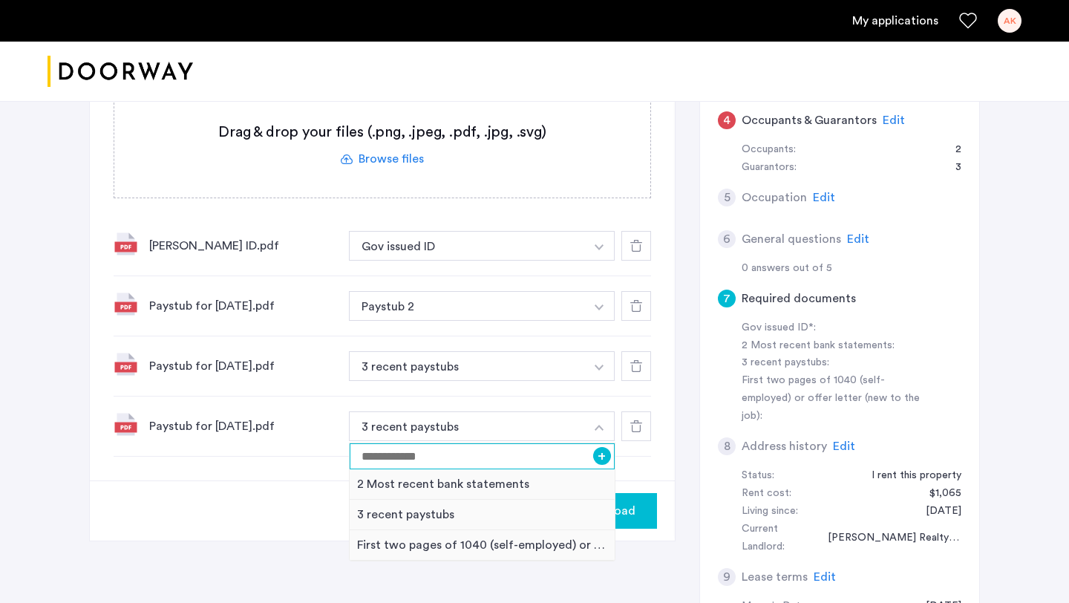
click at [504, 454] on input at bounding box center [482, 456] width 265 height 26
type input "*********"
click at [601, 452] on button "+" at bounding box center [602, 456] width 18 height 18
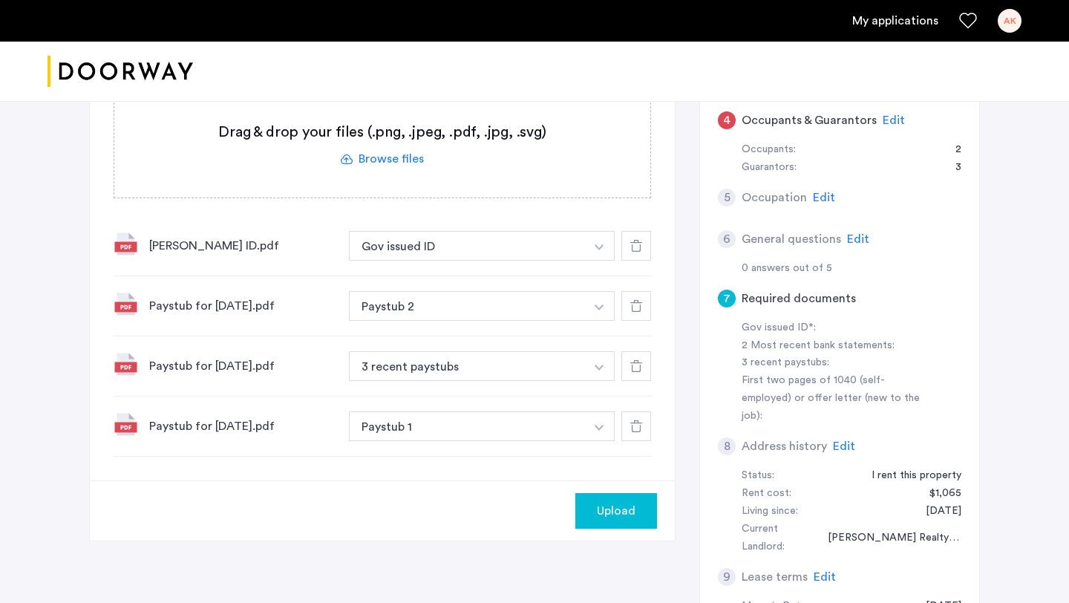
click at [595, 250] on img "button" at bounding box center [599, 247] width 9 height 6
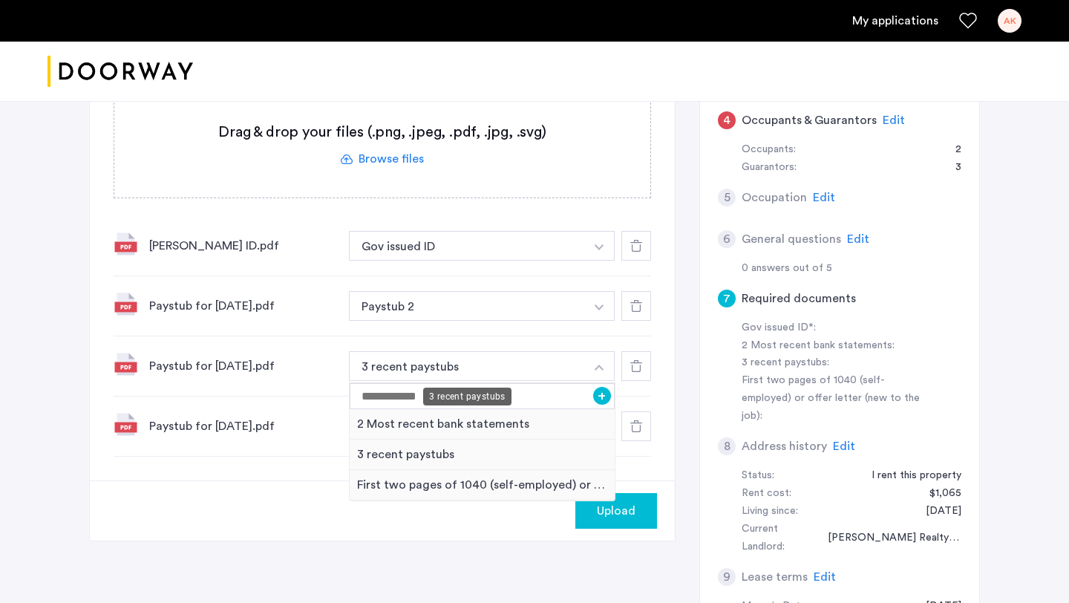
click at [484, 393] on div "3 recent paystubs" at bounding box center [467, 397] width 88 height 18
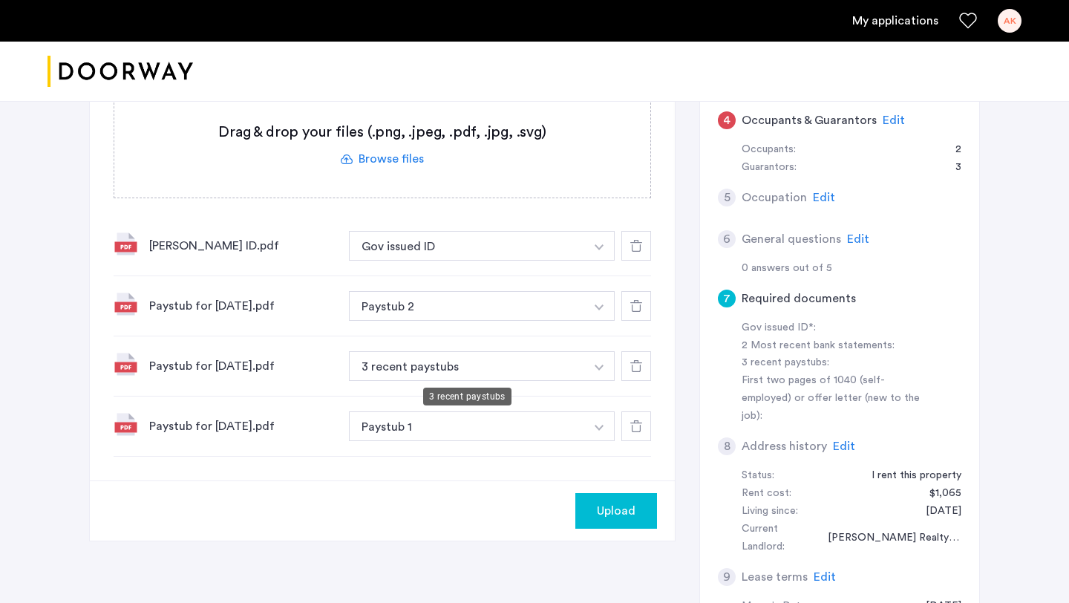
click at [484, 393] on div "3 recent paystubs" at bounding box center [467, 397] width 88 height 18
click at [601, 250] on img "button" at bounding box center [599, 247] width 9 height 6
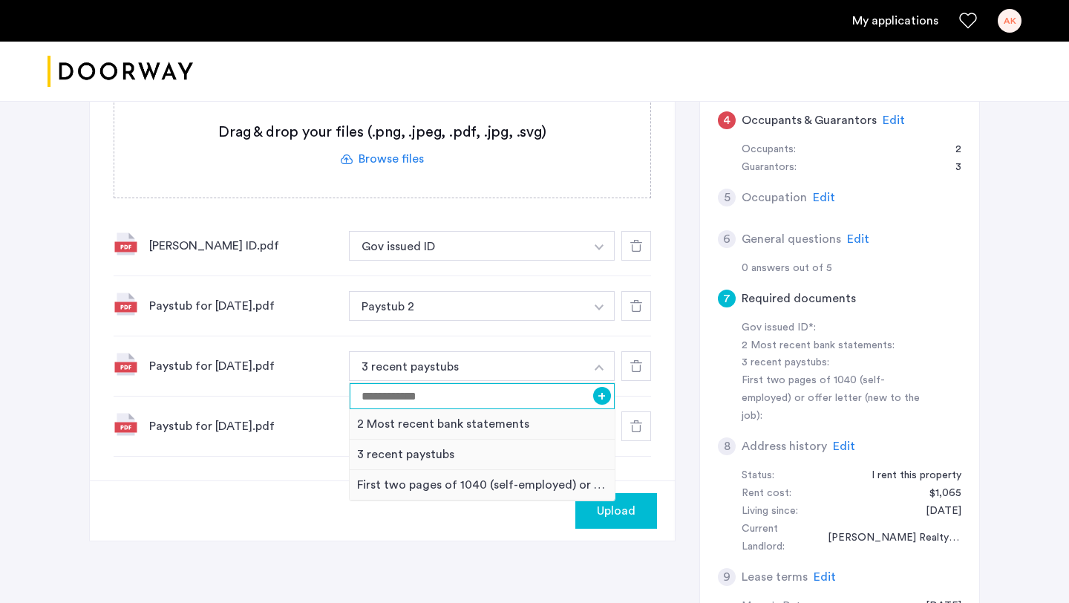
click at [555, 396] on input at bounding box center [482, 396] width 265 height 26
type input "*********"
click at [601, 394] on button "+" at bounding box center [602, 396] width 18 height 18
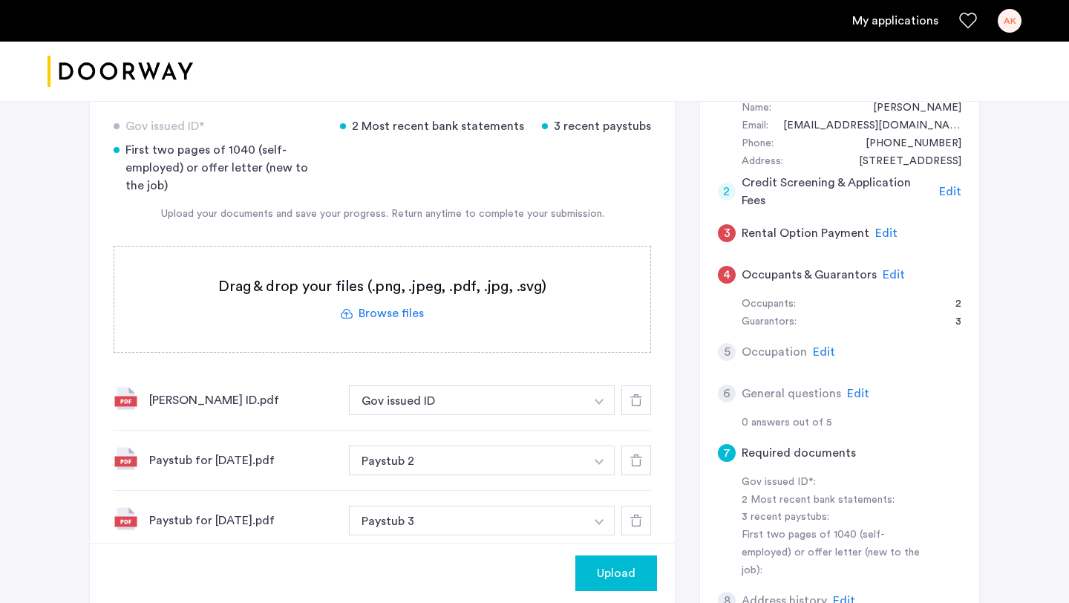
scroll to position [281, 0]
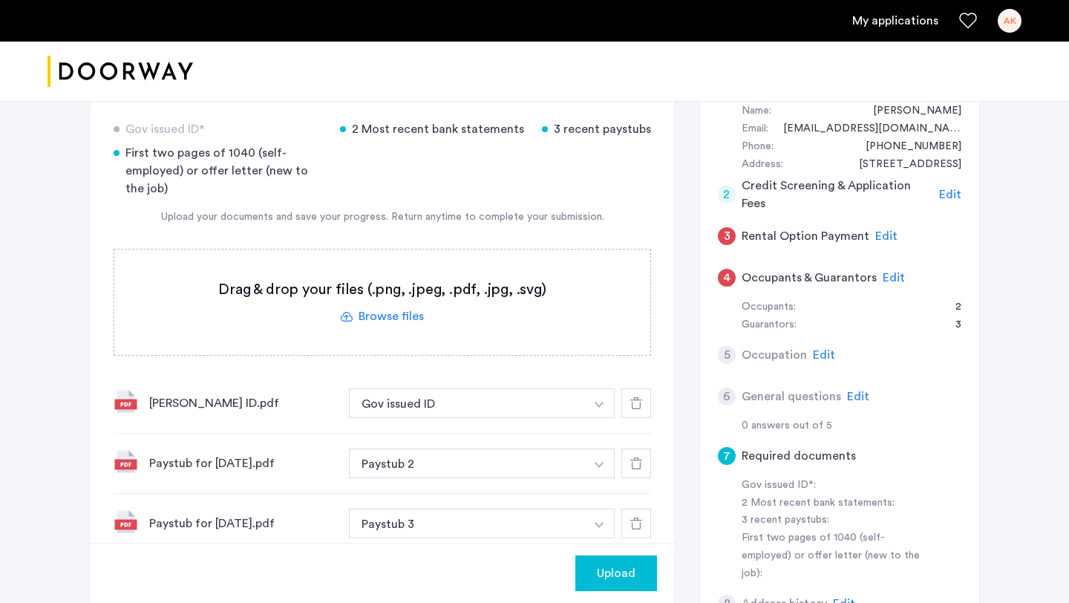
click at [411, 315] on label at bounding box center [382, 301] width 536 height 105
click at [0, 0] on input "file" at bounding box center [0, 0] width 0 height 0
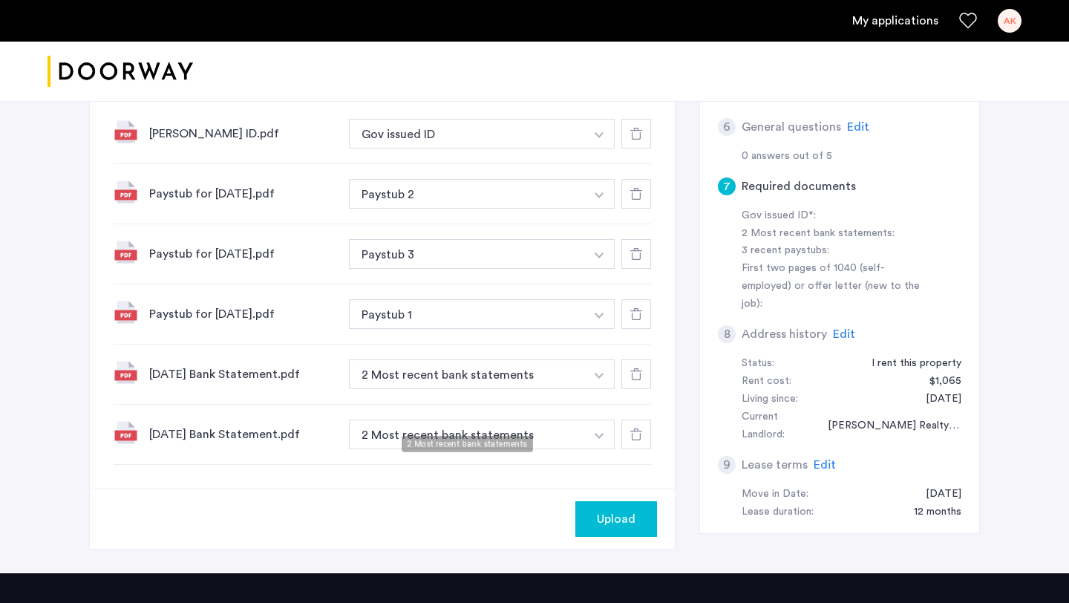
scroll to position [576, 0]
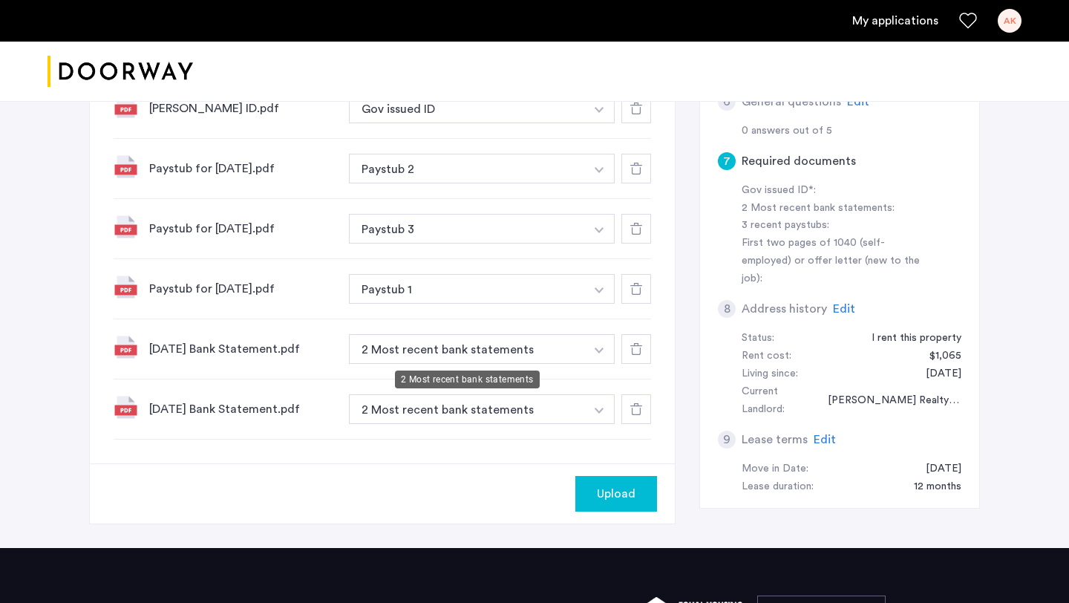
click at [468, 348] on button "2 Most recent bank statements" at bounding box center [467, 349] width 236 height 30
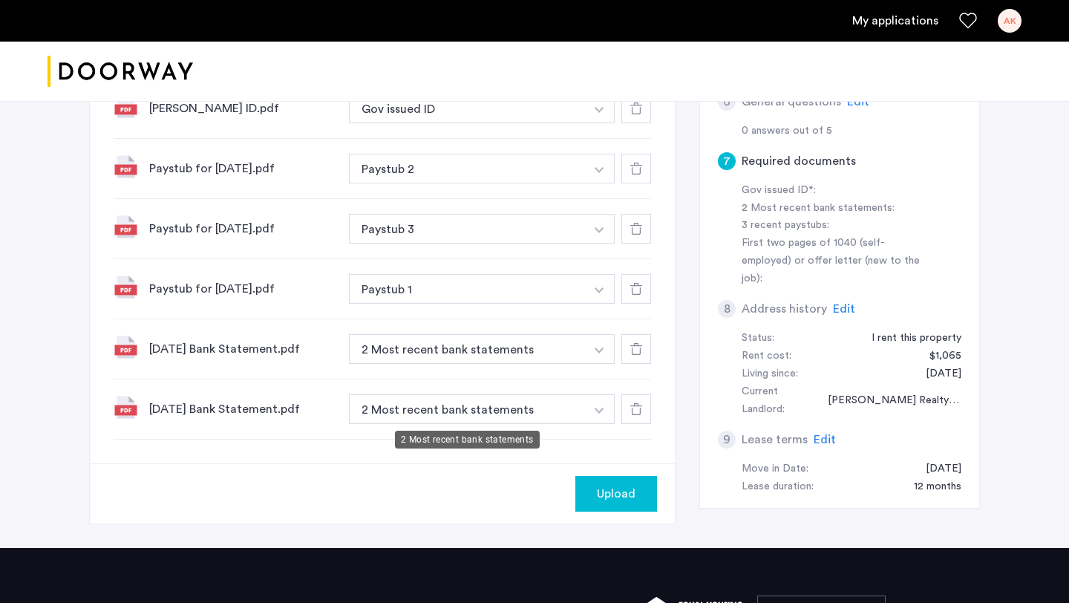
click at [505, 412] on button "2 Most recent bank statements" at bounding box center [467, 409] width 236 height 30
click at [605, 123] on button "button" at bounding box center [599, 109] width 30 height 30
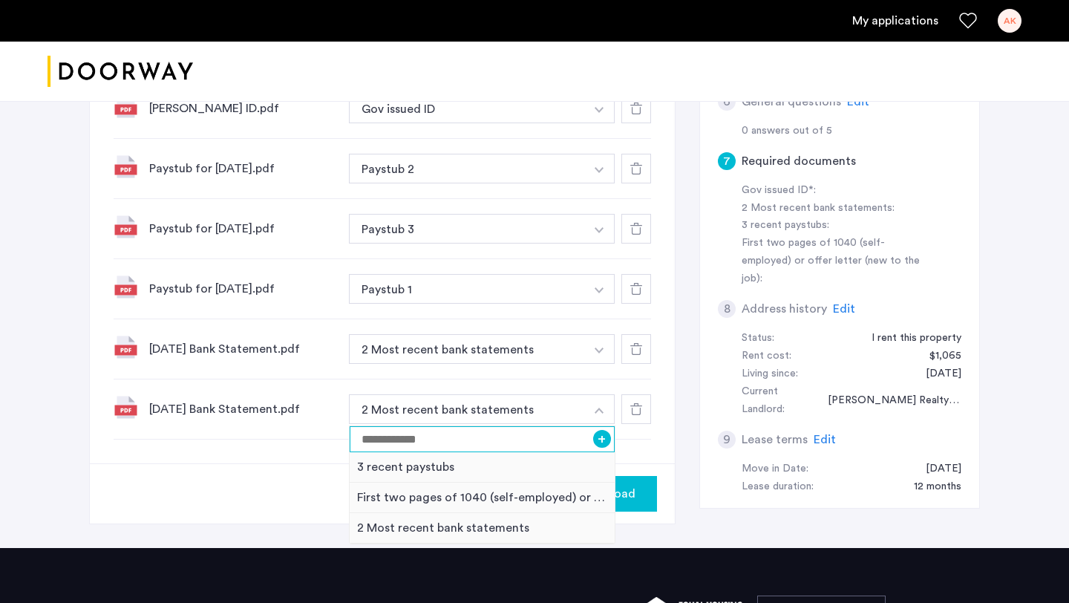
click at [474, 435] on input at bounding box center [482, 439] width 265 height 26
type input "**********"
click at [604, 442] on button "+" at bounding box center [602, 439] width 18 height 18
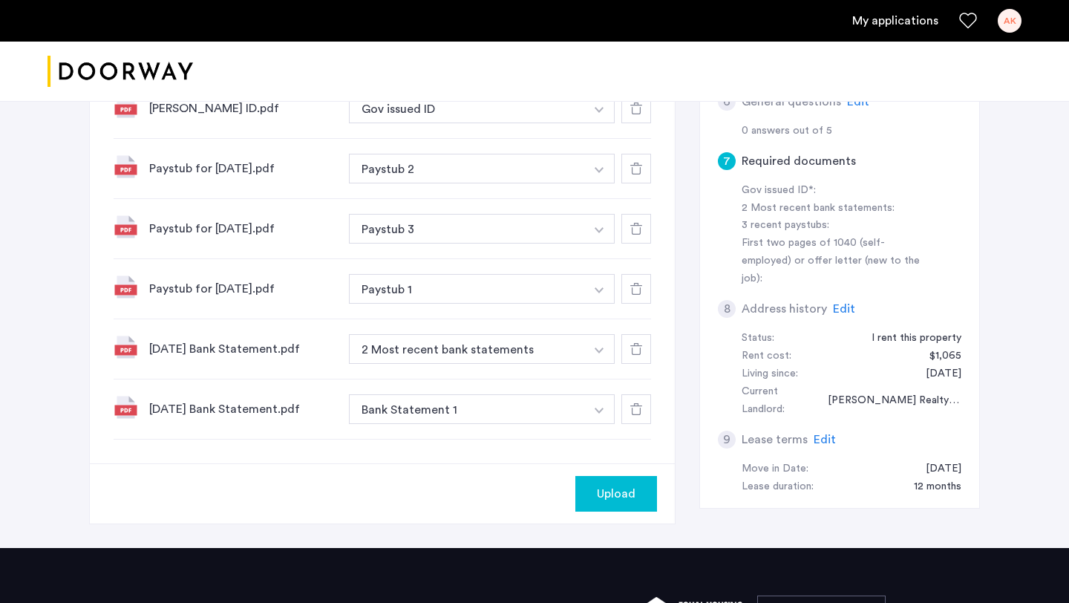
click at [590, 123] on button "button" at bounding box center [599, 109] width 30 height 30
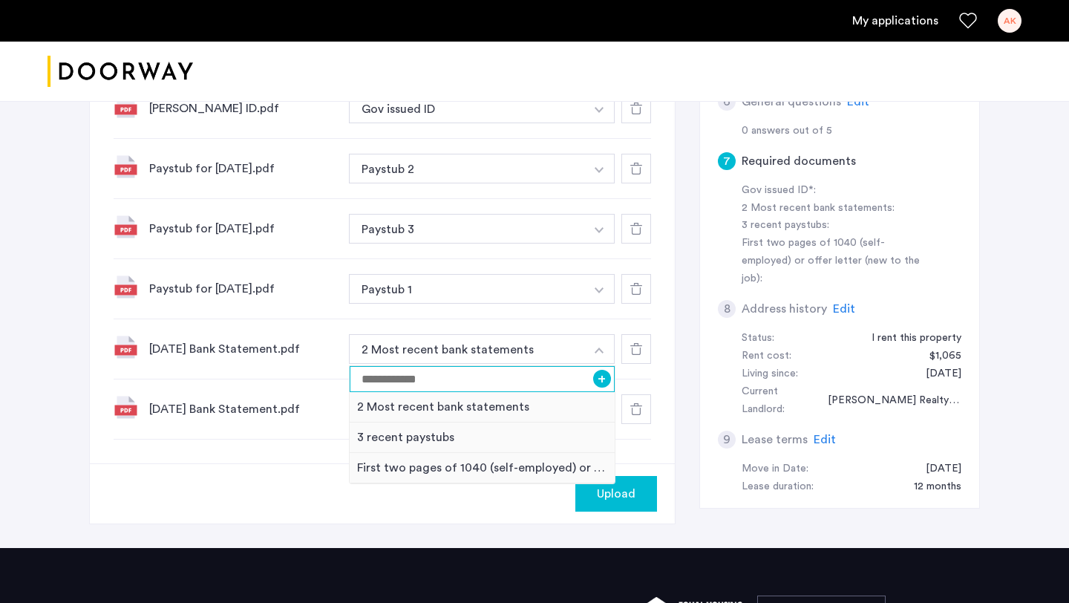
click at [506, 385] on input at bounding box center [482, 379] width 265 height 26
type input "**********"
click at [593, 377] on button "+" at bounding box center [602, 379] width 18 height 18
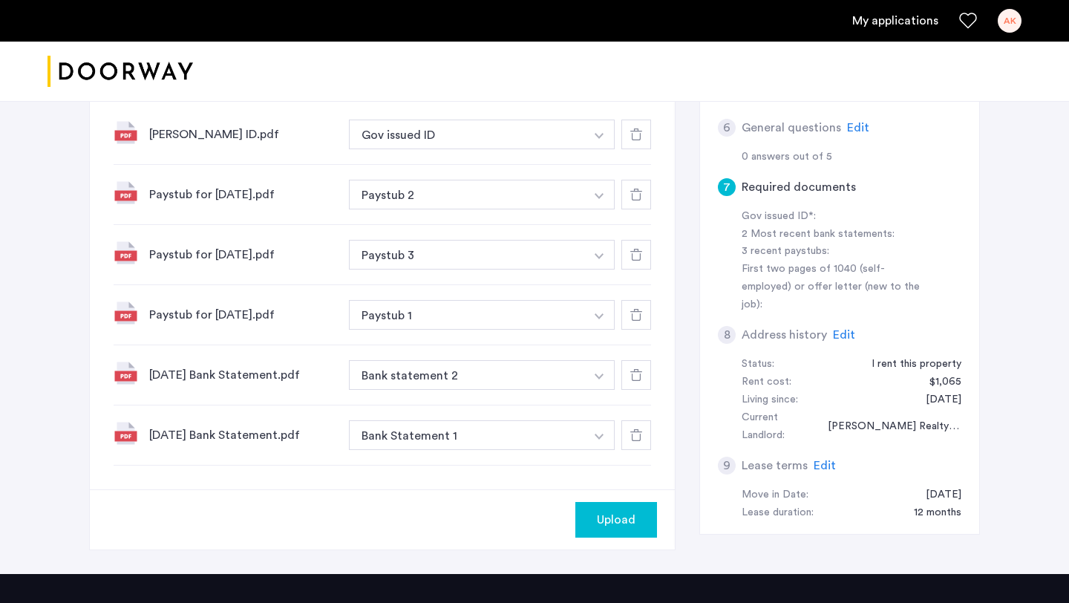
scroll to position [557, 0]
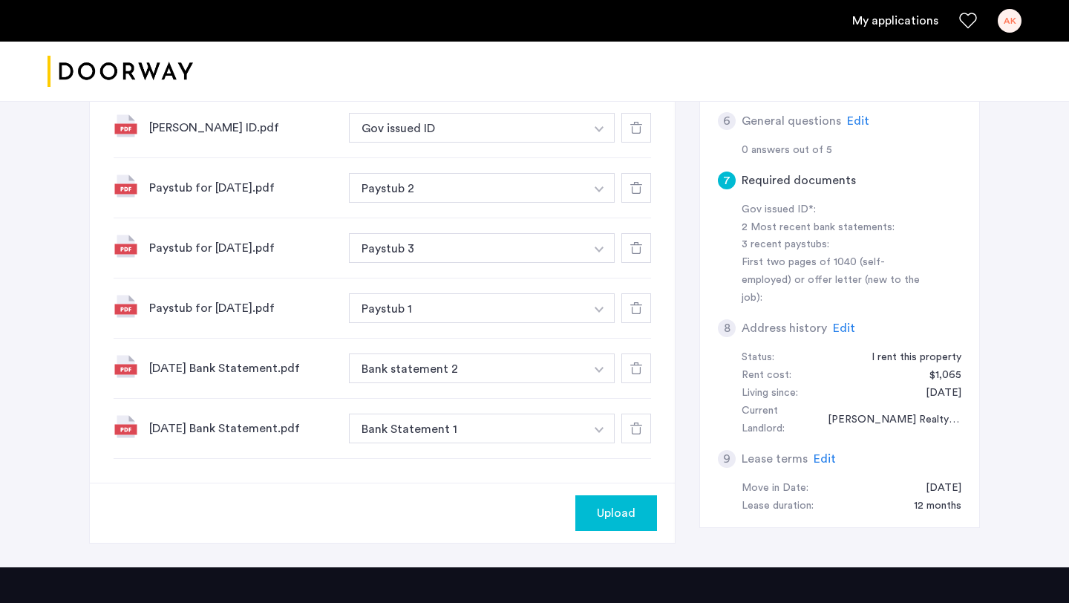
click at [584, 515] on button "Upload" at bounding box center [616, 513] width 82 height 36
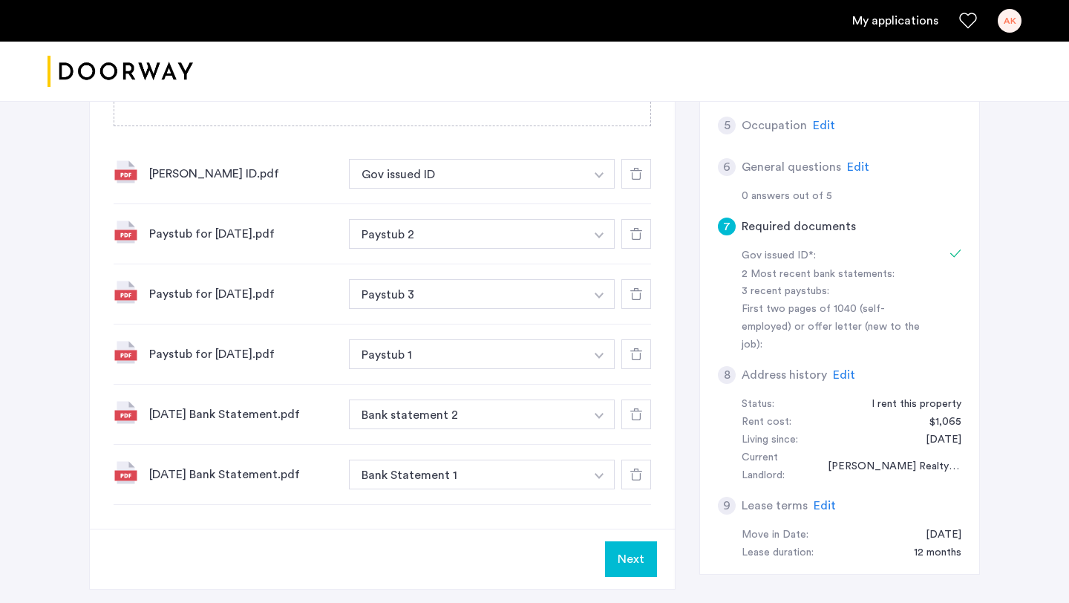
scroll to position [569, 0]
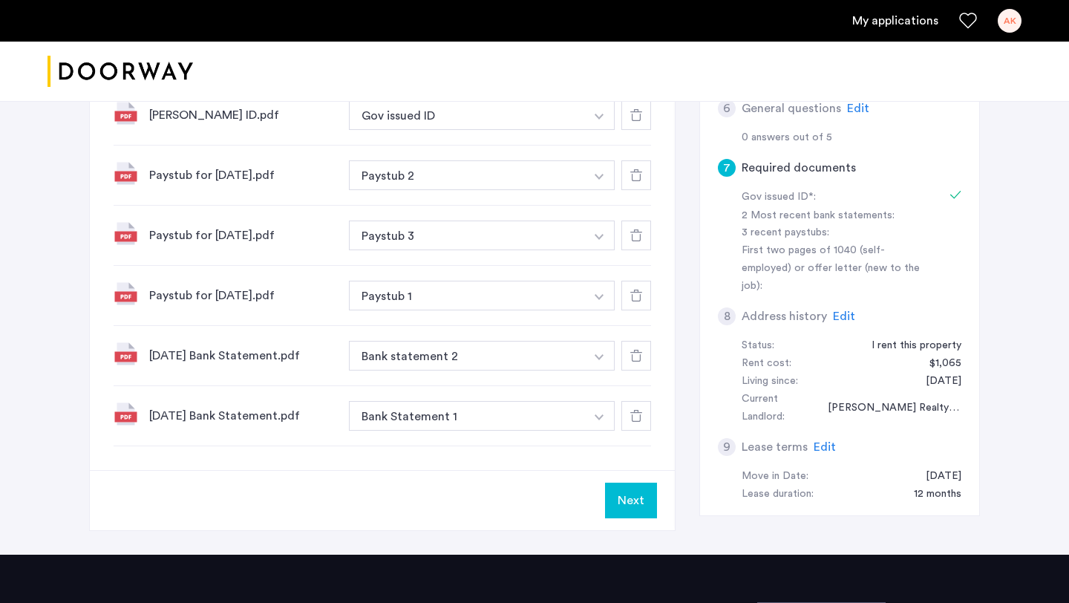
click at [634, 492] on button "Next" at bounding box center [631, 501] width 52 height 36
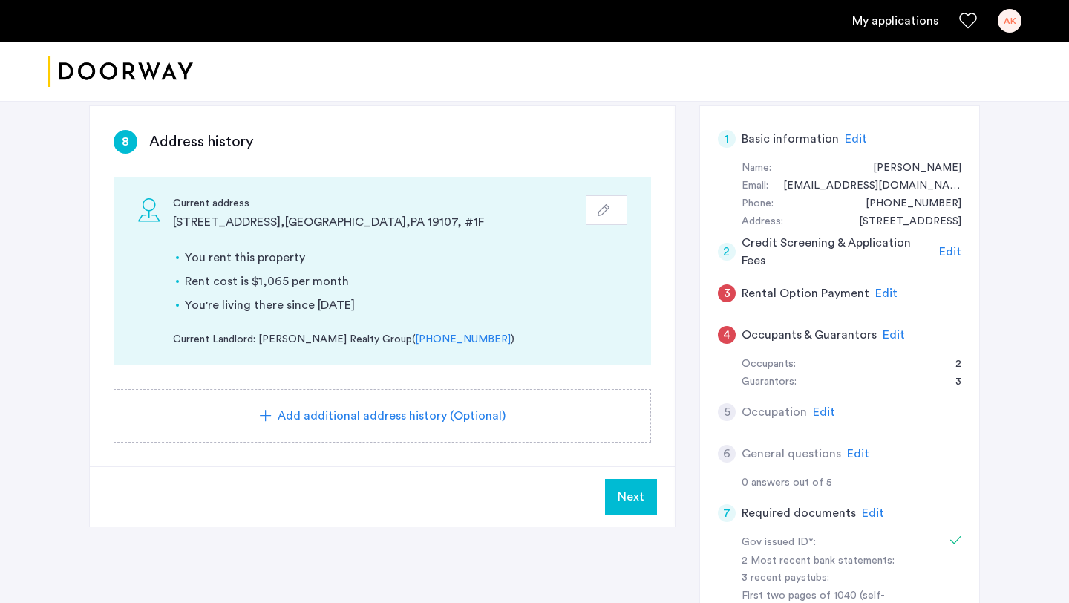
scroll to position [222, 0]
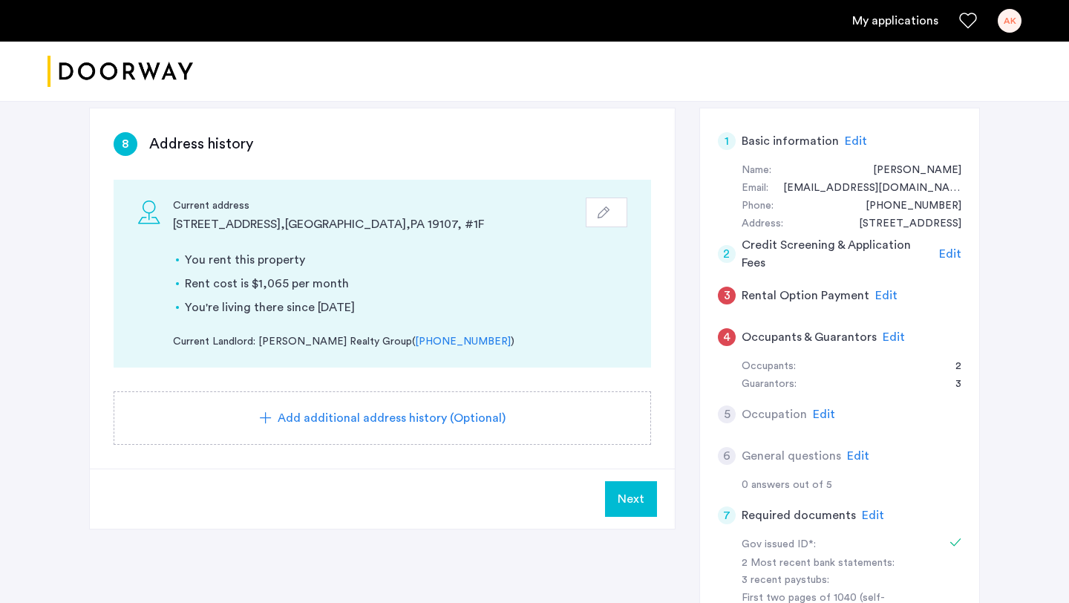
click at [817, 412] on span "Edit" at bounding box center [824, 414] width 22 height 12
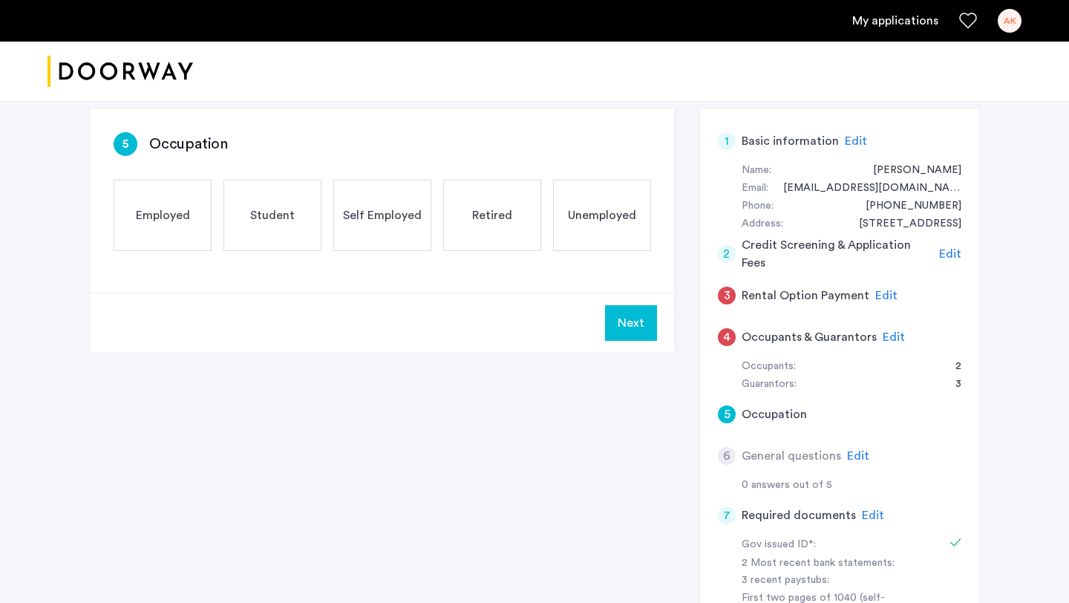
click at [181, 219] on span "Employed" at bounding box center [163, 215] width 54 height 18
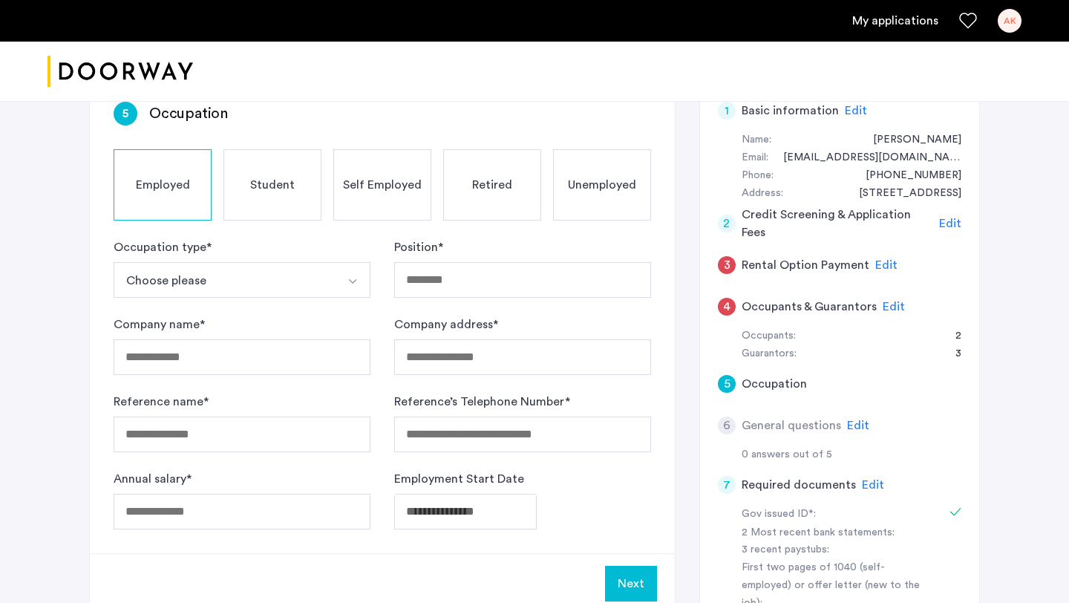
scroll to position [258, 0]
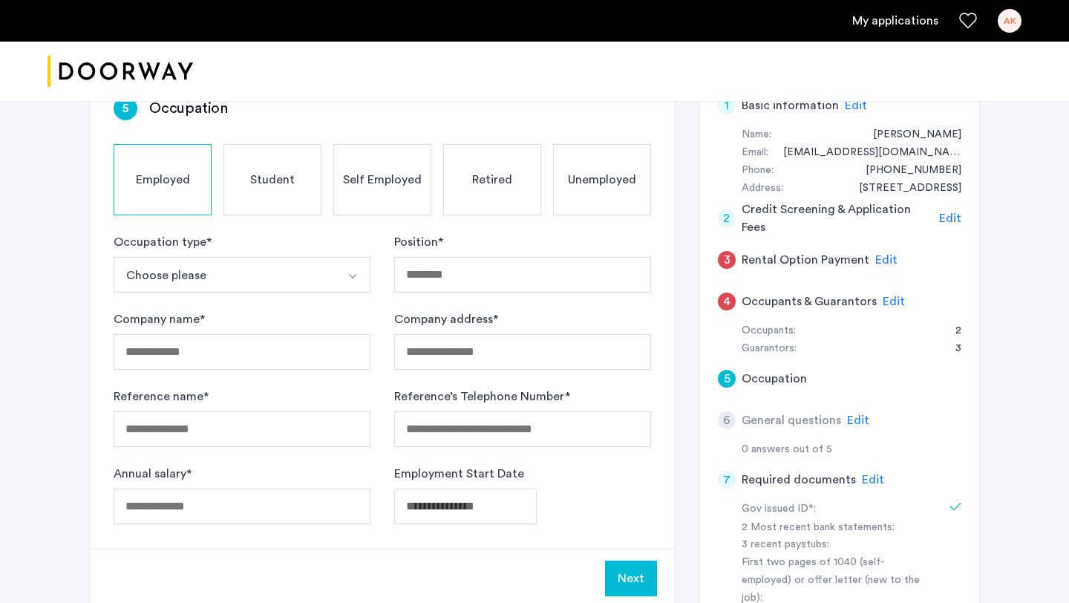
click at [306, 274] on button "Choose please" at bounding box center [225, 275] width 222 height 36
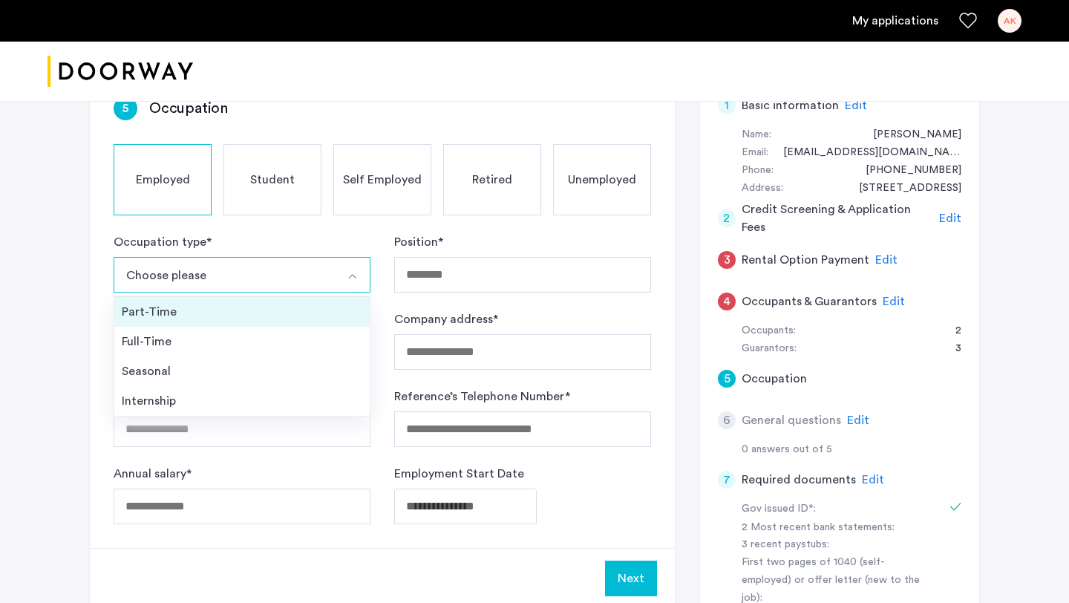
click at [281, 324] on li "Part-Time" at bounding box center [241, 312] width 255 height 30
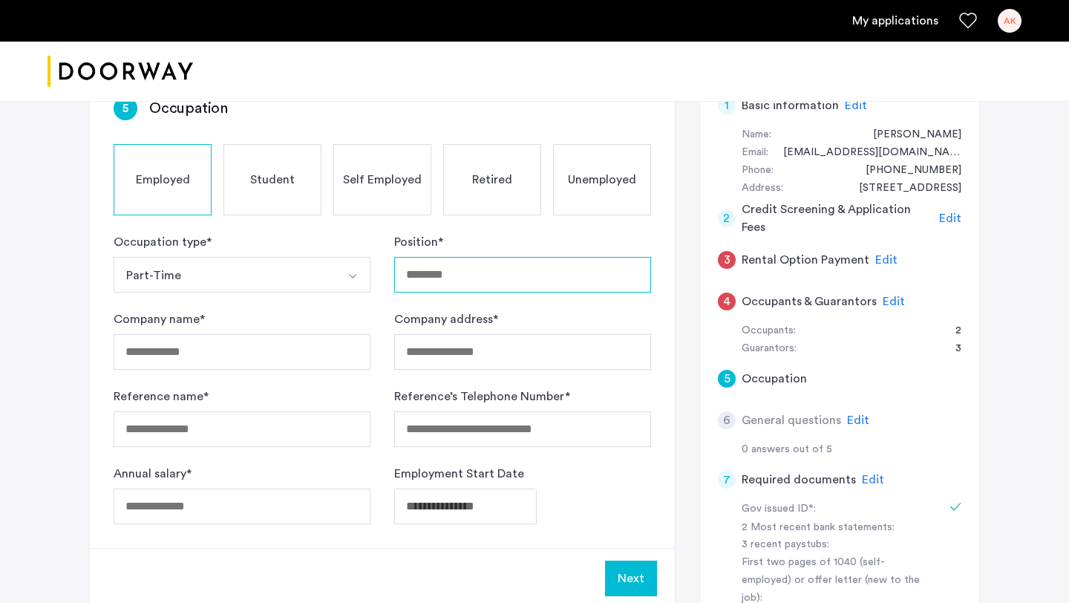
click at [471, 284] on input "Position *" at bounding box center [522, 275] width 257 height 36
type input "*********"
click at [257, 350] on input "Company name *" at bounding box center [242, 352] width 257 height 36
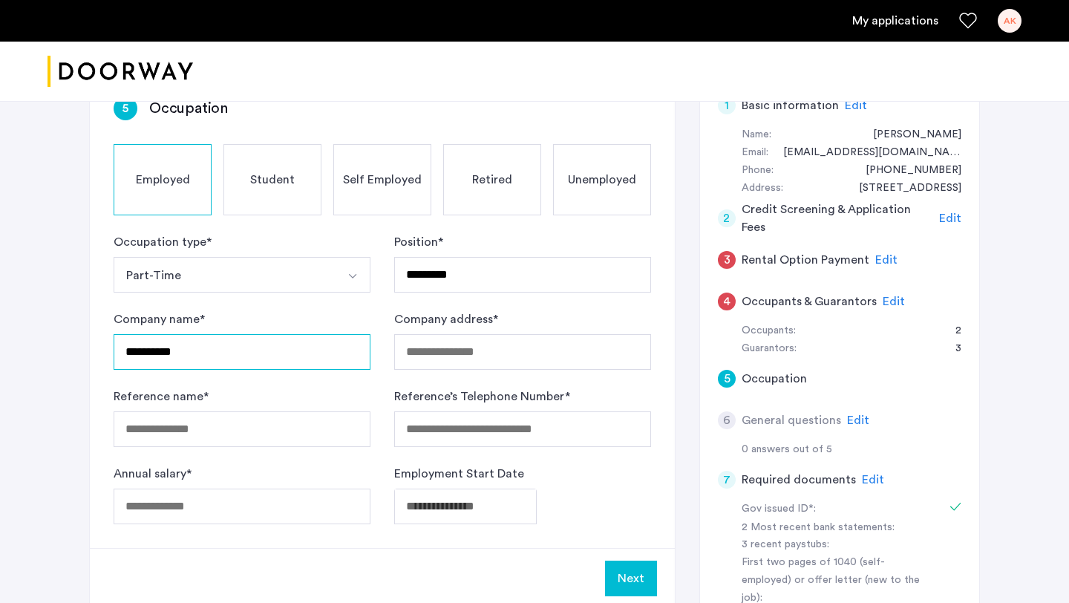
type input "**********"
click at [463, 344] on input "Company address *" at bounding box center [522, 352] width 257 height 36
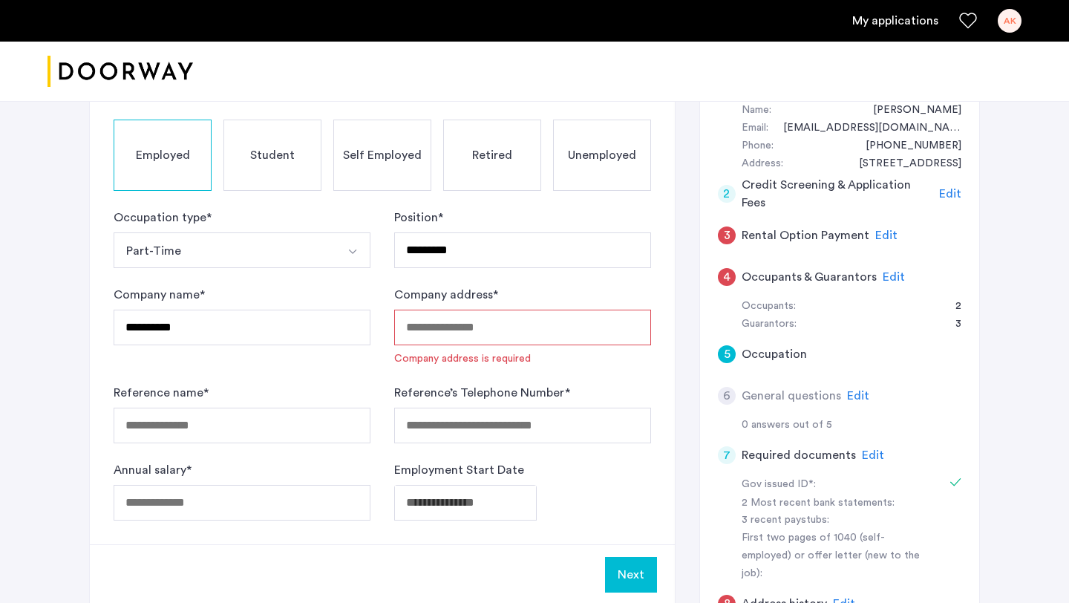
scroll to position [283, 0]
paste input "**********"
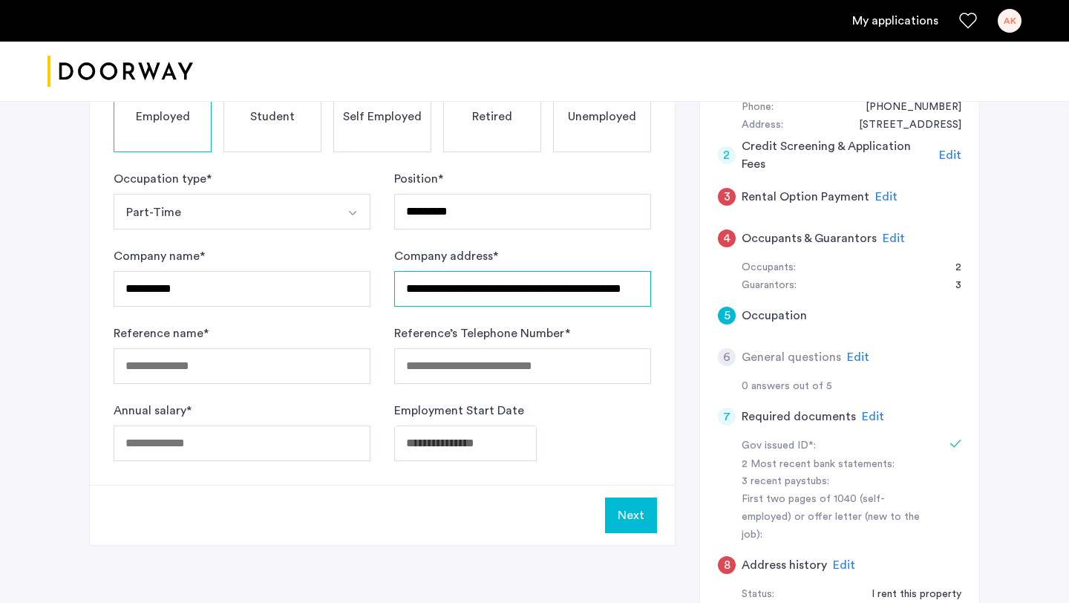
scroll to position [353, 0]
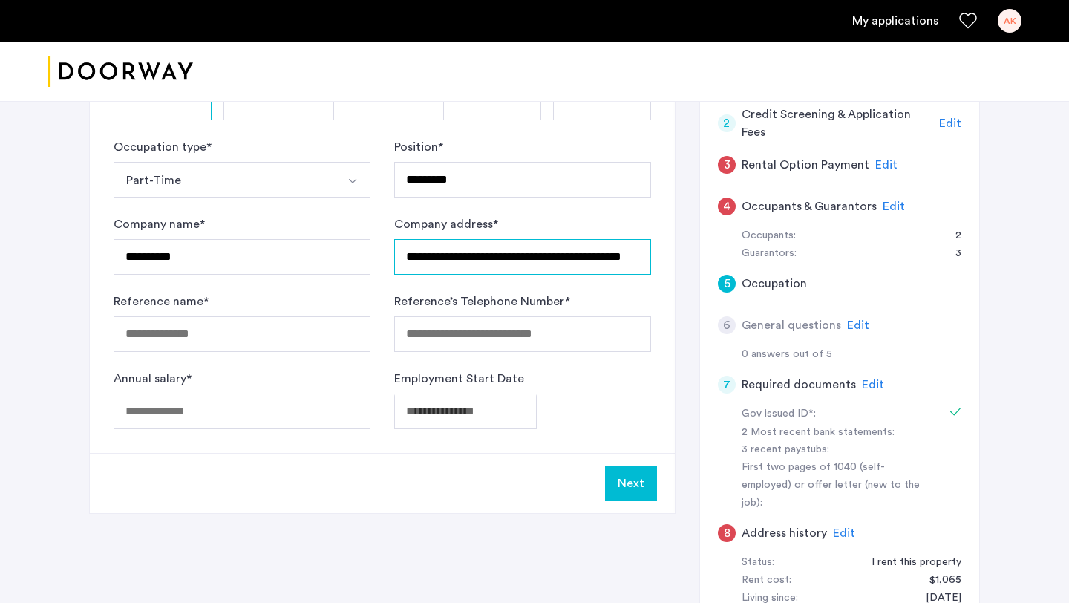
type input "**********"
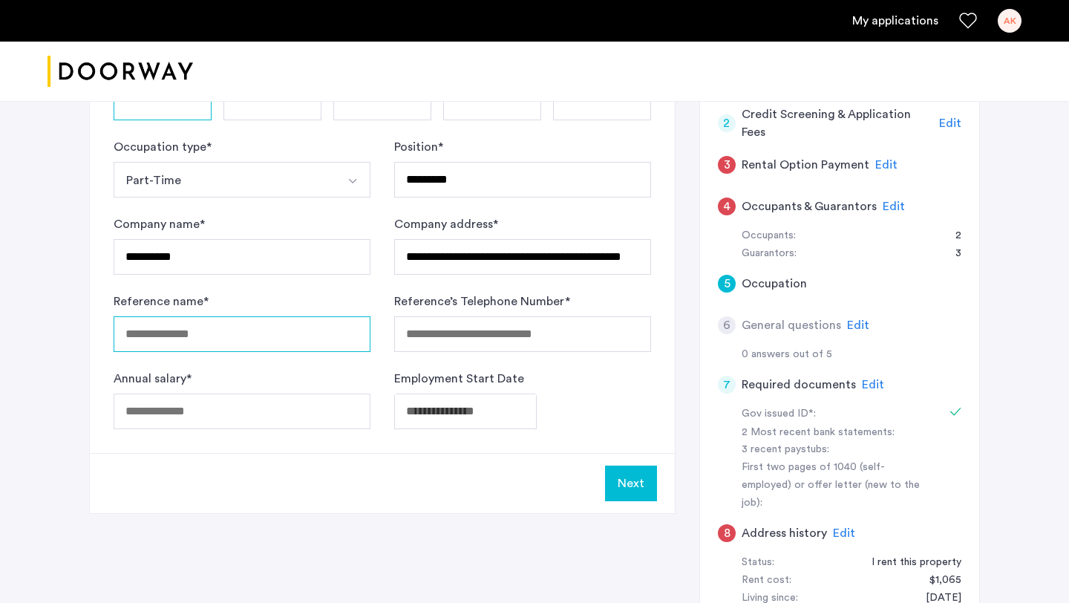
click at [247, 332] on input "Reference name *" at bounding box center [242, 334] width 257 height 36
type input "**********"
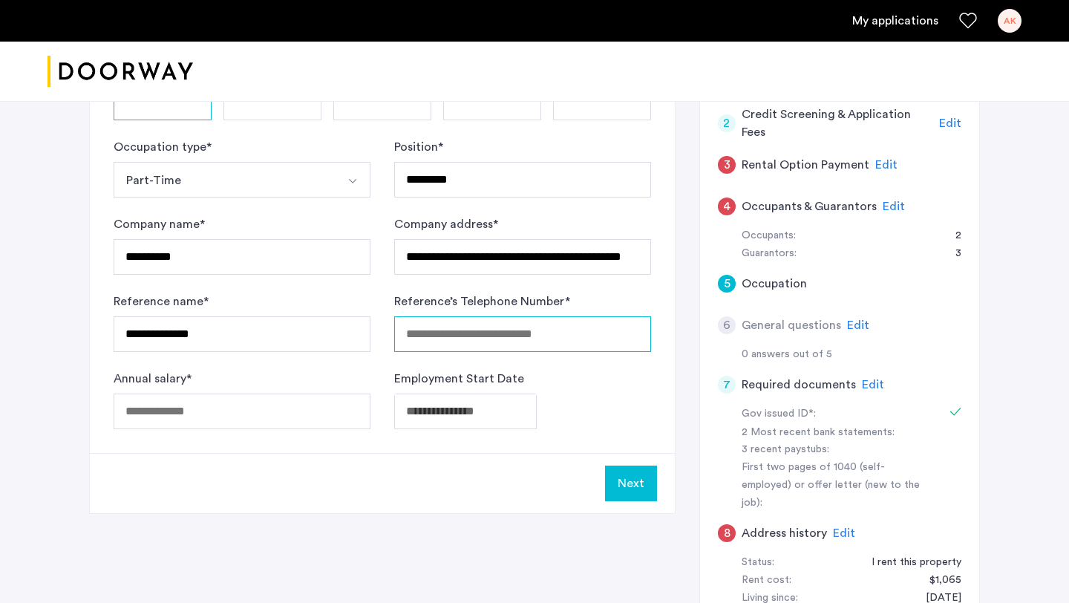
click at [442, 339] on input "Reference’s Telephone Number *" at bounding box center [522, 334] width 257 height 36
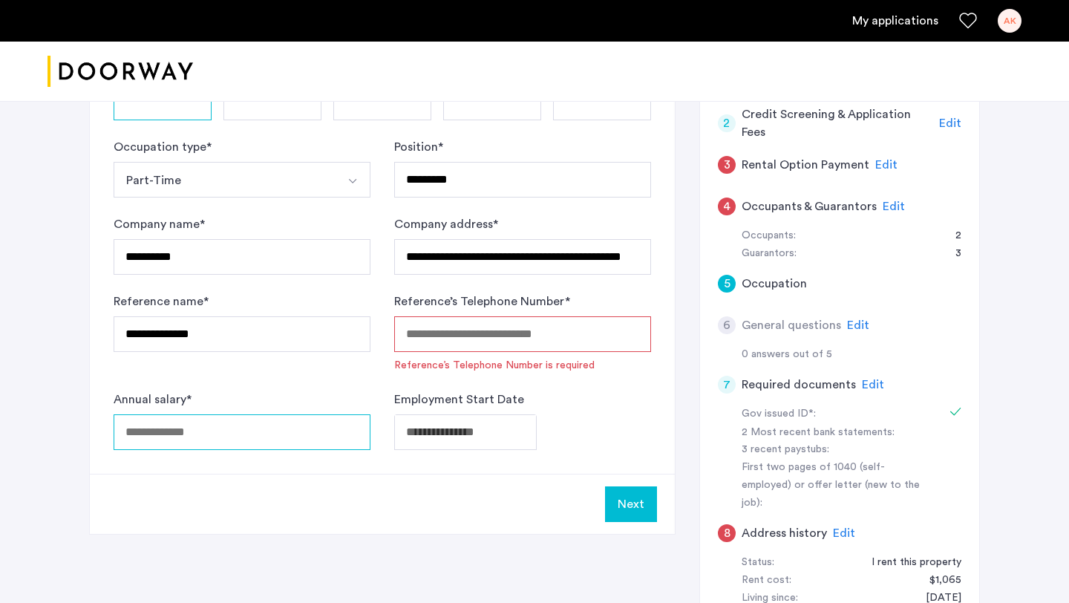
click at [246, 401] on div "Annual salary *" at bounding box center [242, 420] width 257 height 59
type input "*****"
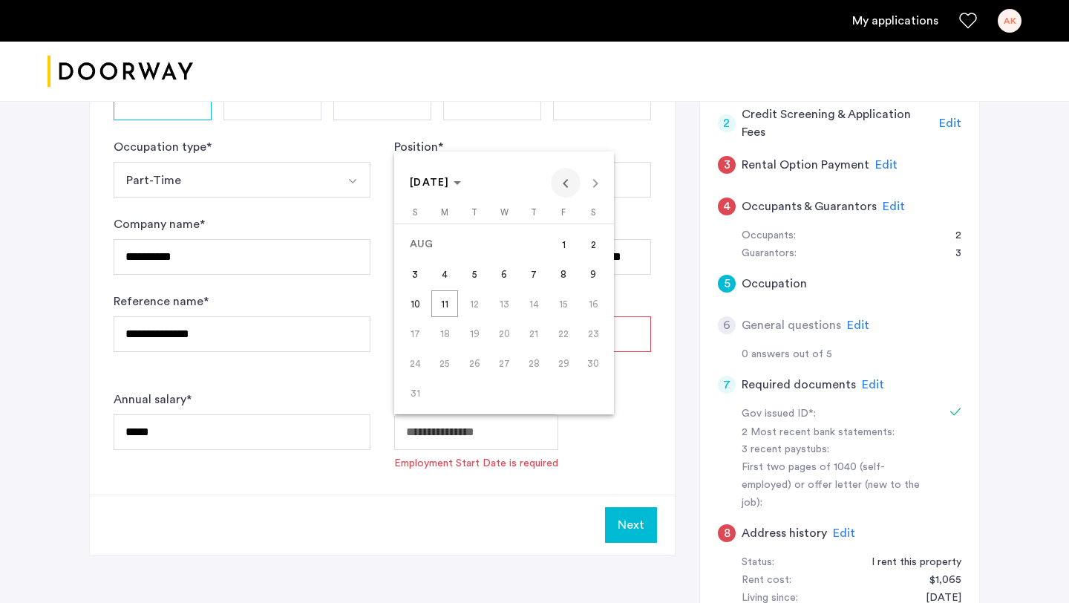
click at [564, 182] on span "Previous month" at bounding box center [566, 183] width 30 height 30
click at [572, 182] on span "Previous month" at bounding box center [566, 183] width 30 height 30
click at [412, 361] on span "20" at bounding box center [415, 363] width 27 height 27
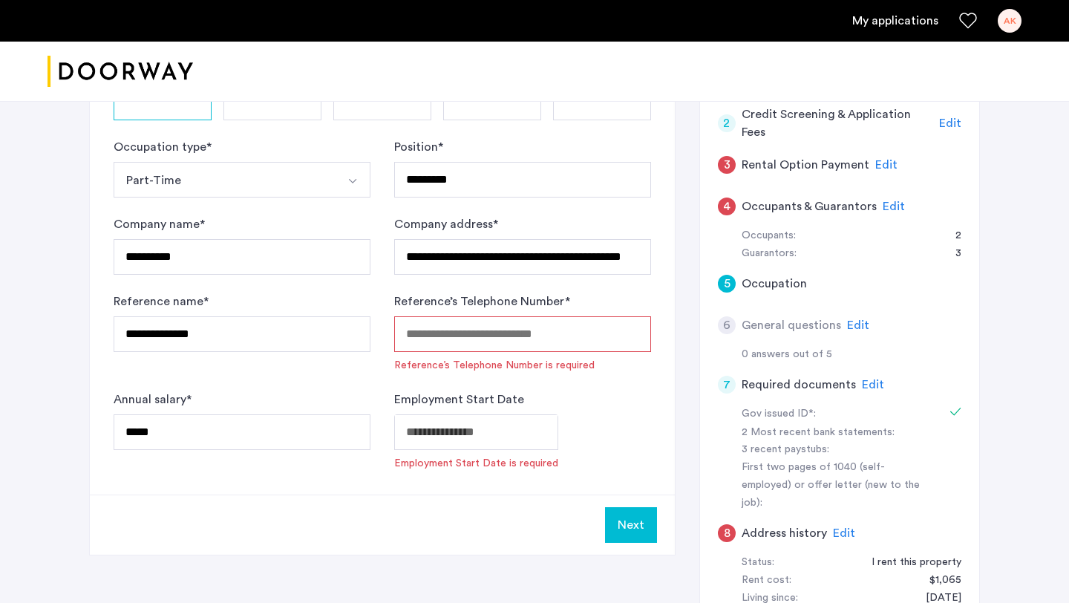
type input "**********"
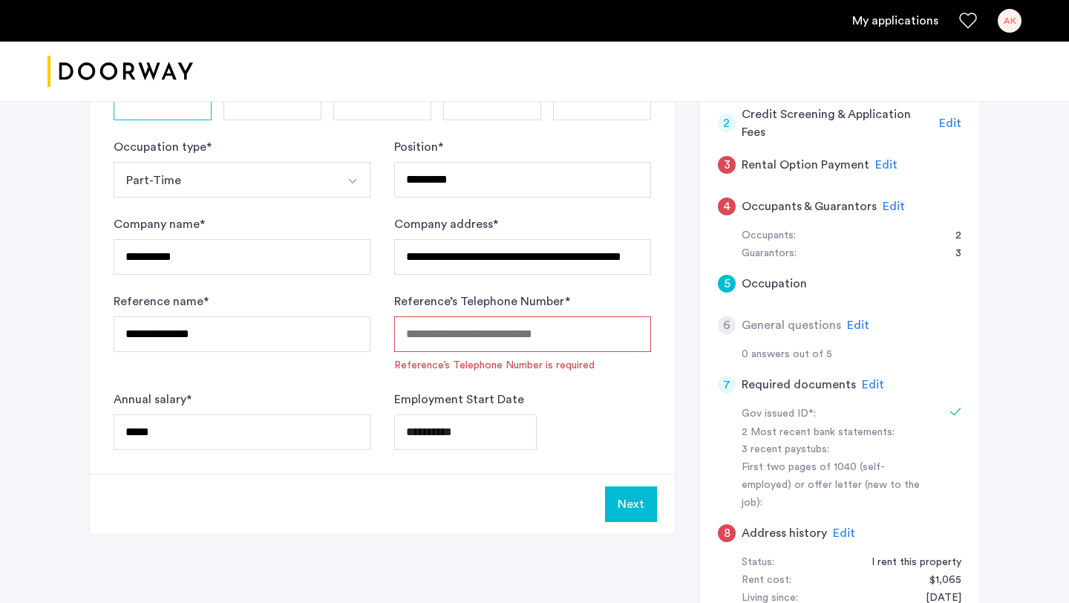
click at [540, 348] on input "Reference’s Telephone Number *" at bounding box center [522, 334] width 257 height 36
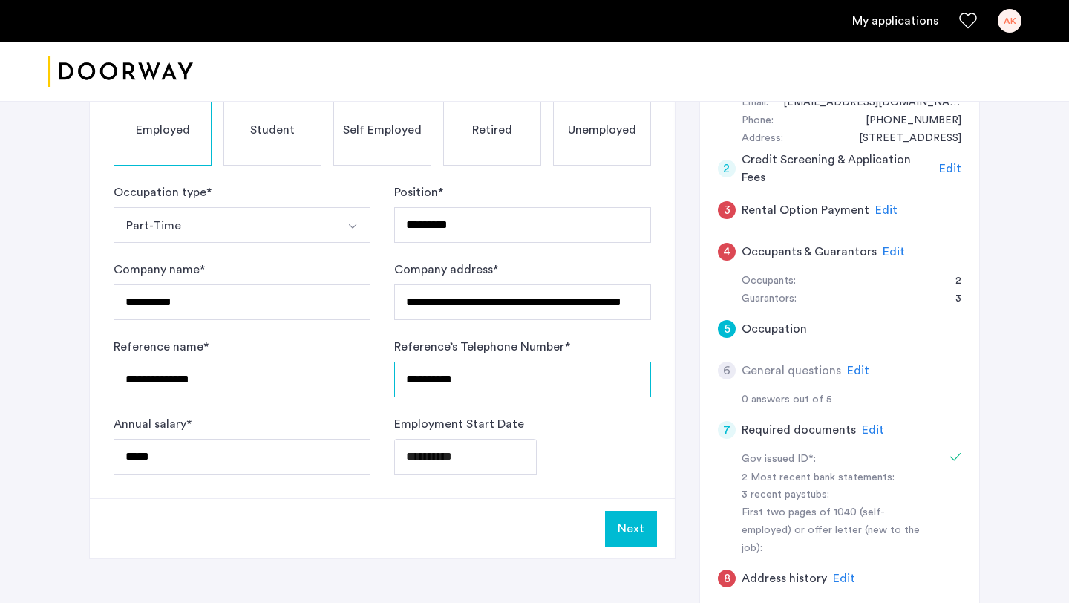
scroll to position [328, 0]
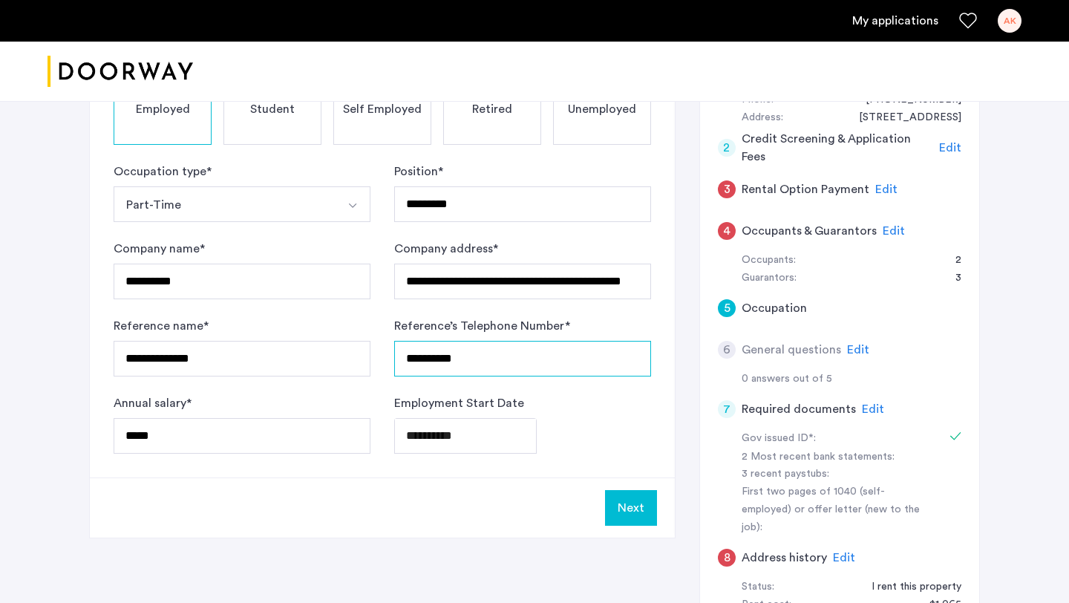
type input "**********"
click at [641, 505] on button "Next" at bounding box center [631, 508] width 52 height 36
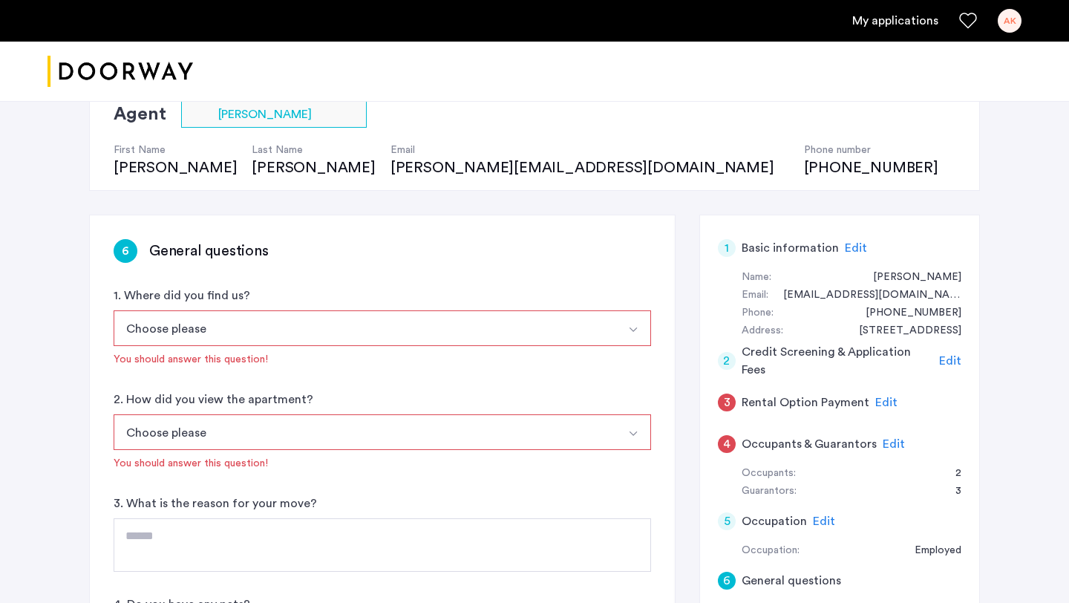
scroll to position [152, 0]
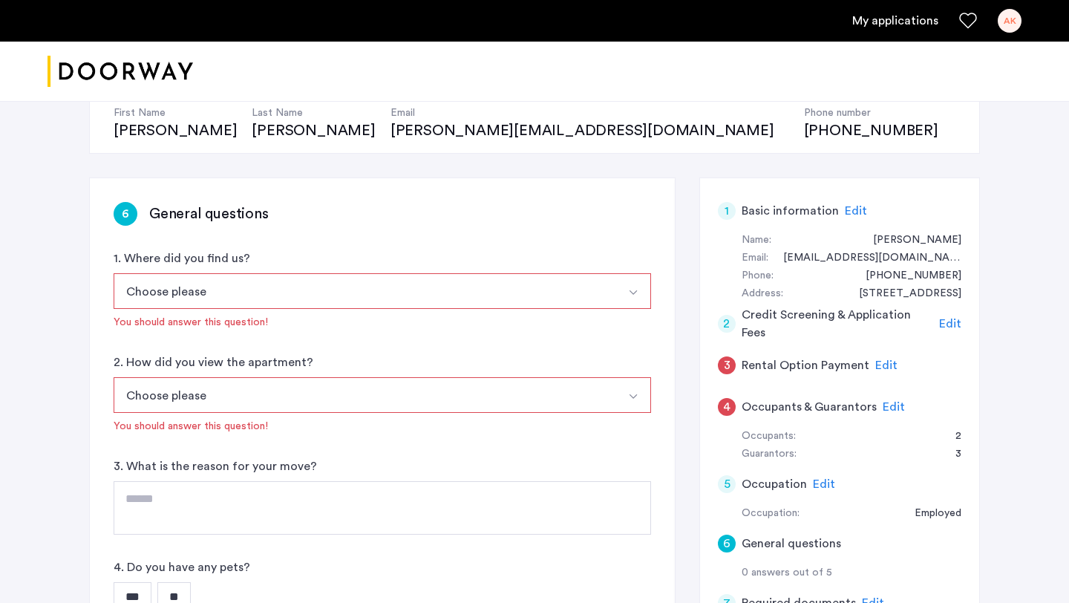
click at [408, 291] on button "Choose please" at bounding box center [365, 291] width 503 height 36
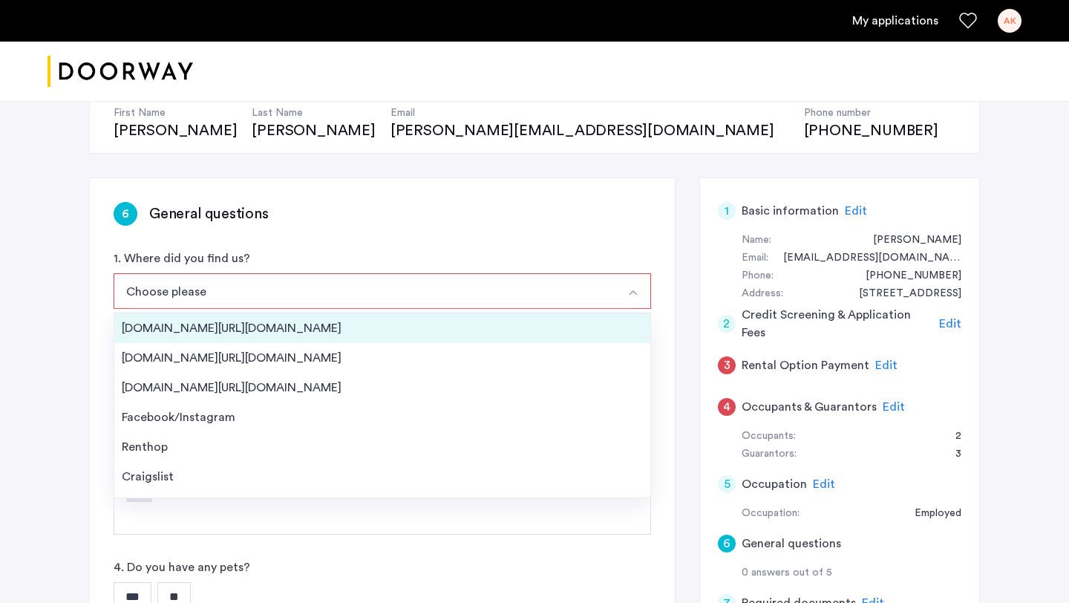
click at [264, 328] on div "[DOMAIN_NAME][URL][DOMAIN_NAME]" at bounding box center [382, 328] width 521 height 18
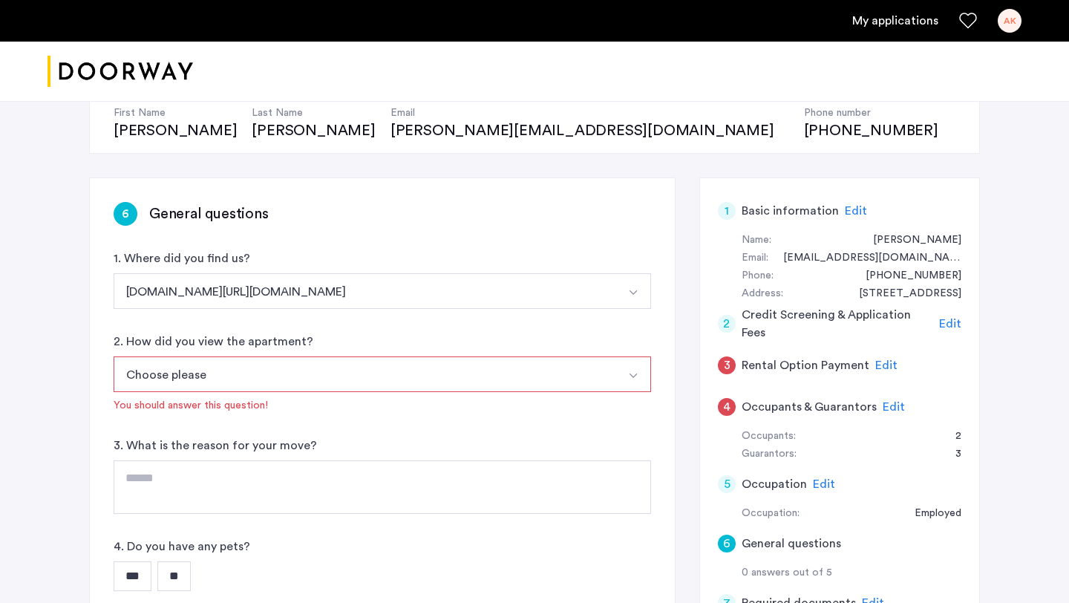
click at [290, 371] on button "Choose please" at bounding box center [365, 374] width 503 height 36
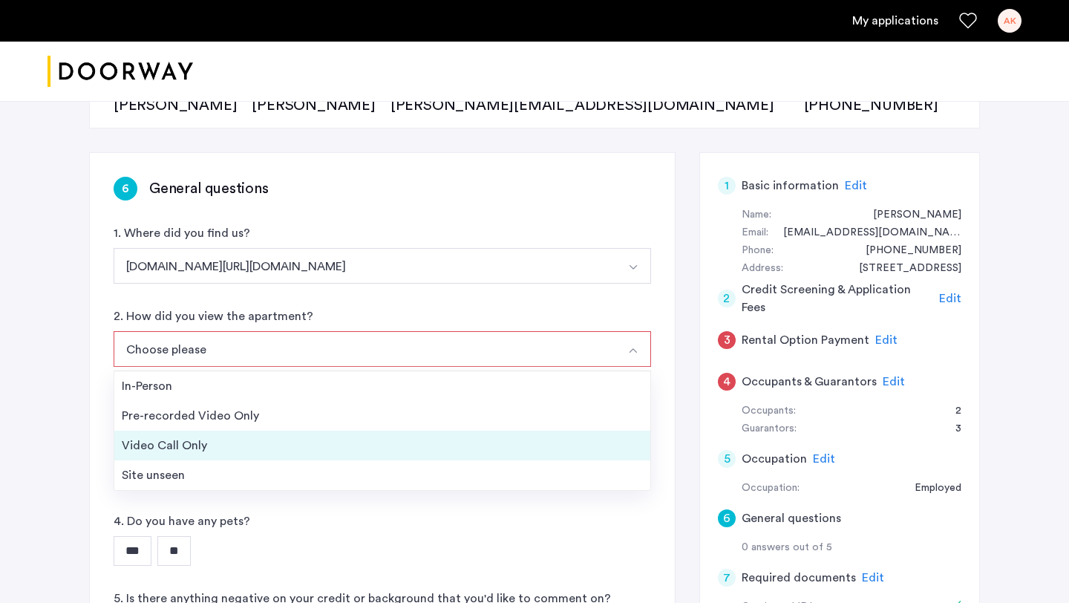
scroll to position [188, 0]
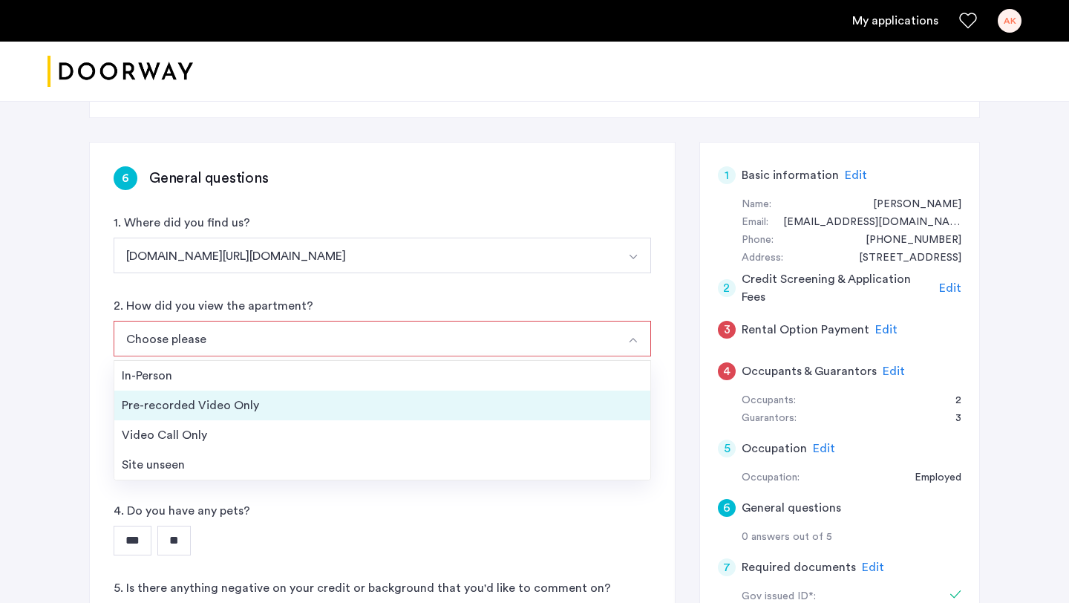
click at [261, 406] on div "Pre-recorded Video Only" at bounding box center [382, 405] width 521 height 18
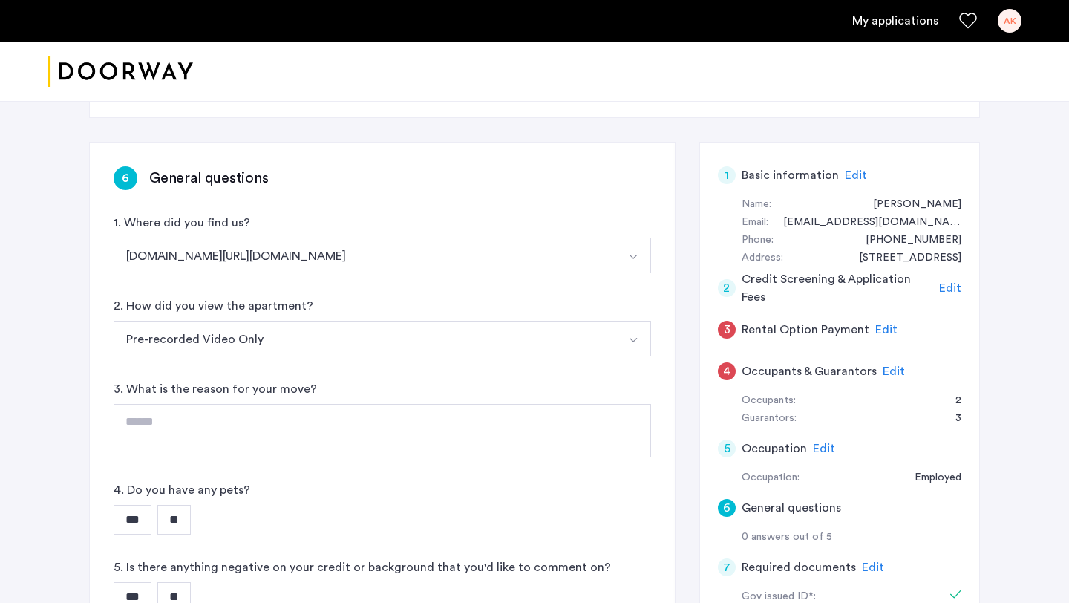
scroll to position [241, 0]
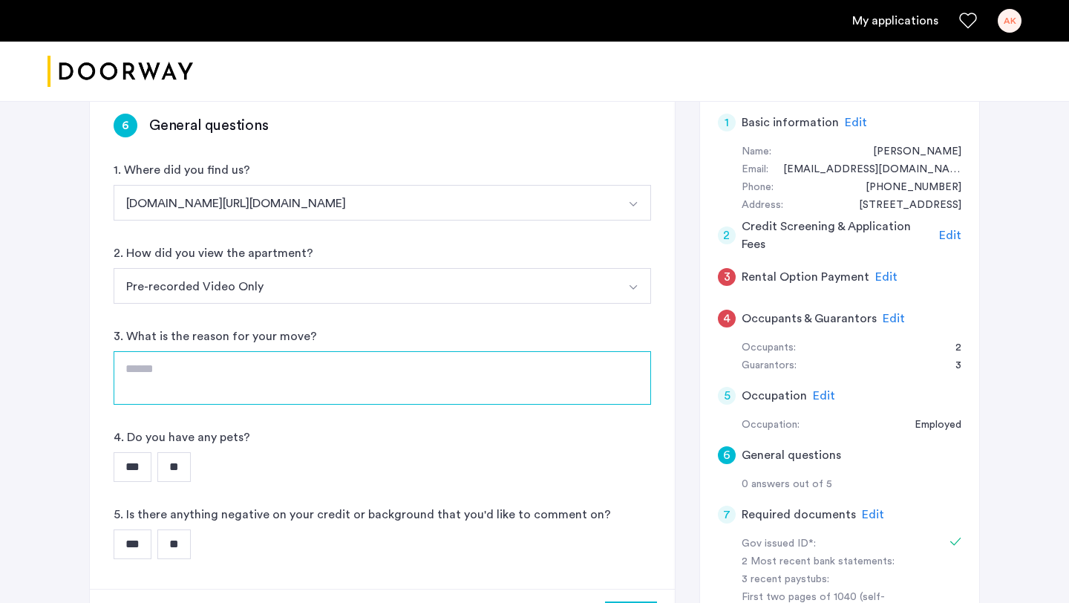
click at [269, 370] on textarea at bounding box center [383, 377] width 538 height 53
type textarea "**********"
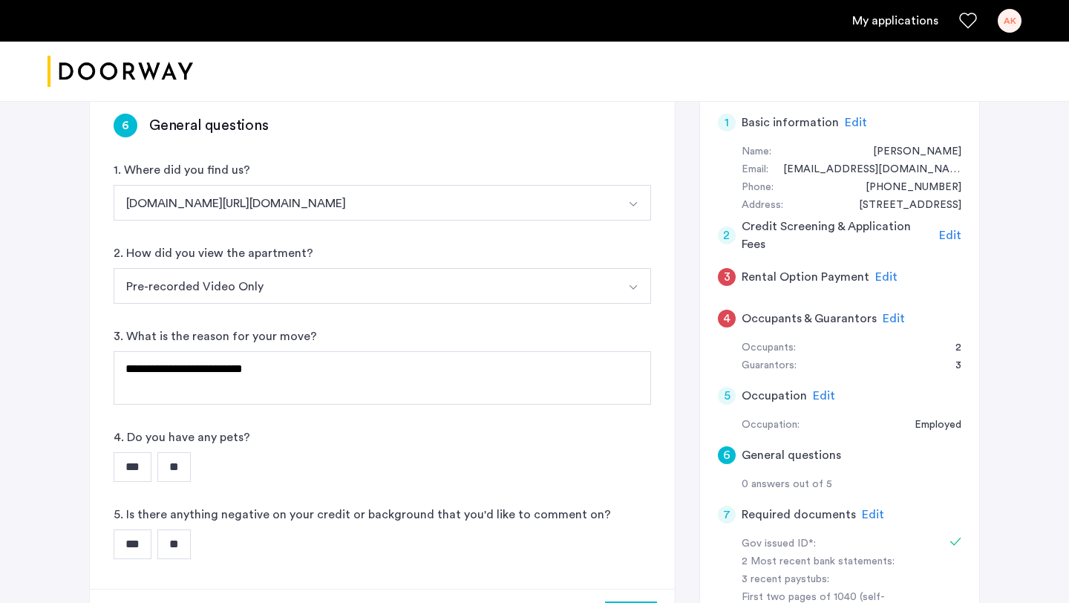
click at [130, 457] on input "***" at bounding box center [133, 467] width 38 height 30
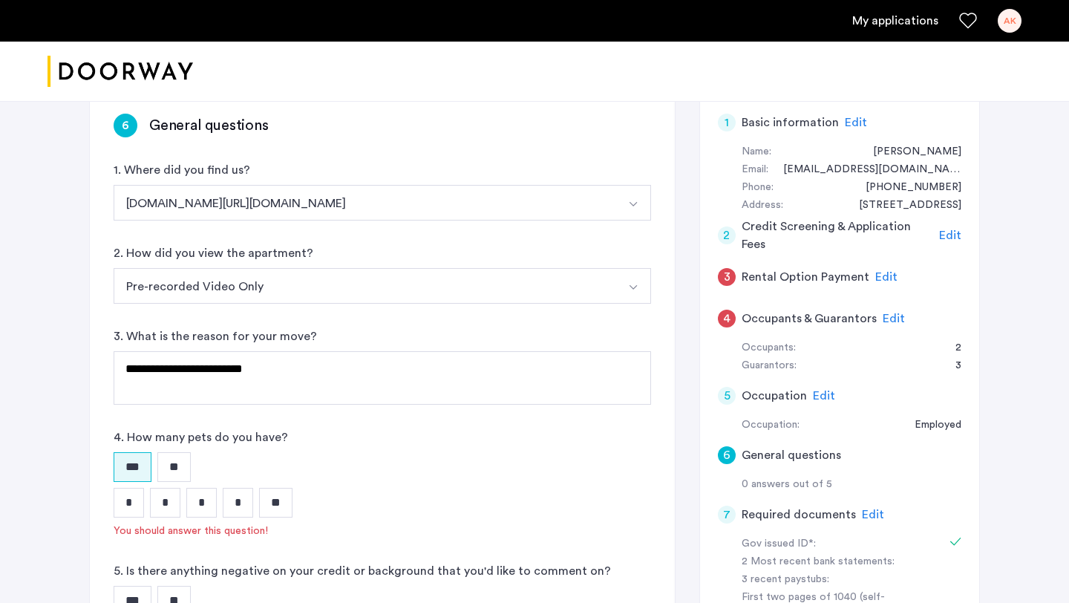
scroll to position [305, 0]
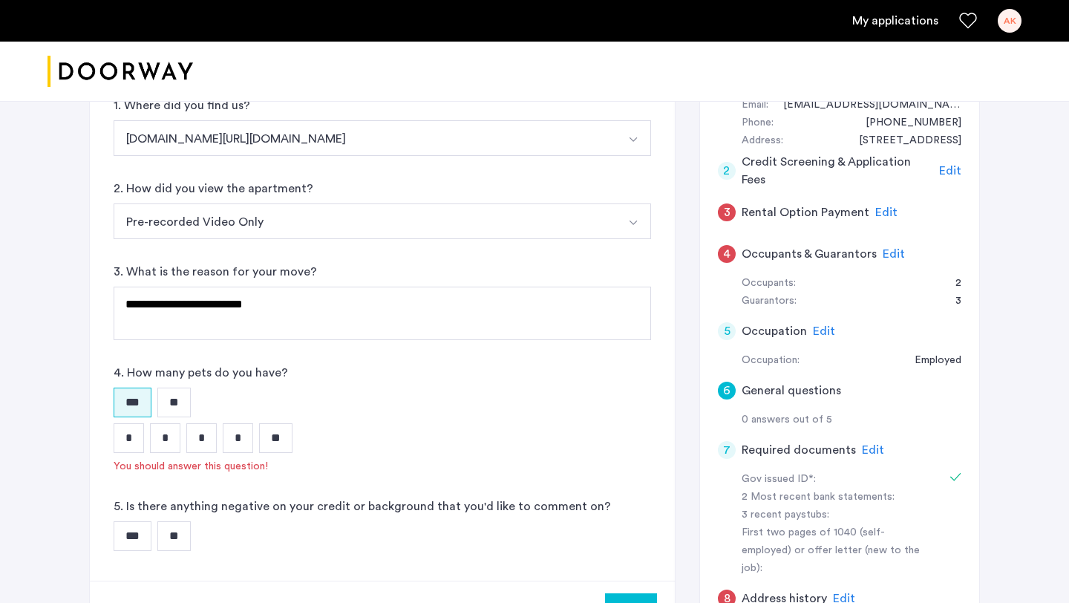
click at [127, 434] on input "*" at bounding box center [129, 438] width 30 height 30
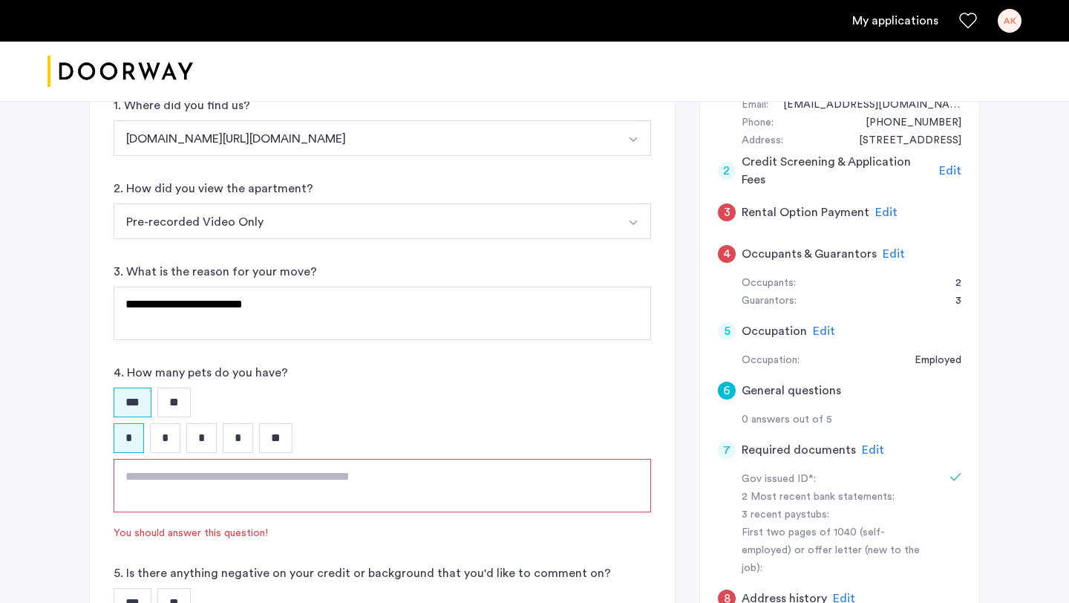
click at [253, 477] on textarea at bounding box center [383, 485] width 538 height 53
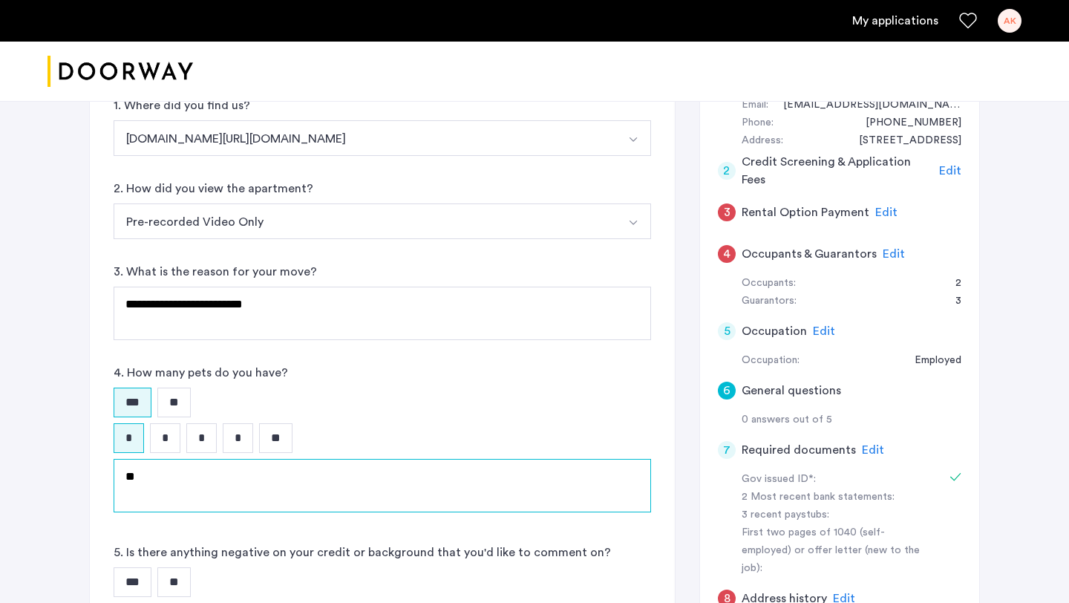
type textarea "*"
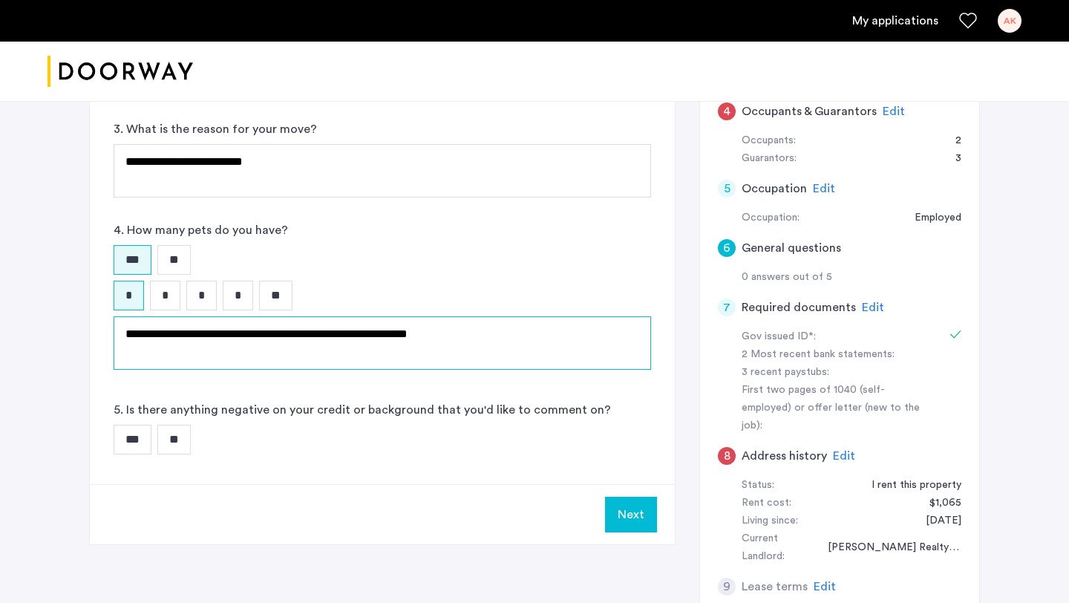
scroll to position [458, 0]
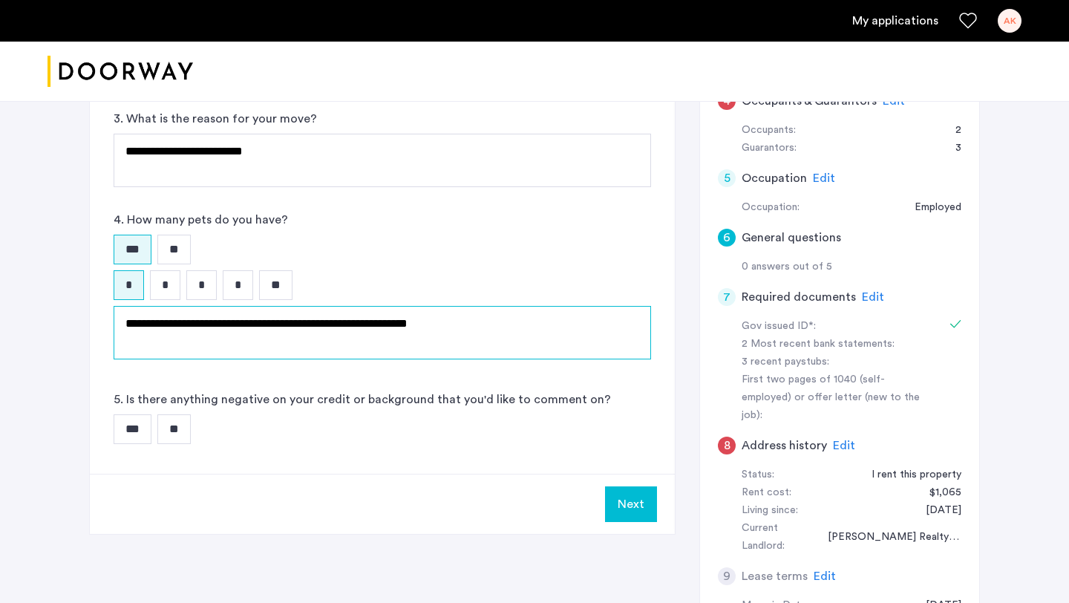
type textarea "**********"
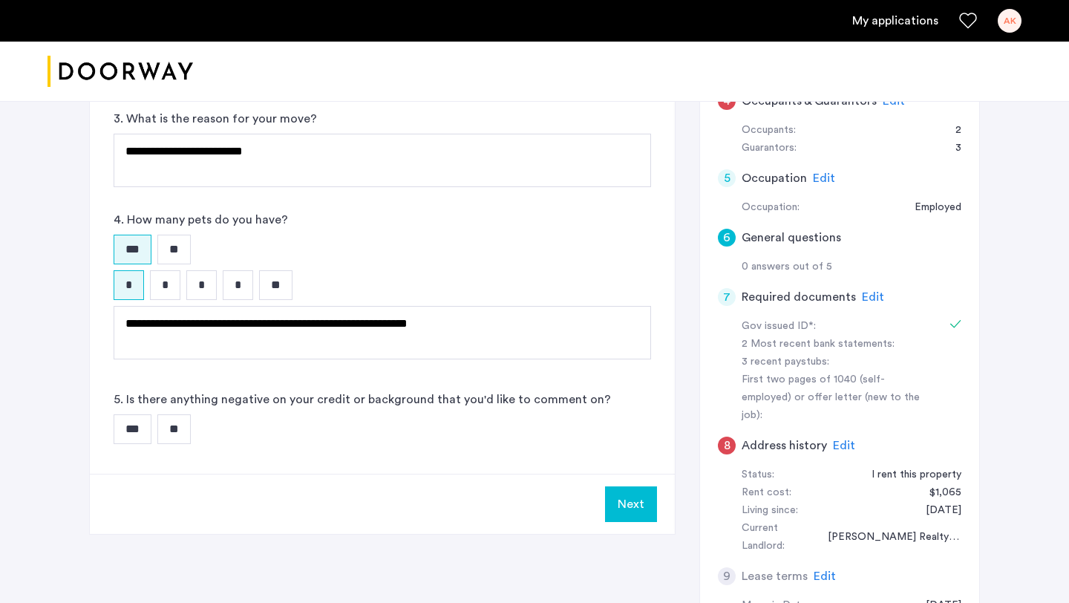
click at [187, 433] on input "**" at bounding box center [173, 429] width 33 height 30
click at [618, 503] on button "Next" at bounding box center [631, 504] width 52 height 36
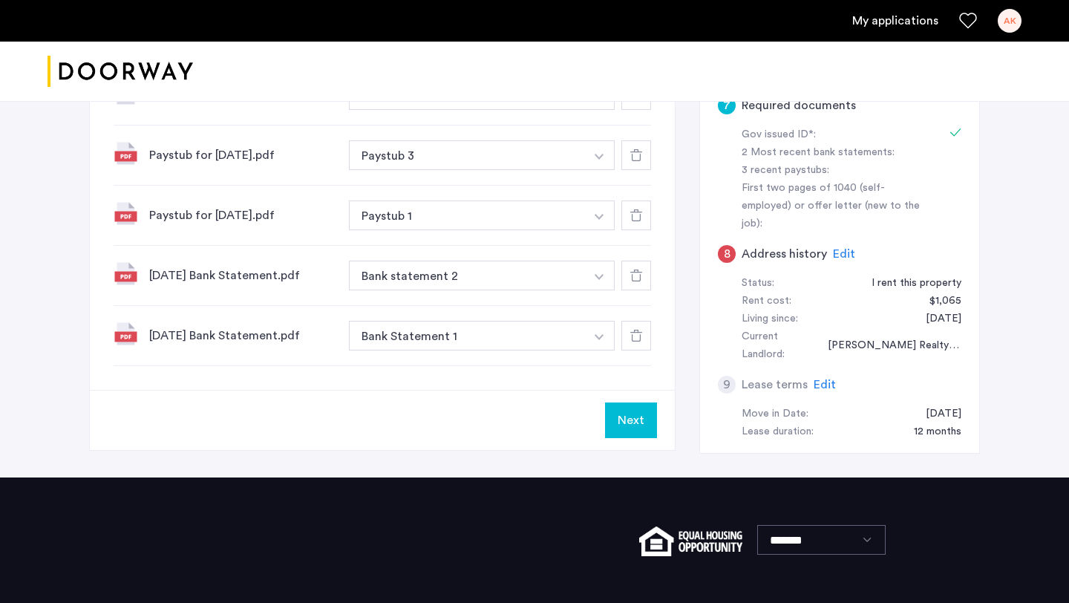
scroll to position [641, 0]
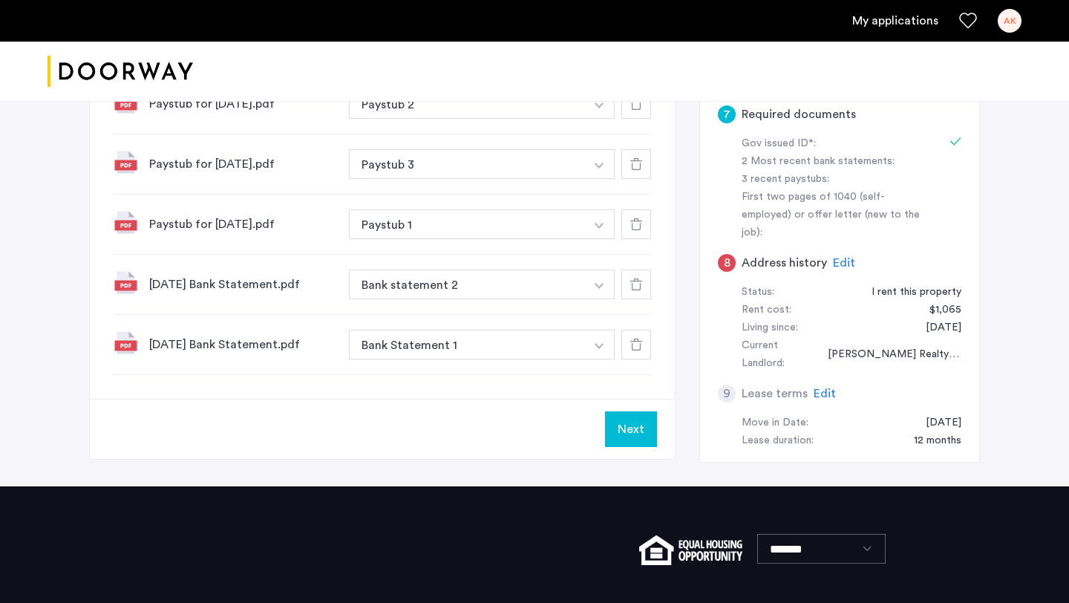
click at [629, 437] on button "Next" at bounding box center [631, 429] width 52 height 36
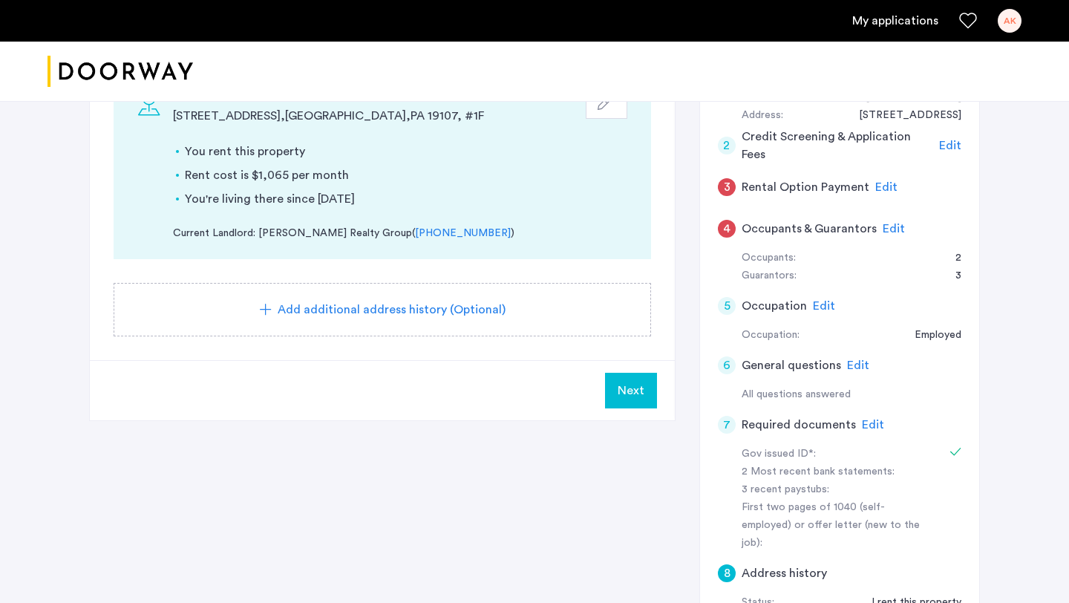
scroll to position [277, 0]
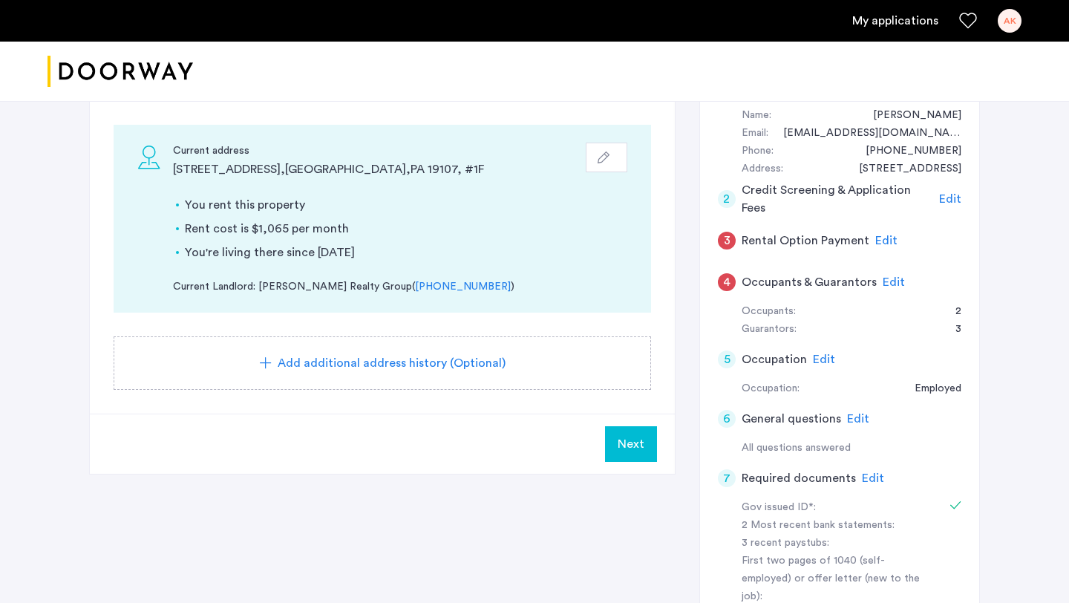
click at [451, 359] on span "Add additional address history (Optional)" at bounding box center [392, 363] width 228 height 18
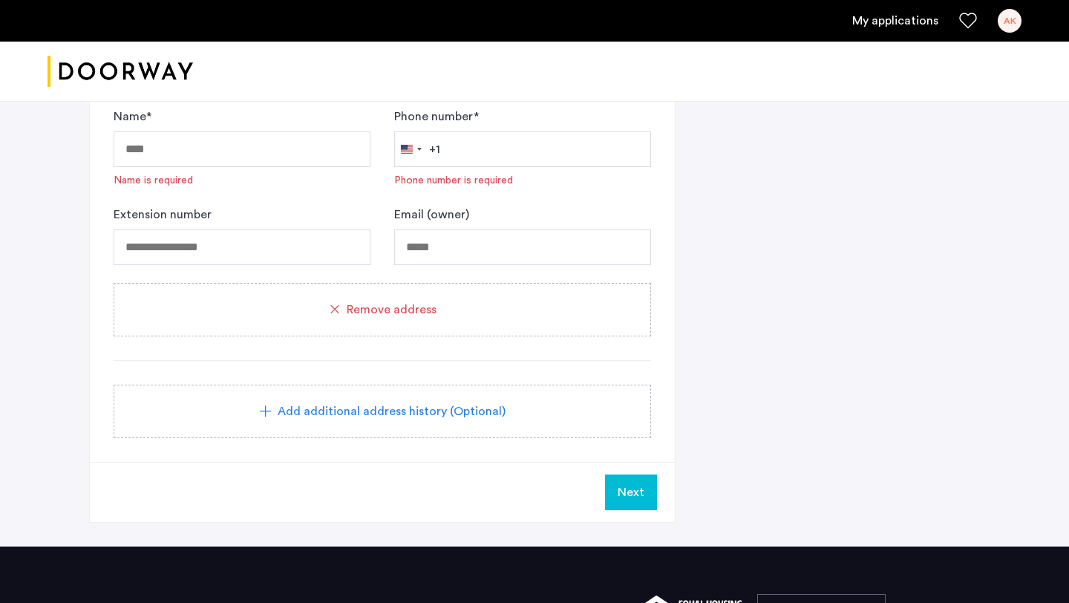
scroll to position [1067, 0]
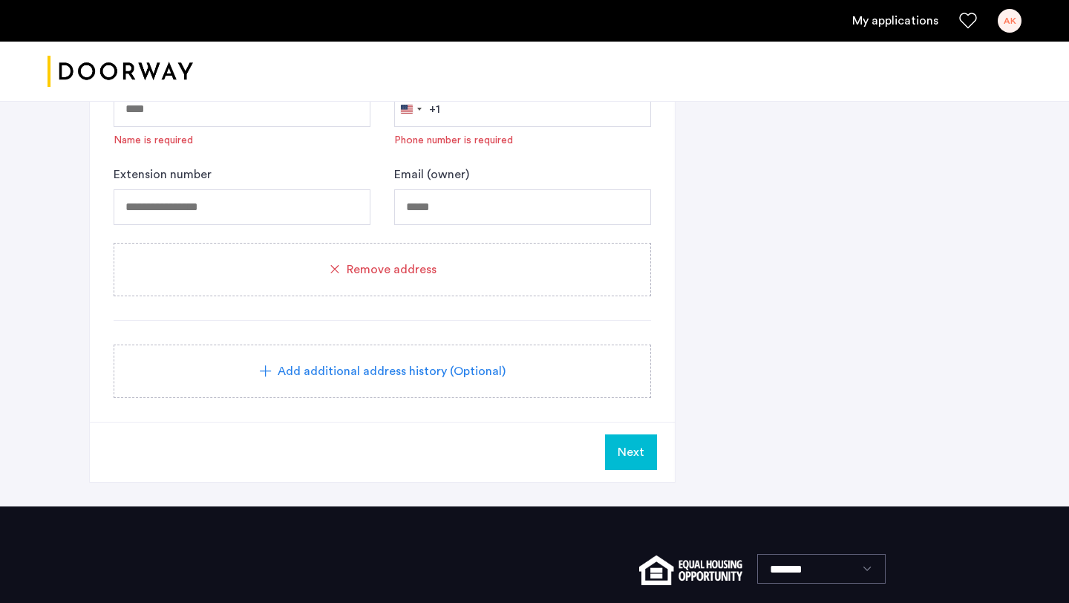
click at [405, 248] on div "Remove address" at bounding box center [383, 269] width 538 height 53
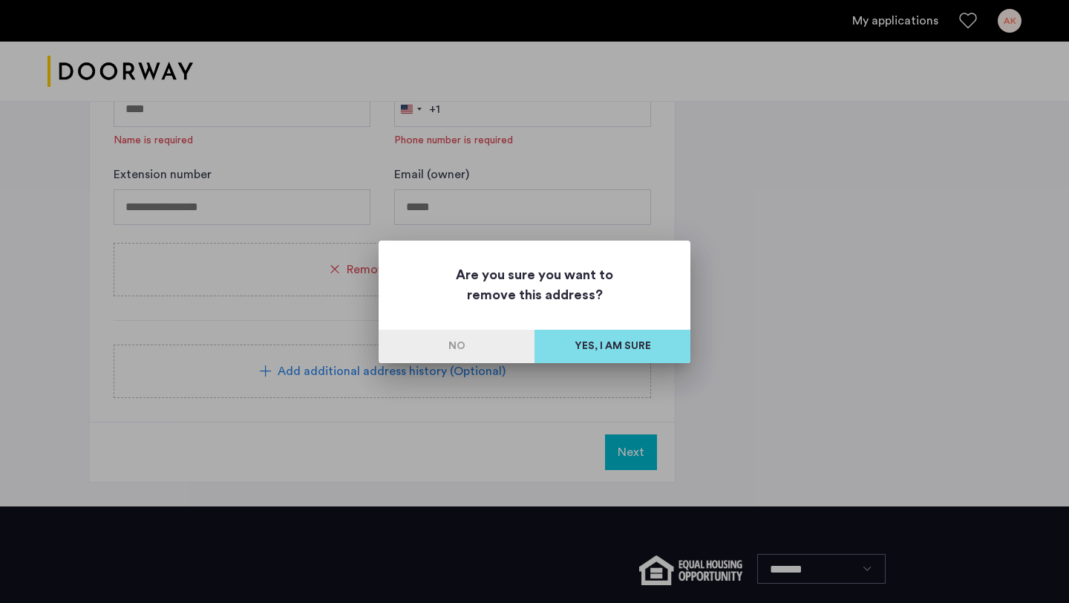
scroll to position [0, 0]
click at [406, 269] on p "Are you sure you want to remove this address?" at bounding box center [535, 277] width 312 height 45
click at [608, 342] on button "Yes, I am sure" at bounding box center [613, 346] width 156 height 33
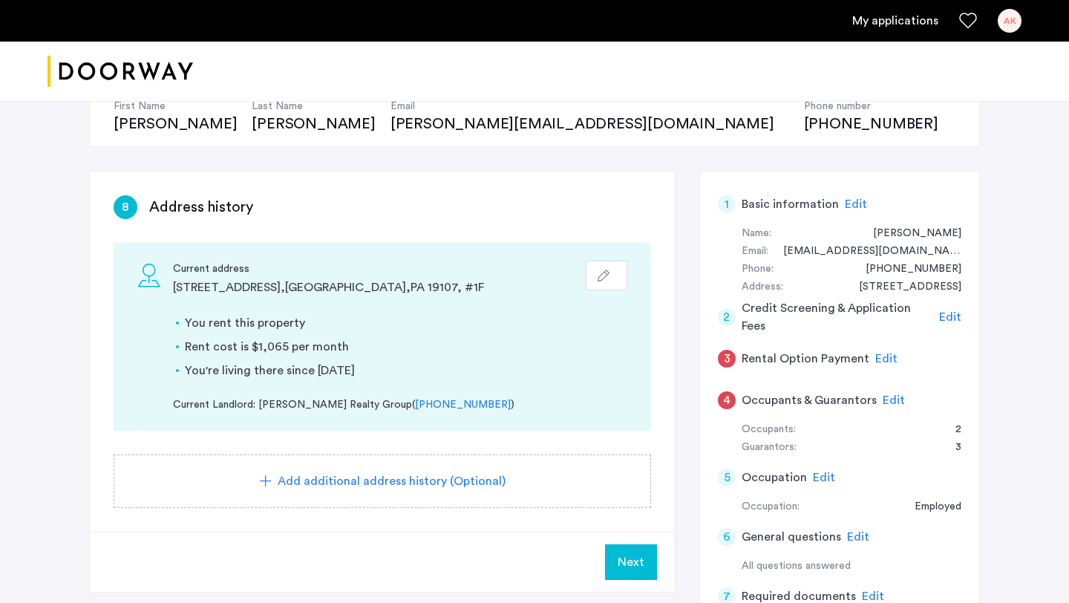
scroll to position [181, 0]
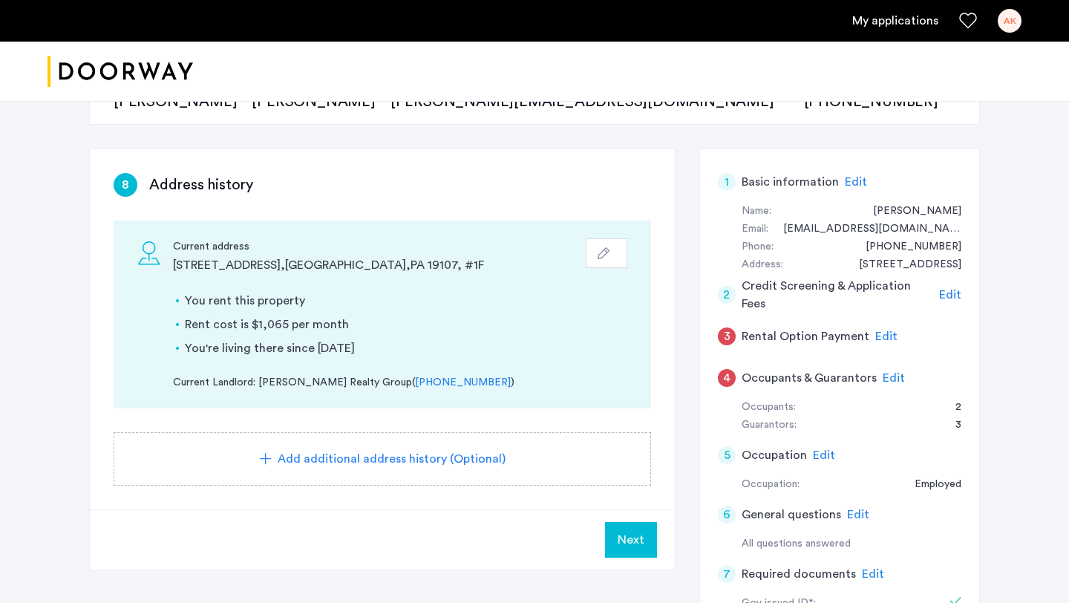
click at [630, 535] on span "Next" at bounding box center [631, 540] width 27 height 18
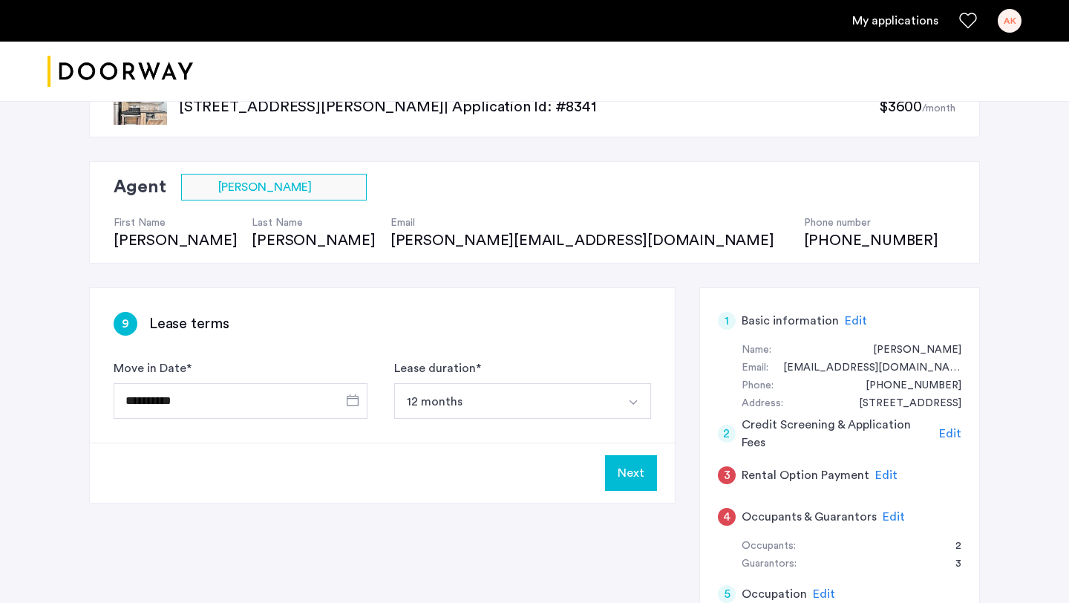
scroll to position [53, 0]
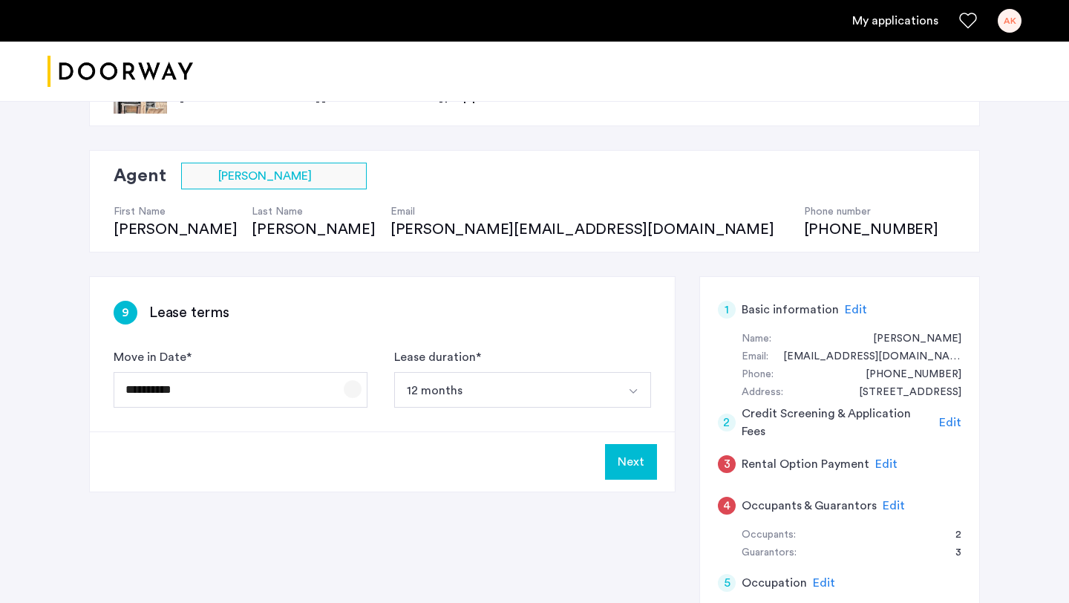
click at [350, 391] on span "Open calendar" at bounding box center [353, 389] width 36 height 36
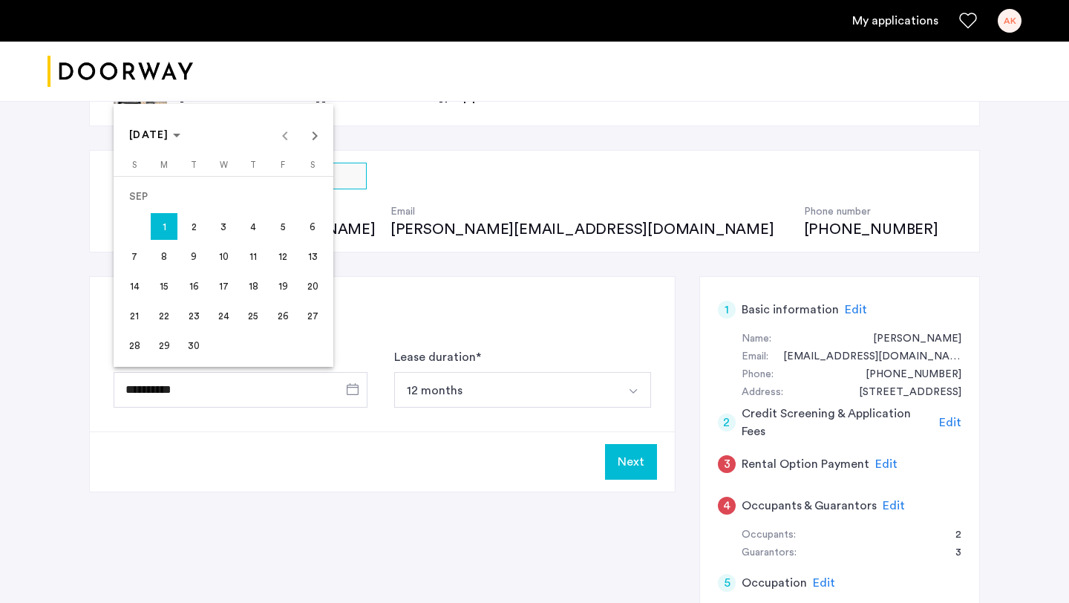
click at [288, 137] on div "[DATE] [DATE]" at bounding box center [223, 135] width 212 height 30
click at [399, 287] on div at bounding box center [534, 301] width 1069 height 603
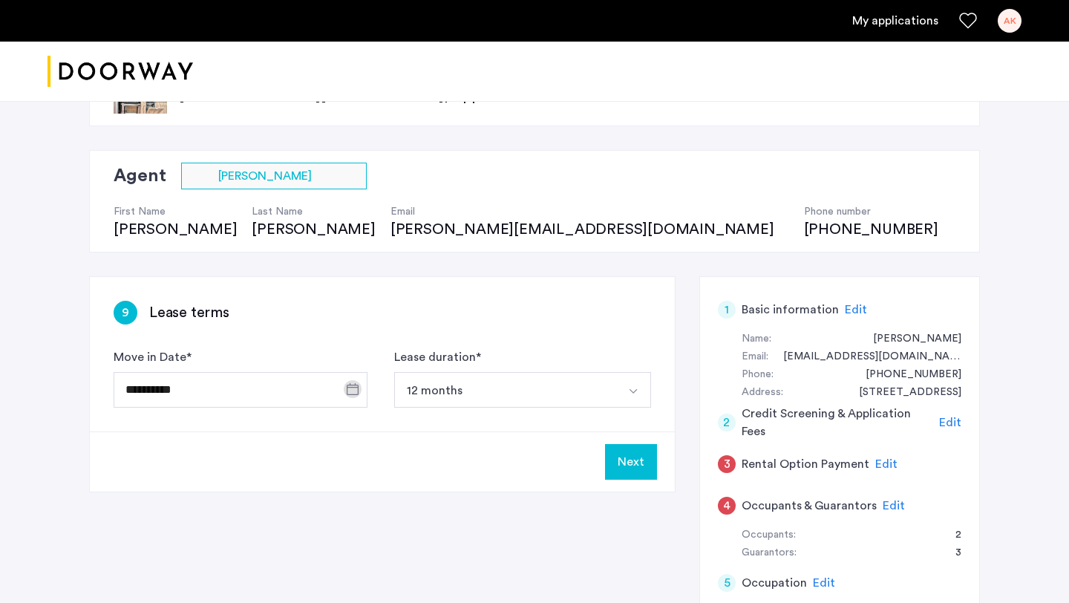
click at [629, 451] on button "Next" at bounding box center [631, 462] width 52 height 36
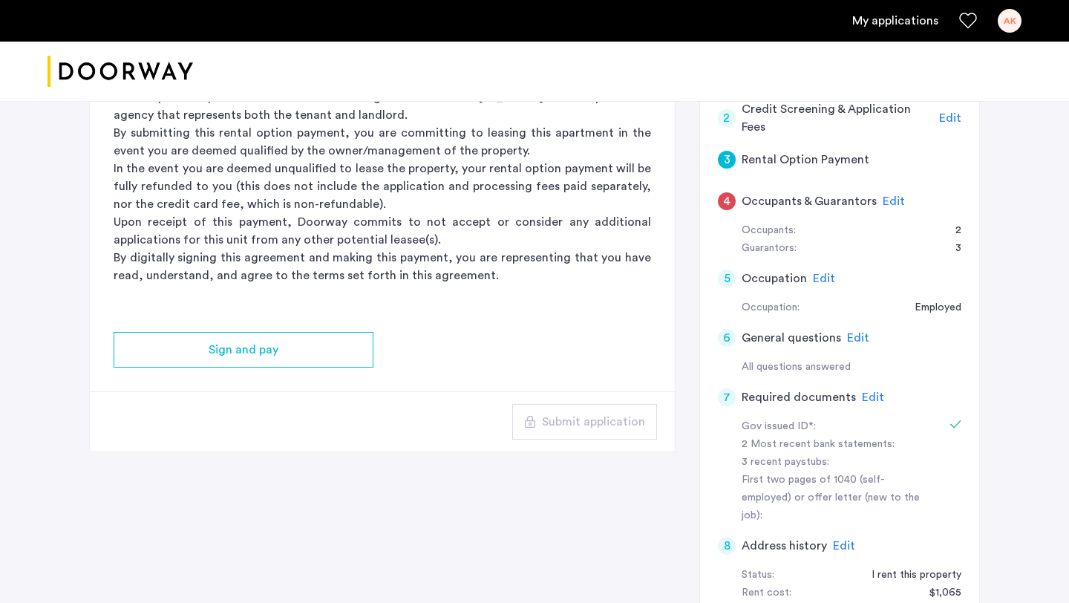
scroll to position [359, 0]
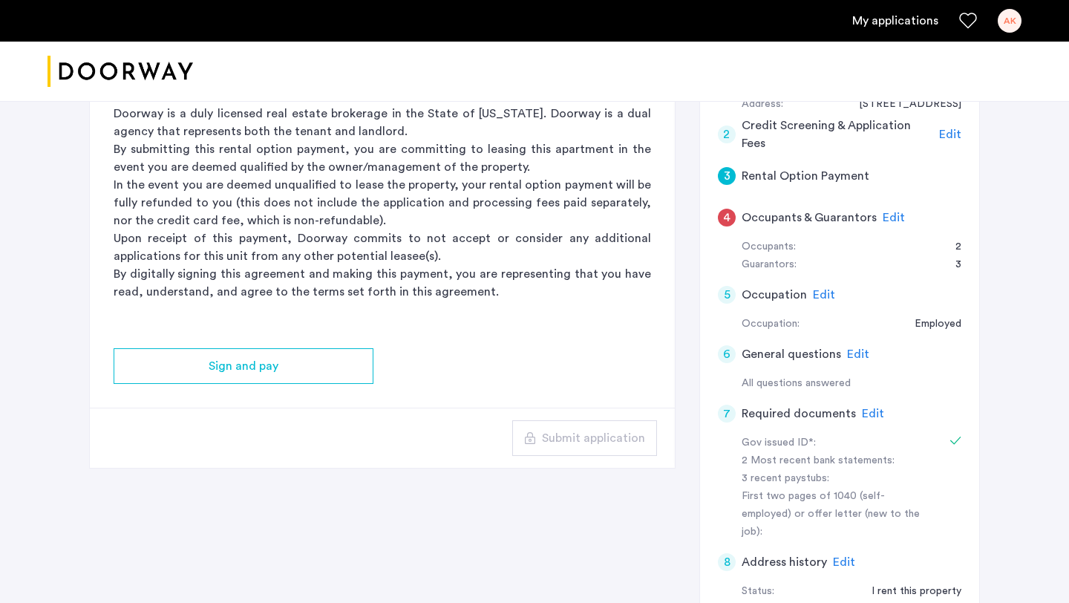
click at [883, 217] on span "Edit" at bounding box center [894, 218] width 22 height 12
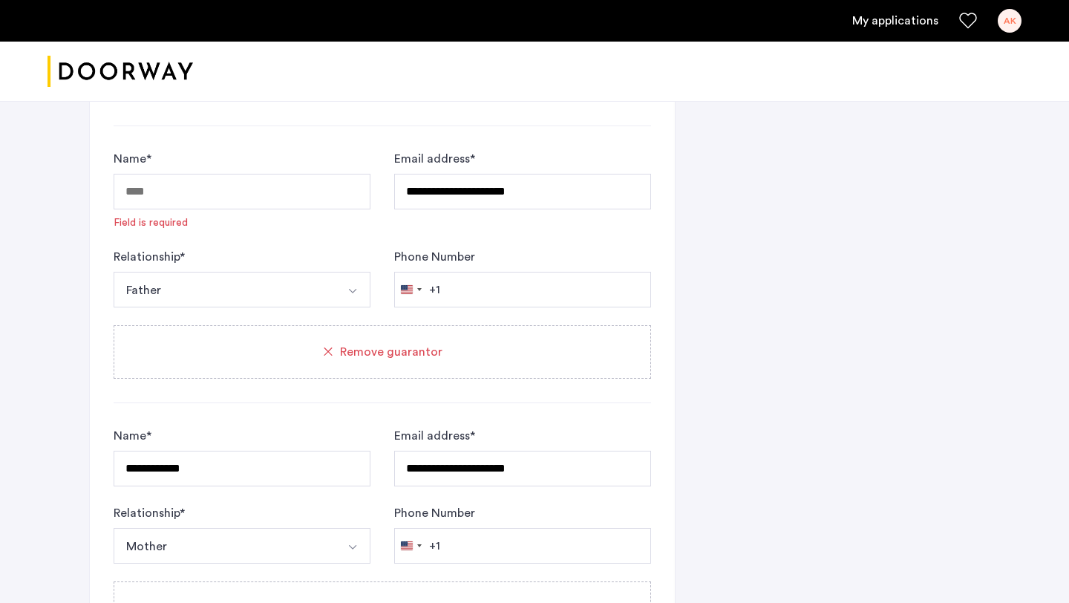
scroll to position [1302, 0]
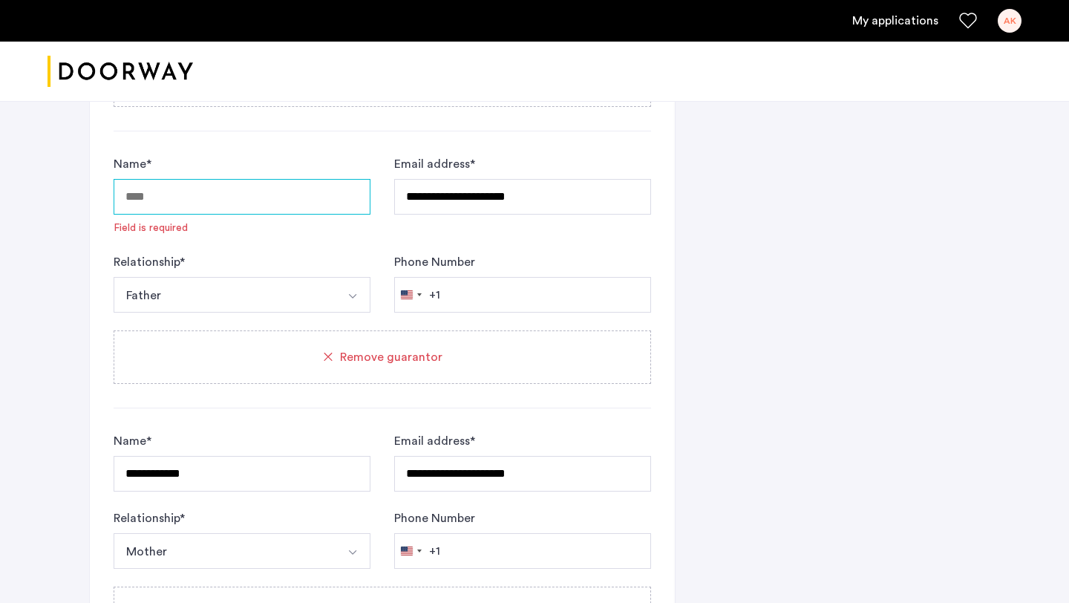
click at [241, 192] on input "Name *" at bounding box center [242, 197] width 257 height 36
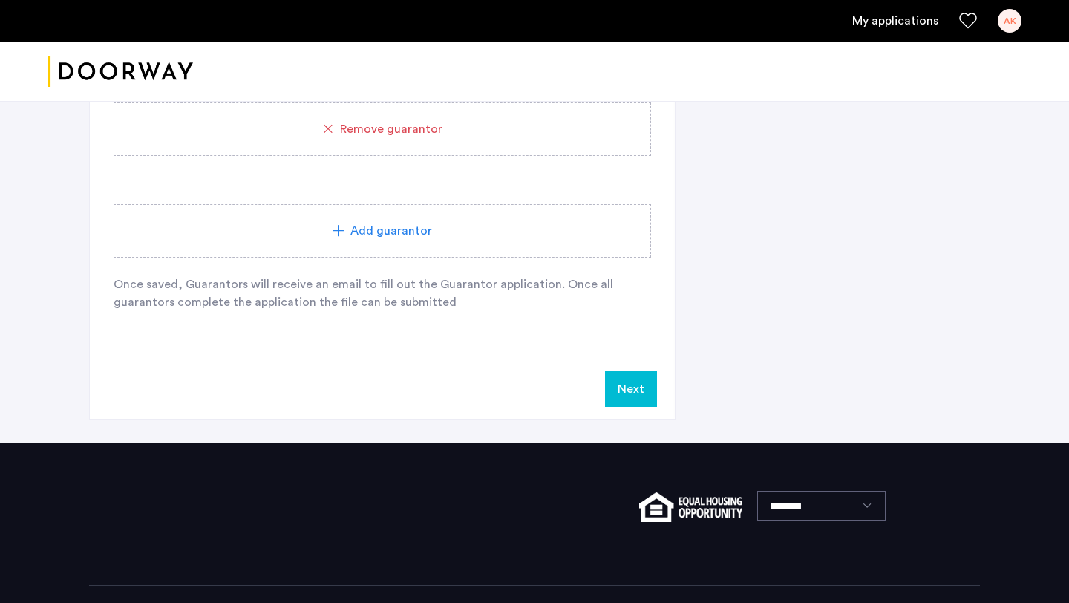
scroll to position [1823, 0]
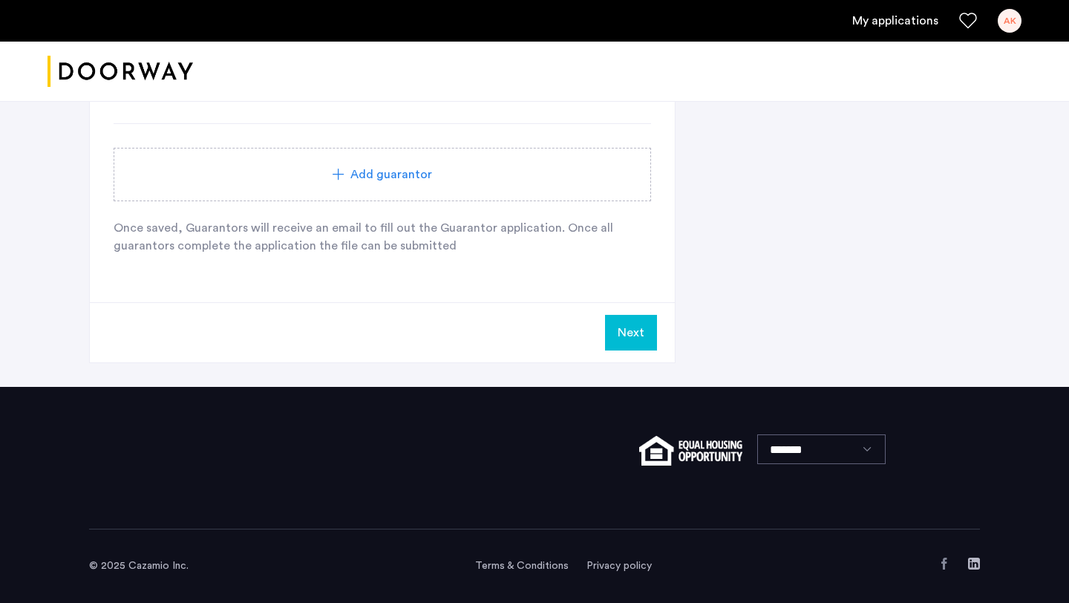
type input "**********"
click at [620, 333] on button "Next" at bounding box center [631, 333] width 52 height 36
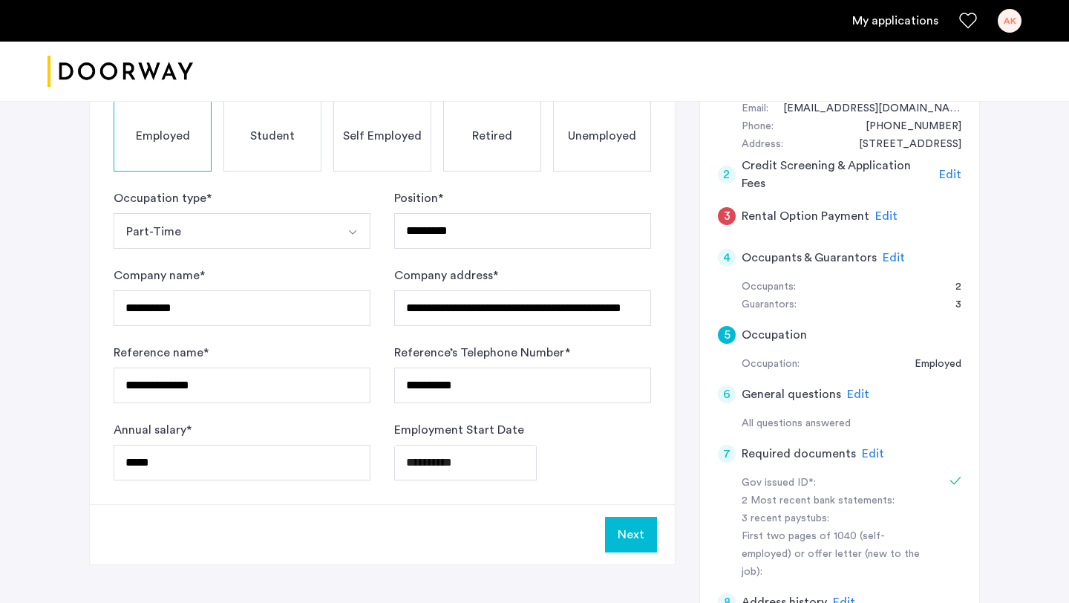
scroll to position [316, 0]
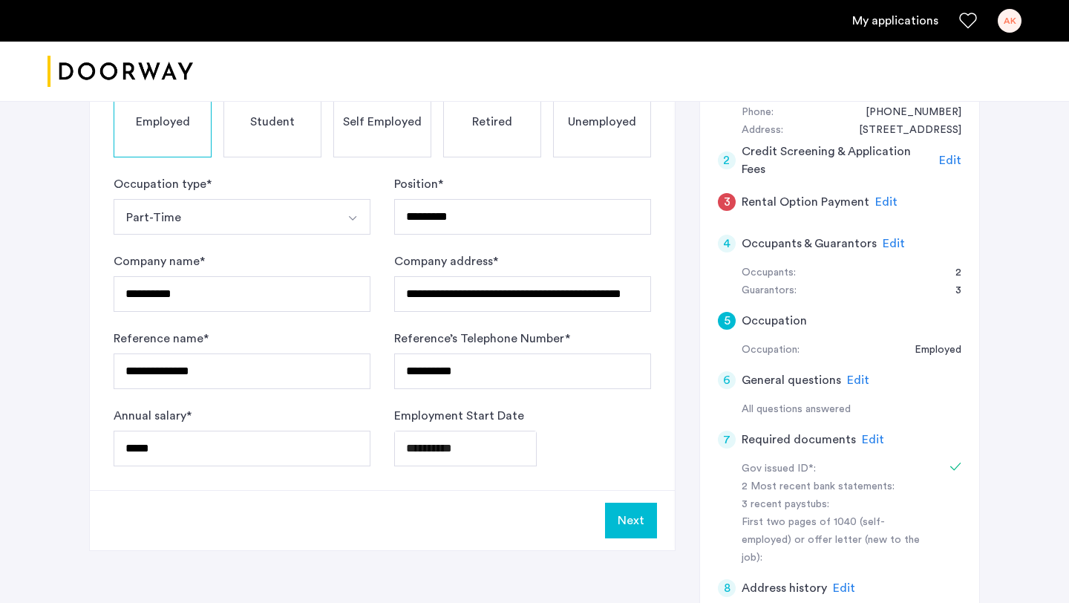
click at [636, 521] on button "Next" at bounding box center [631, 521] width 52 height 36
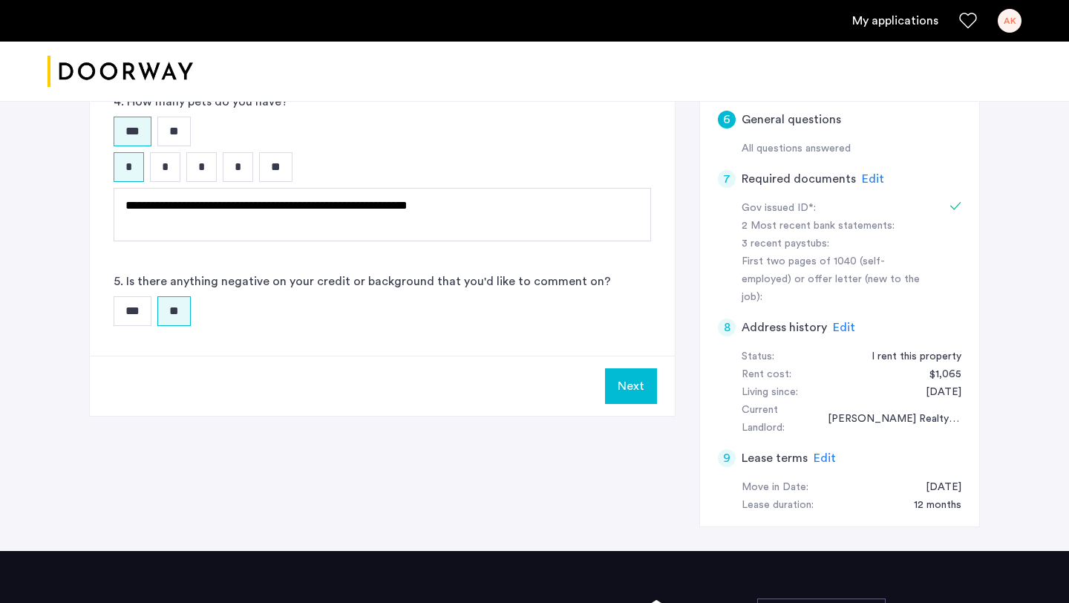
scroll to position [595, 0]
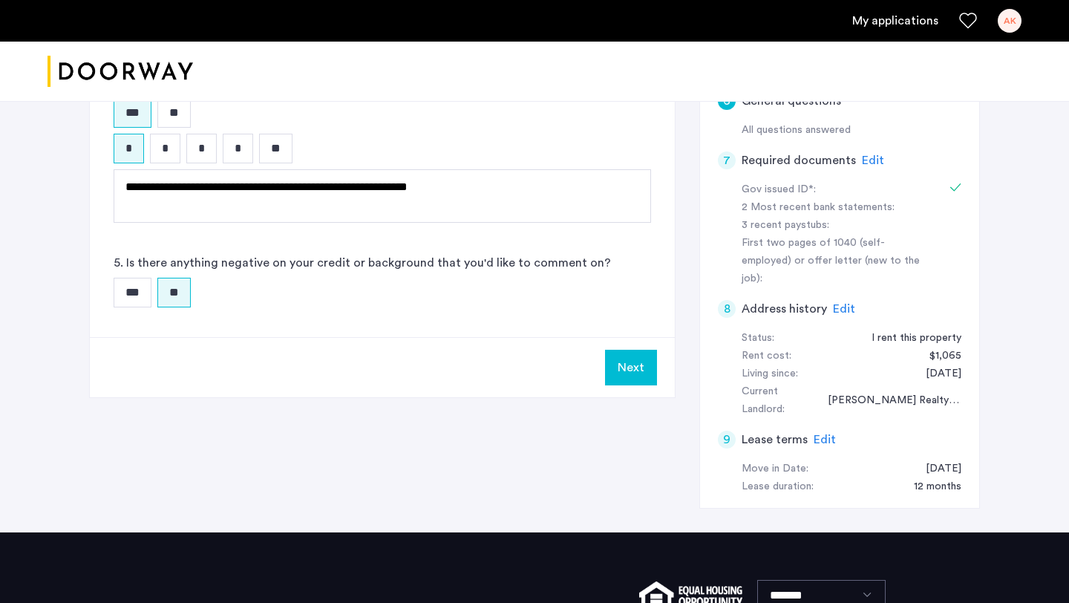
click at [646, 362] on button "Next" at bounding box center [631, 368] width 52 height 36
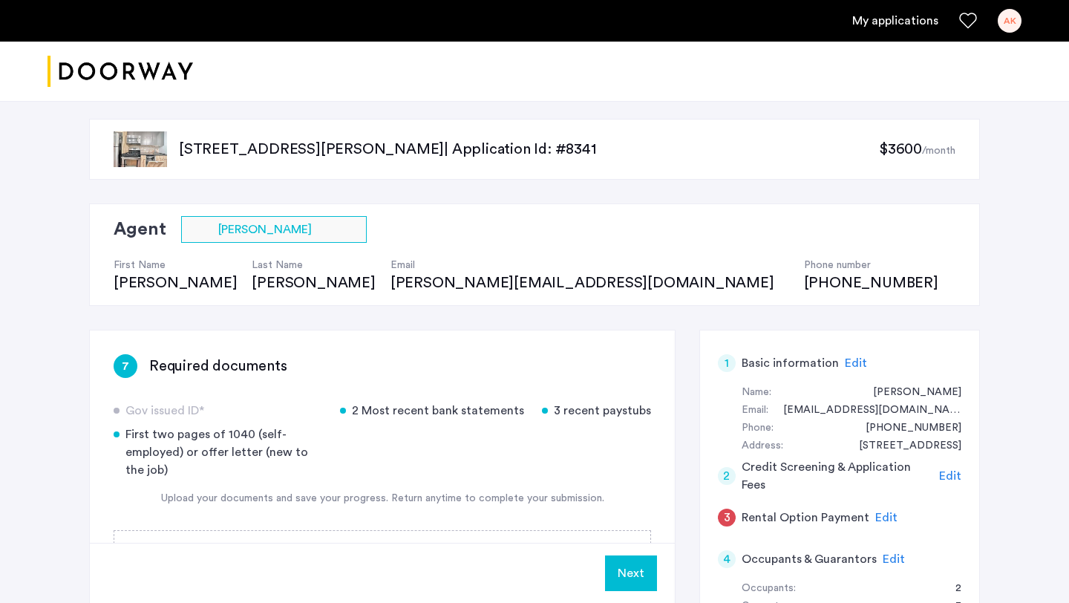
scroll to position [108, 0]
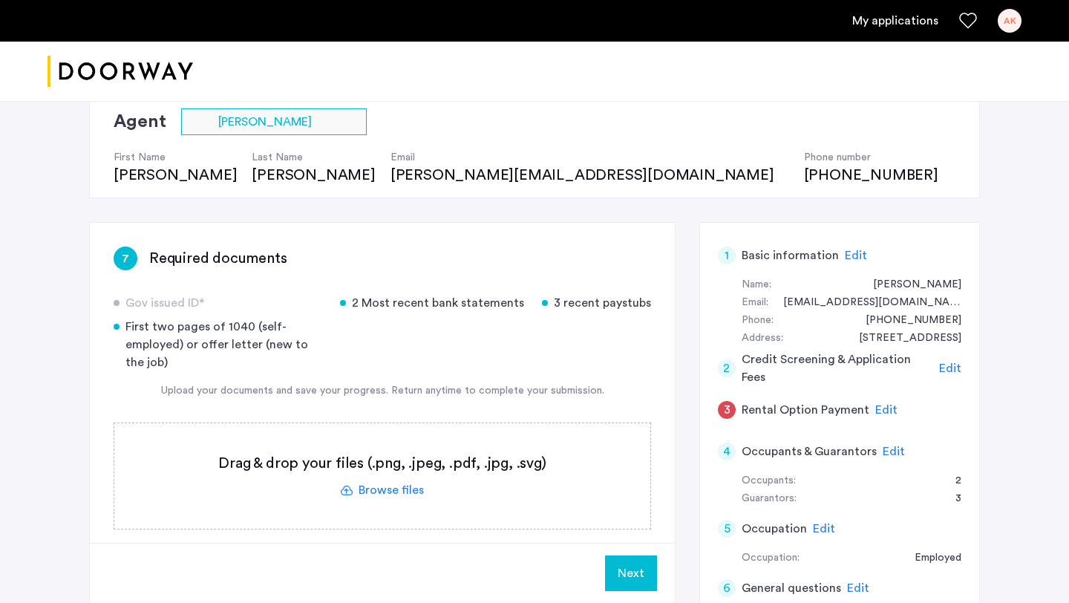
click at [630, 580] on button "Next" at bounding box center [631, 573] width 52 height 36
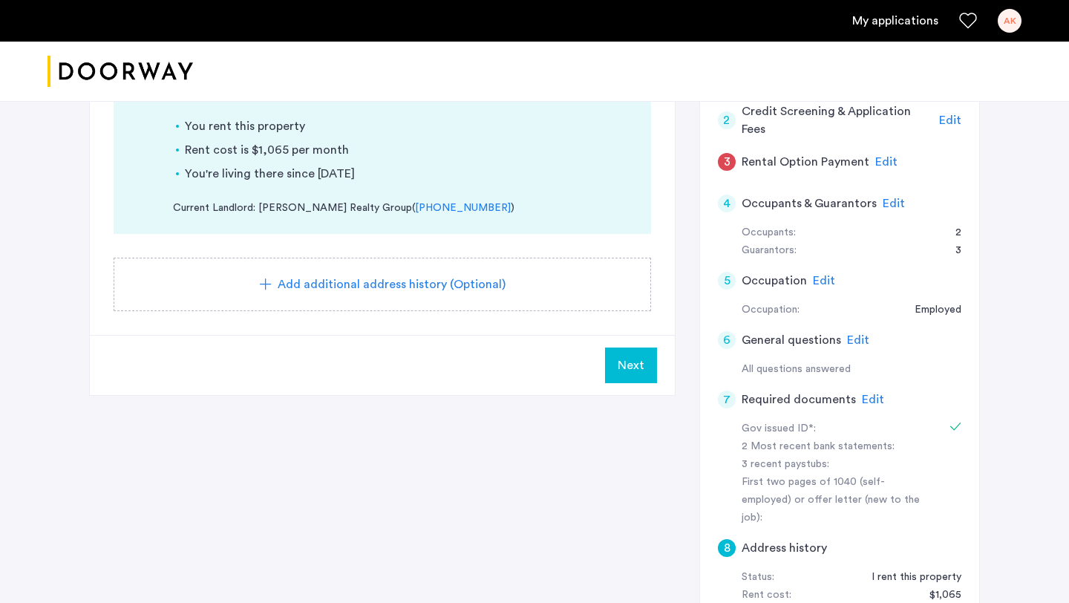
scroll to position [337, 0]
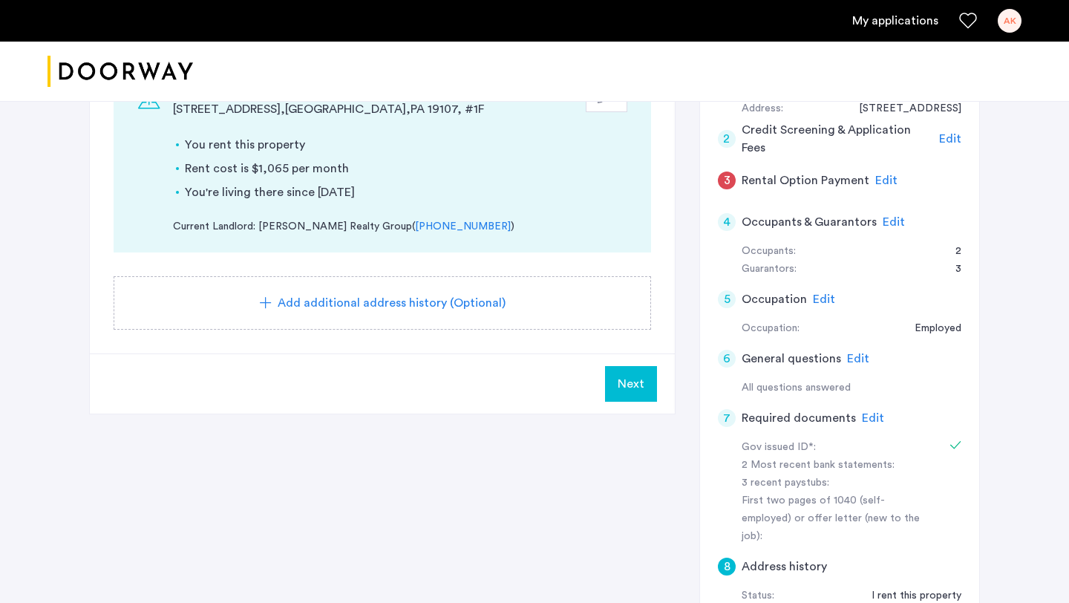
click at [632, 379] on span "Next" at bounding box center [631, 384] width 27 height 18
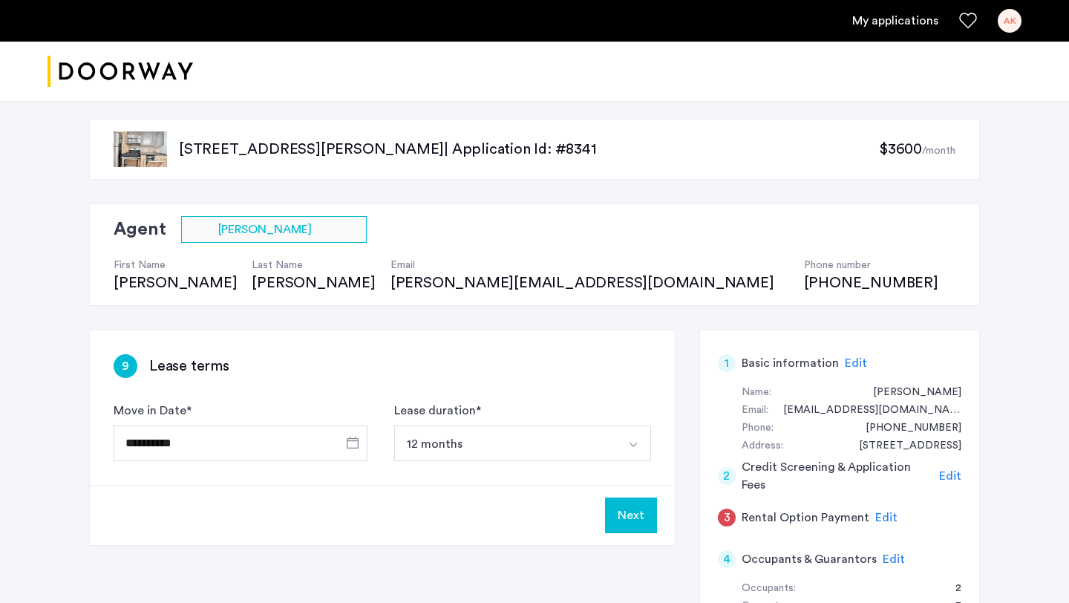
scroll to position [157, 0]
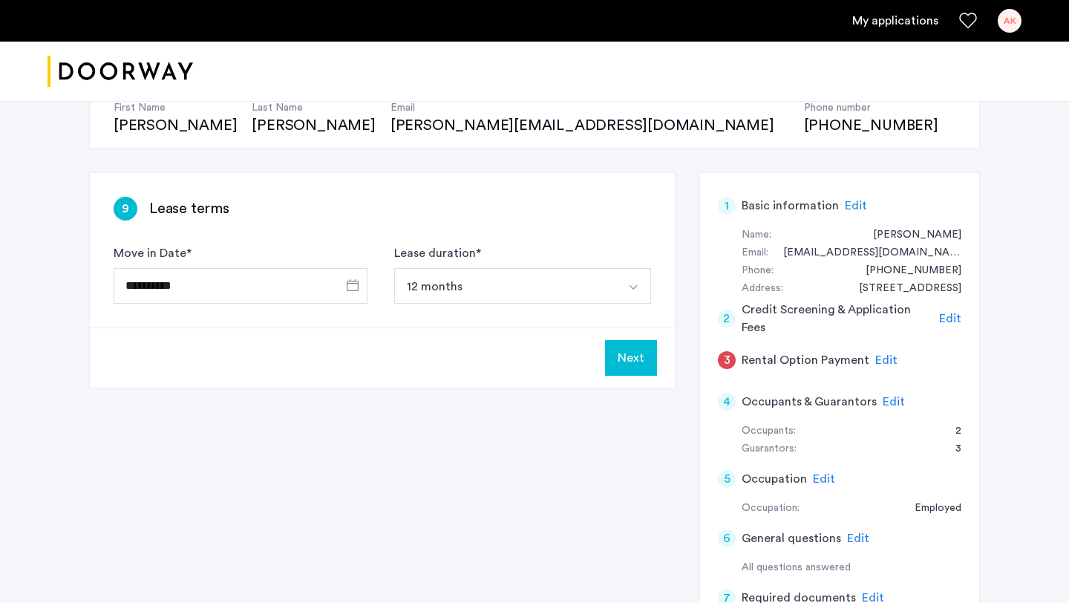
click at [638, 366] on button "Next" at bounding box center [631, 358] width 52 height 36
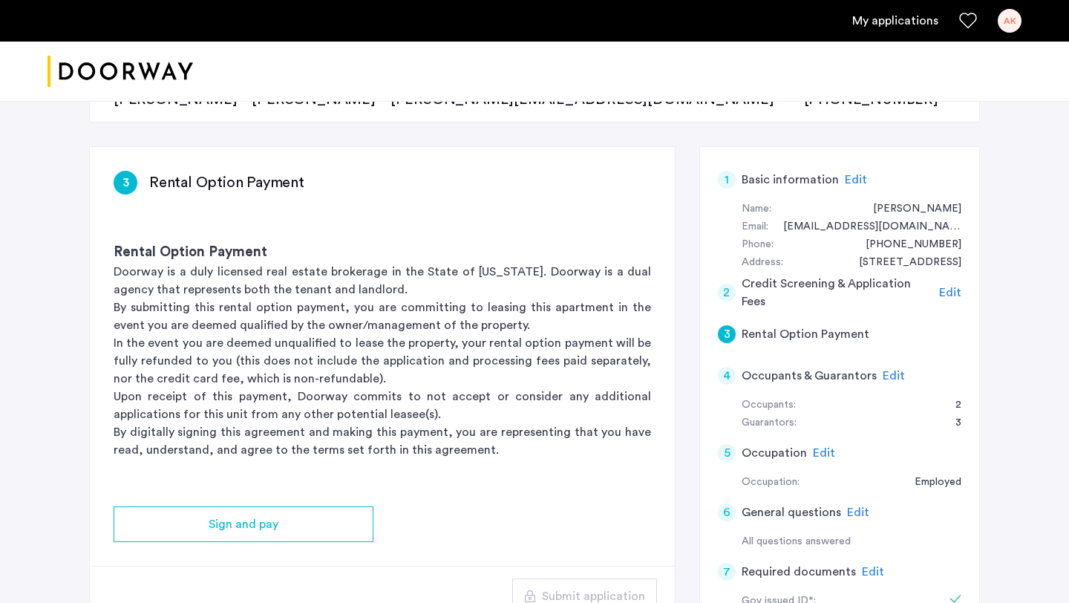
scroll to position [232, 0]
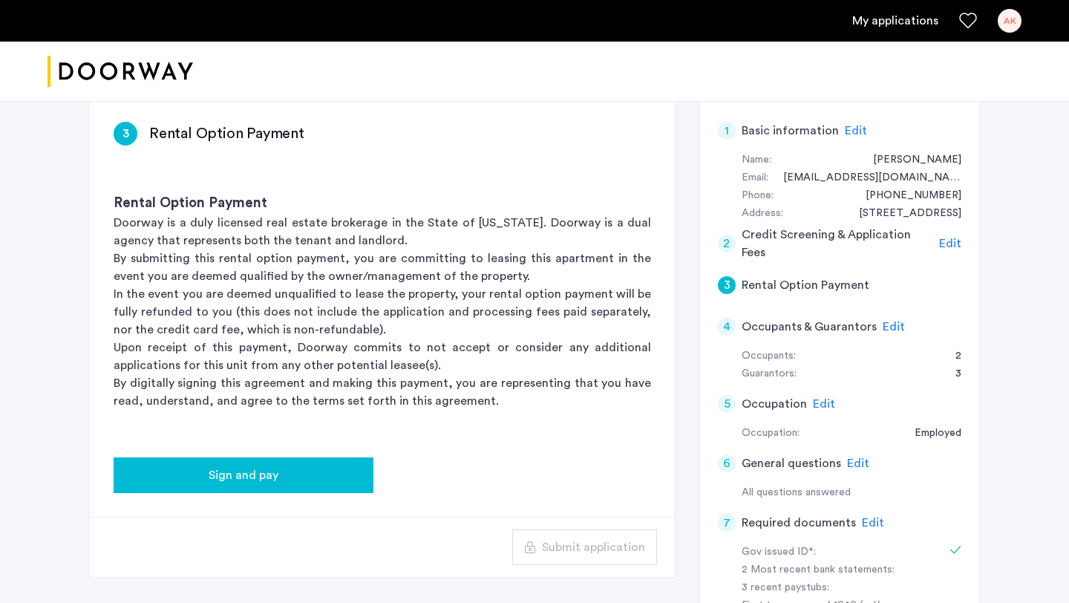
click at [248, 478] on span "Sign and pay" at bounding box center [244, 475] width 70 height 18
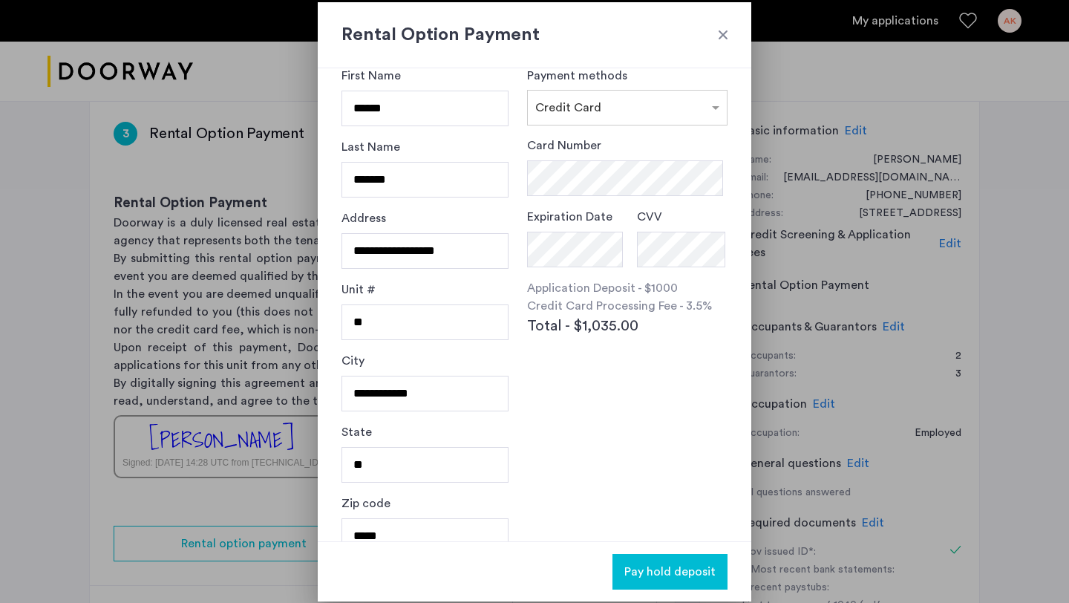
scroll to position [22, 0]
